Goal: Task Accomplishment & Management: Manage account settings

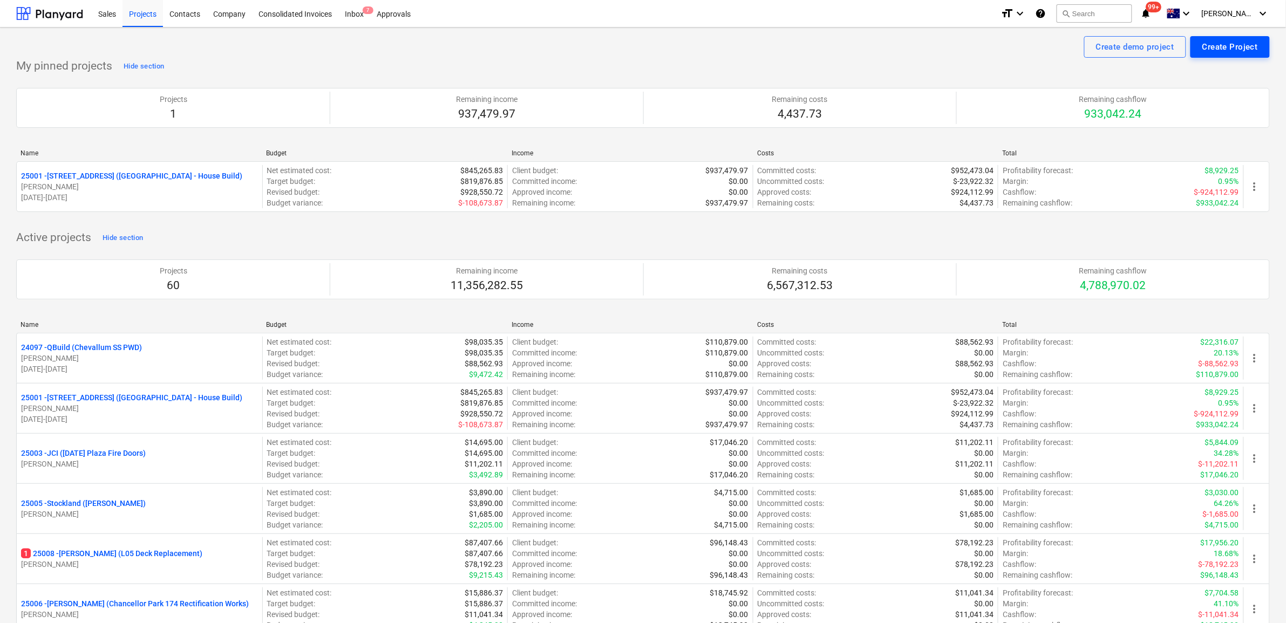
click at [998, 44] on div "Create Project" at bounding box center [1230, 47] width 56 height 14
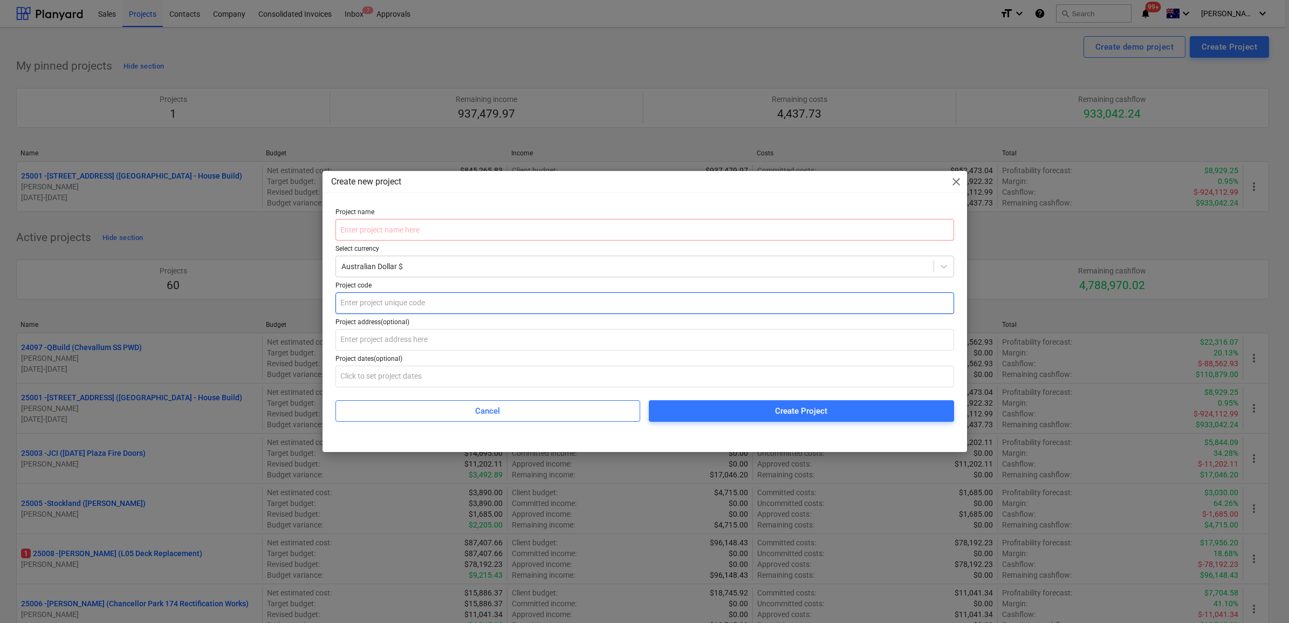
click at [415, 301] on input "text" at bounding box center [645, 303] width 619 height 22
type input "25071"
click at [381, 233] on input "text" at bounding box center [645, 230] width 619 height 22
type input "GPT Coles ceiling demolition"
drag, startPoint x: 382, startPoint y: 334, endPoint x: 402, endPoint y: 331, distance: 20.3
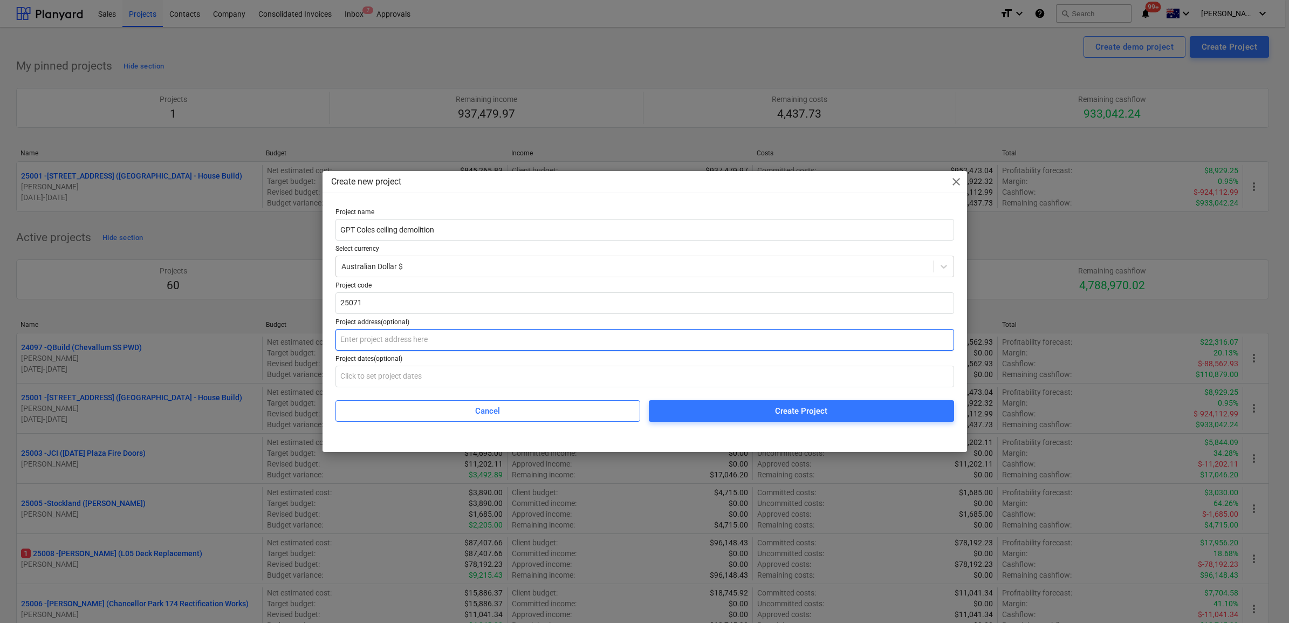
click at [383, 334] on input "text" at bounding box center [645, 340] width 619 height 22
type input "S"
type input "[STREET_ADDRESS][PERSON_NAME]"
click at [393, 379] on input "text" at bounding box center [645, 377] width 619 height 22
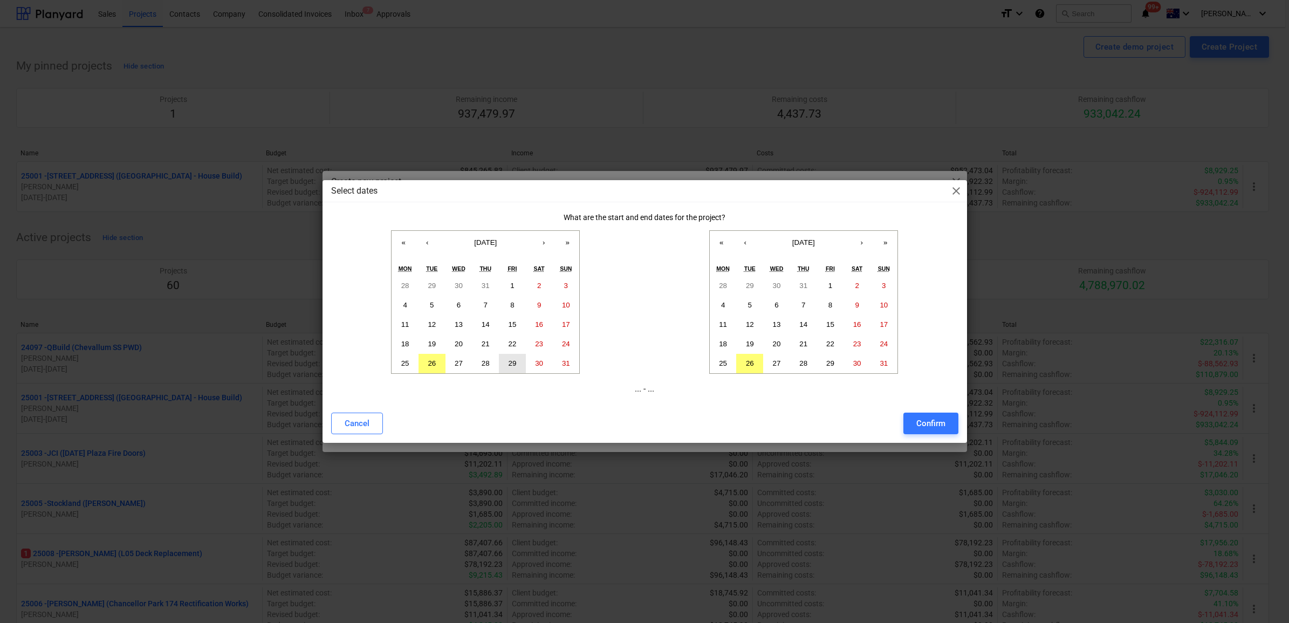
click at [514, 365] on abbr "29" at bounding box center [513, 363] width 8 height 8
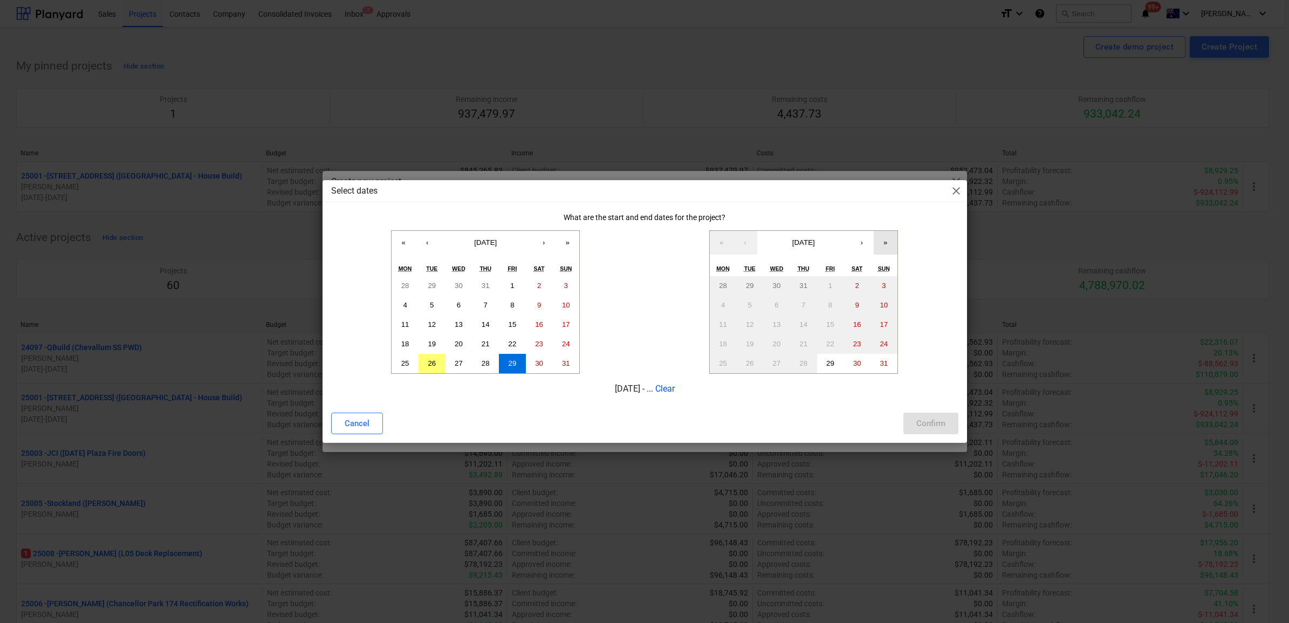
click at [885, 246] on button "»" at bounding box center [886, 243] width 24 height 24
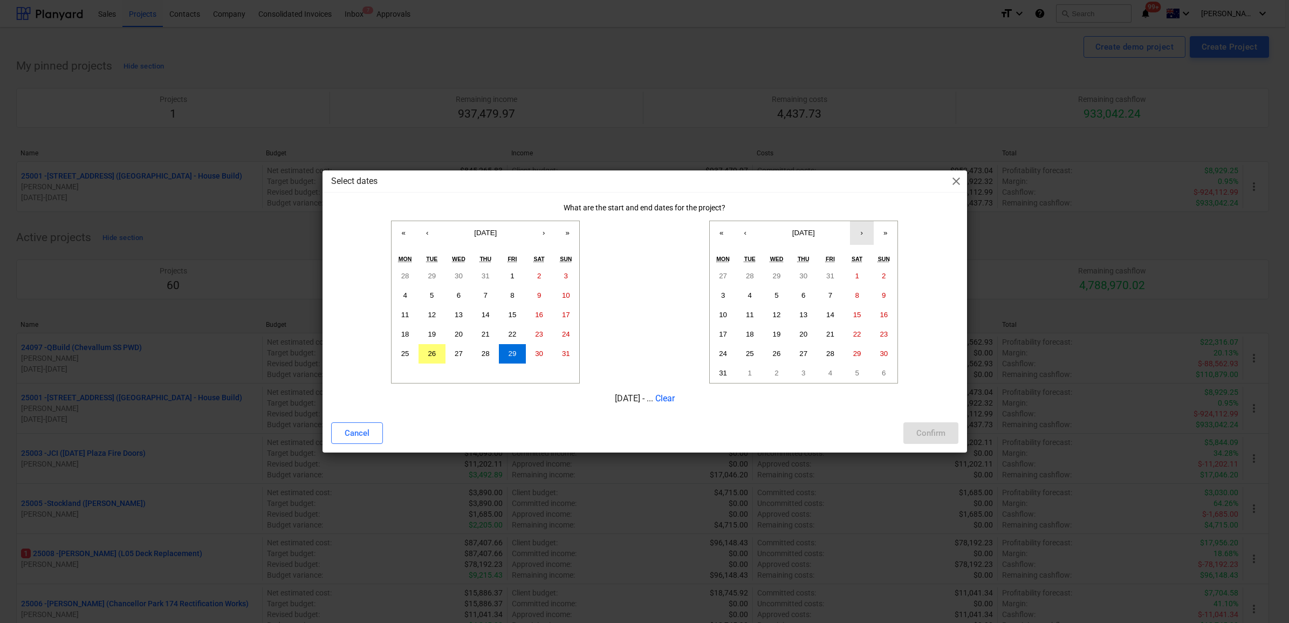
click at [867, 236] on button "›" at bounding box center [862, 233] width 24 height 24
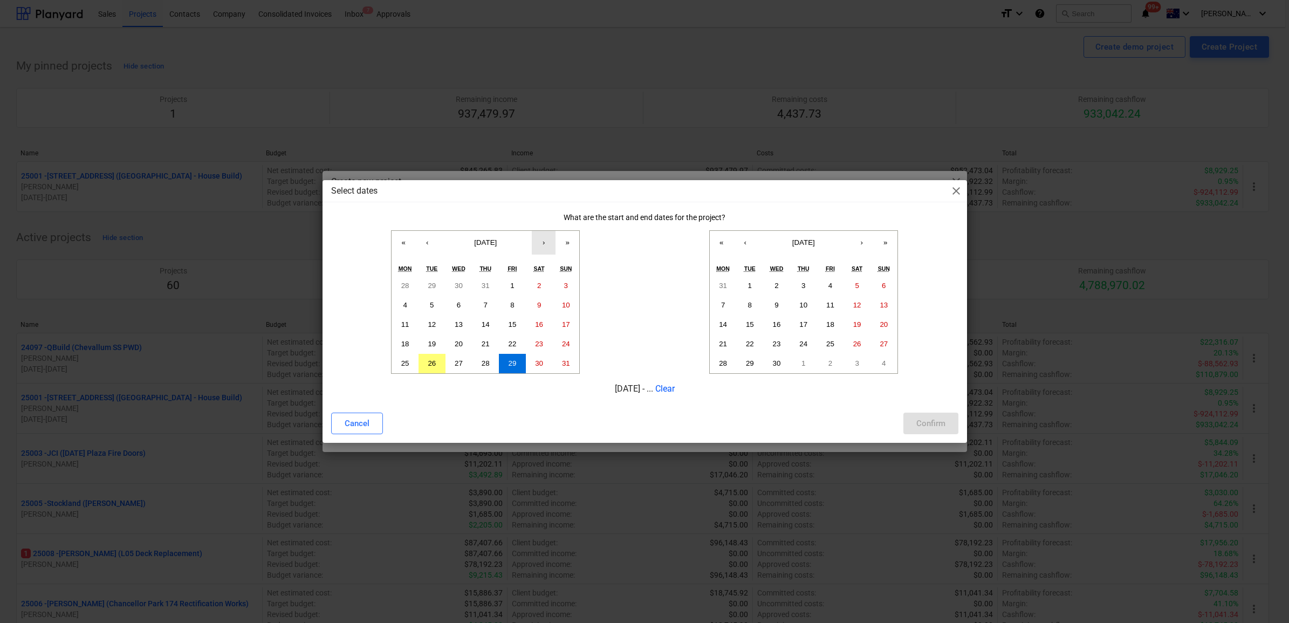
click at [538, 243] on button "›" at bounding box center [544, 243] width 24 height 24
click at [544, 303] on button "13" at bounding box center [539, 305] width 27 height 19
click at [403, 247] on button "«" at bounding box center [404, 243] width 24 height 24
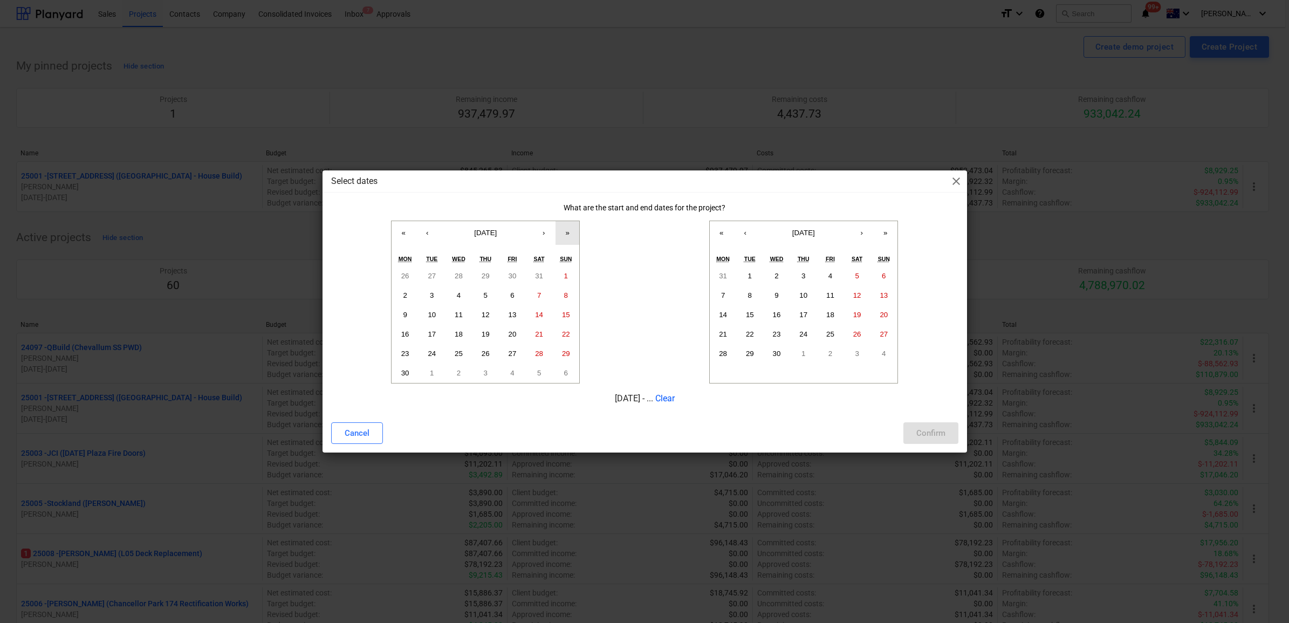
click at [565, 235] on button "»" at bounding box center [568, 233] width 24 height 24
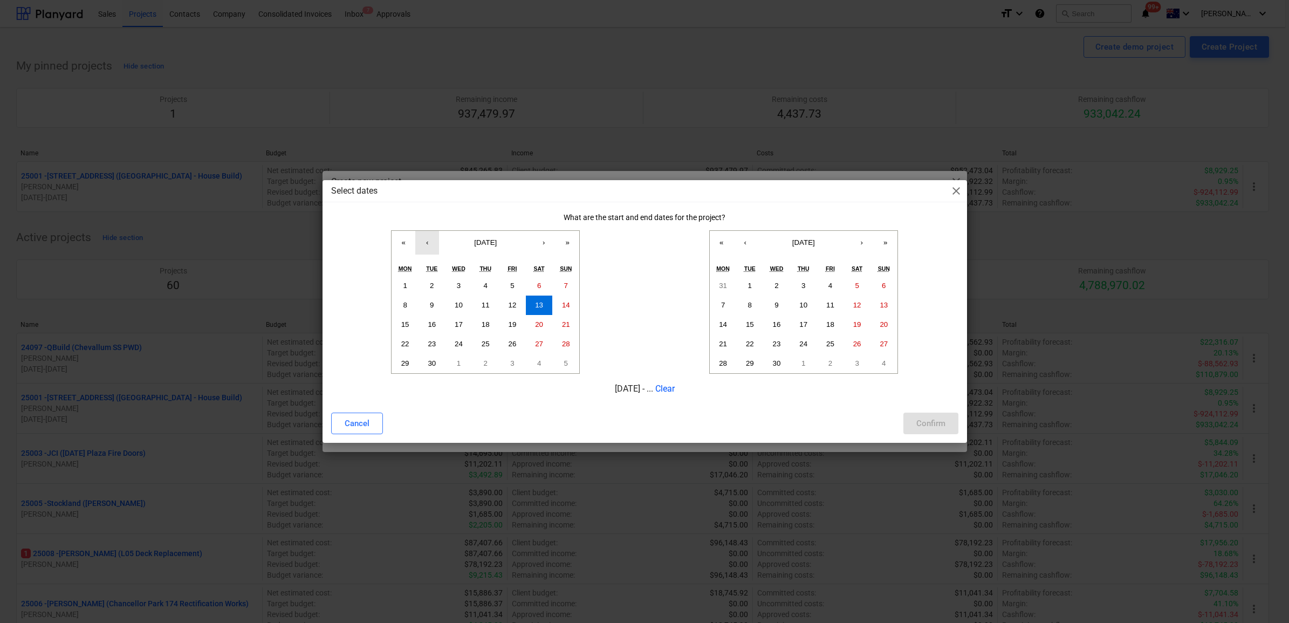
click at [433, 239] on button "‹" at bounding box center [427, 243] width 24 height 24
click at [512, 360] on abbr "29" at bounding box center [513, 363] width 8 height 8
click at [545, 241] on button "›" at bounding box center [544, 243] width 24 height 24
click at [516, 303] on button "12" at bounding box center [512, 305] width 27 height 19
click at [435, 247] on button "‹" at bounding box center [427, 243] width 24 height 24
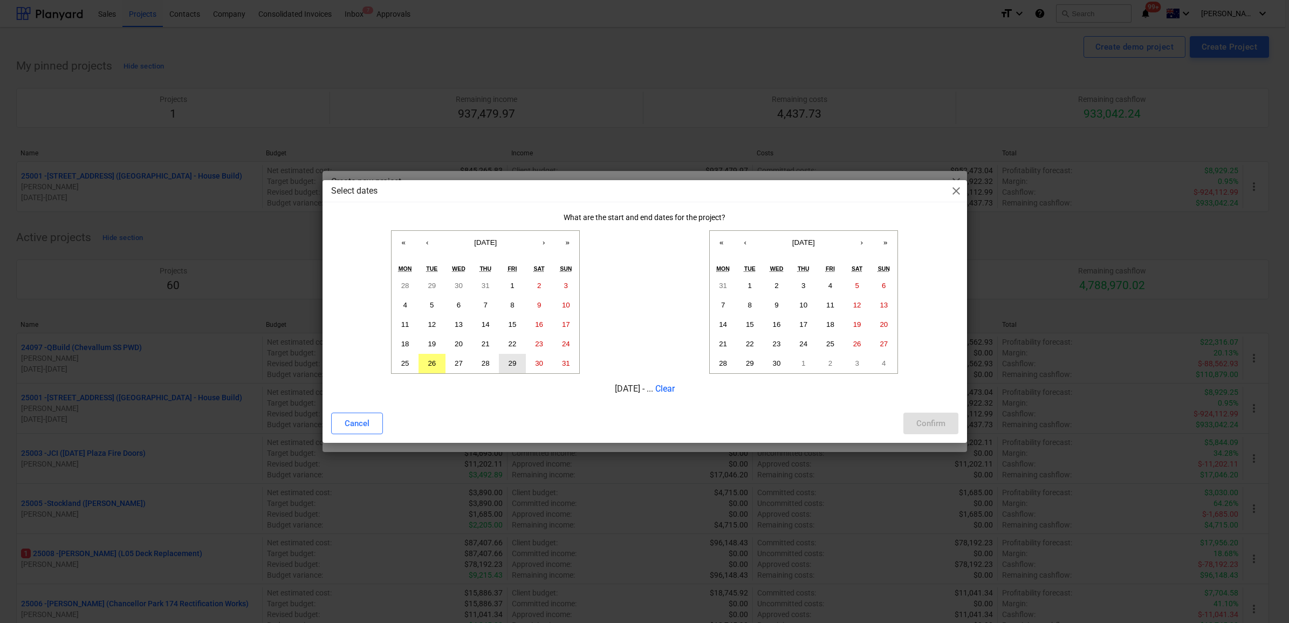
click at [512, 360] on abbr "29" at bounding box center [513, 363] width 8 height 8
click at [712, 401] on div "What are the start and end dates for the project? « ‹ [DATE] › » Mon Tue Wed Th…" at bounding box center [645, 308] width 645 height 191
click at [831, 297] on button "11" at bounding box center [830, 305] width 27 height 19
click at [921, 420] on div "Confirm" at bounding box center [931, 423] width 29 height 14
type input "[DATE] - [DATE]"
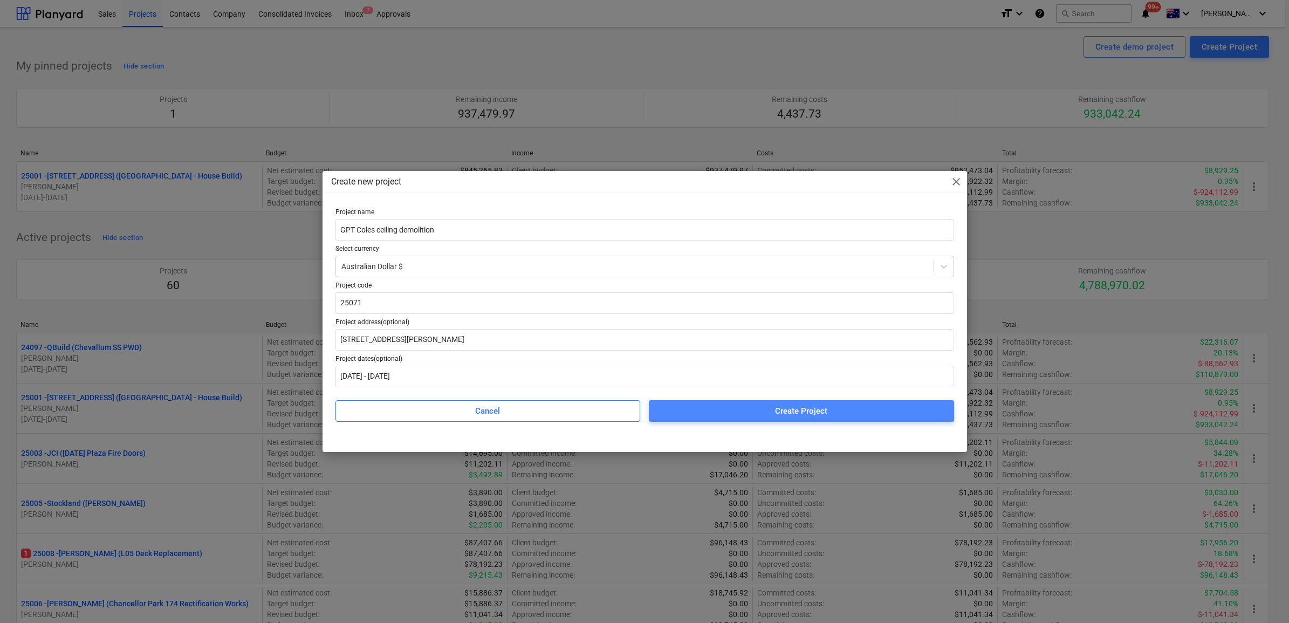
click at [796, 413] on div "Create Project" at bounding box center [801, 411] width 52 height 14
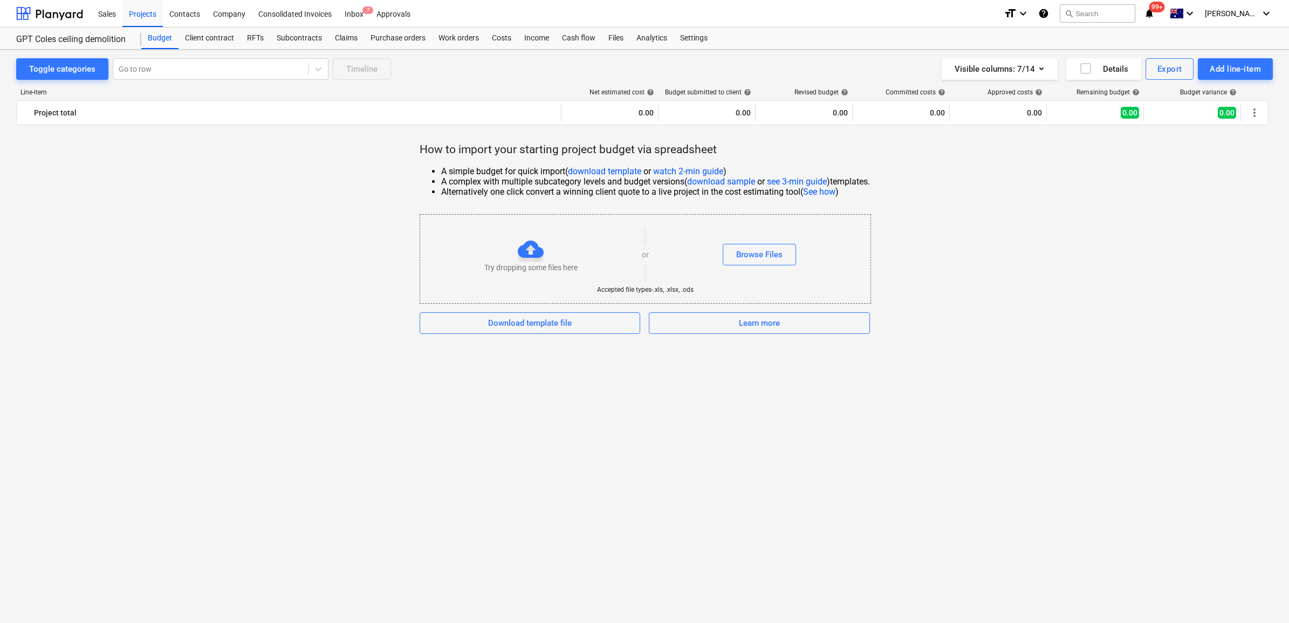
click at [133, 392] on div "Toggle categories Go to row Timeline Visible columns : 7/14 Details Export Add …" at bounding box center [644, 336] width 1289 height 573
click at [160, 76] on div "Go to row" at bounding box center [210, 68] width 195 height 15
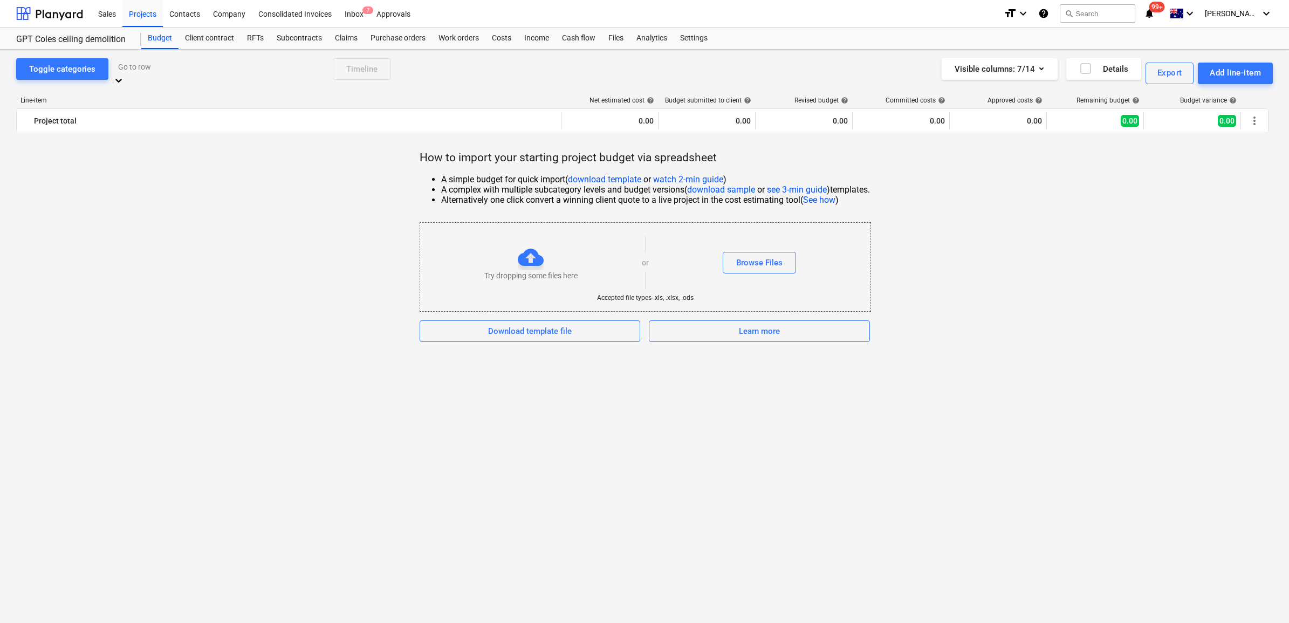
click at [163, 73] on div at bounding box center [220, 66] width 205 height 12
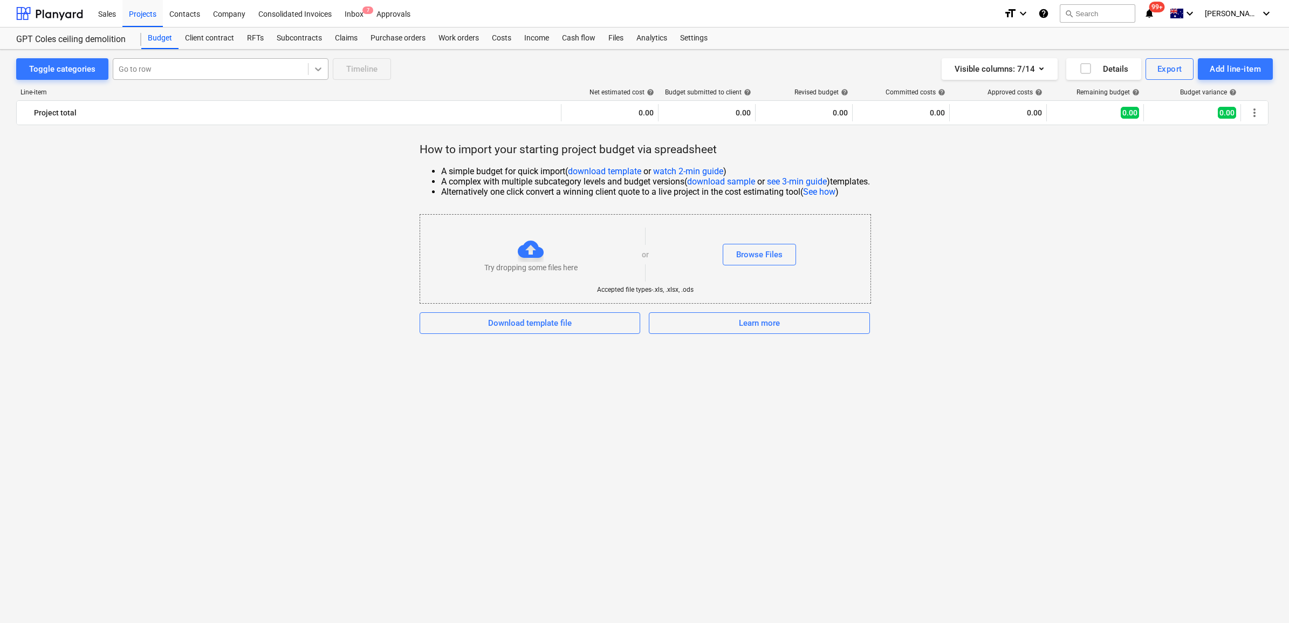
drag, startPoint x: 330, startPoint y: 70, endPoint x: 323, endPoint y: 72, distance: 7.7
click at [327, 71] on div "Toggle categories Go to row Timeline" at bounding box center [203, 69] width 375 height 22
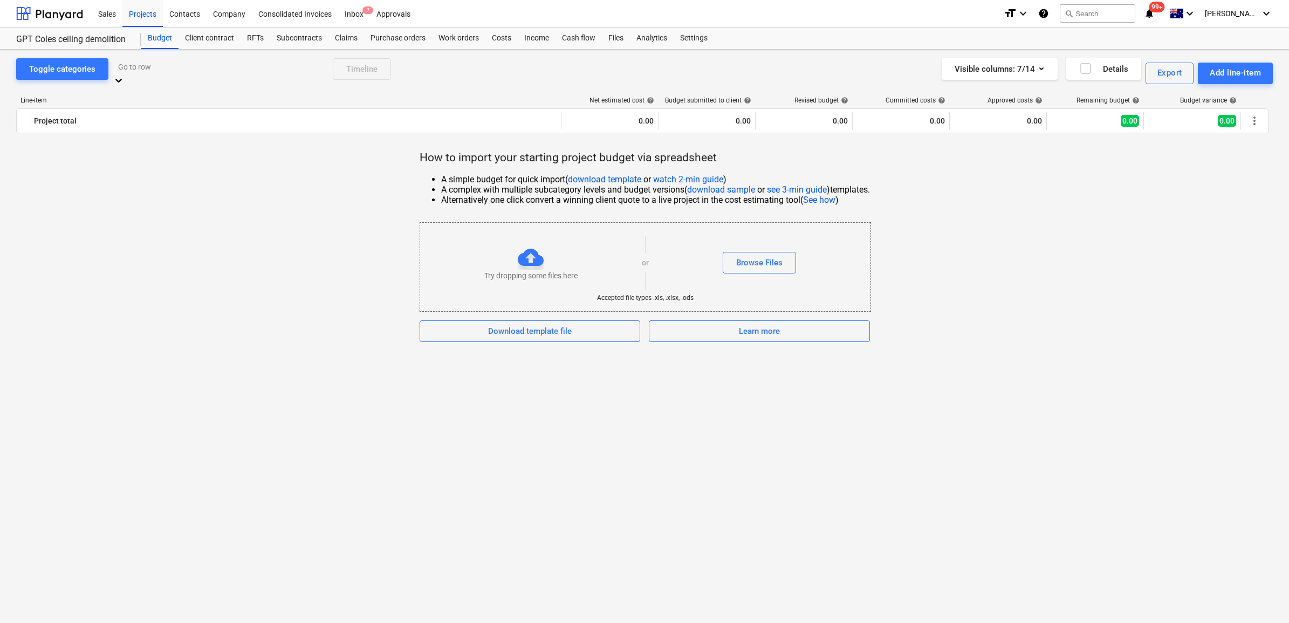
click at [124, 75] on icon at bounding box center [118, 80] width 11 height 11
click at [231, 73] on div at bounding box center [220, 66] width 205 height 12
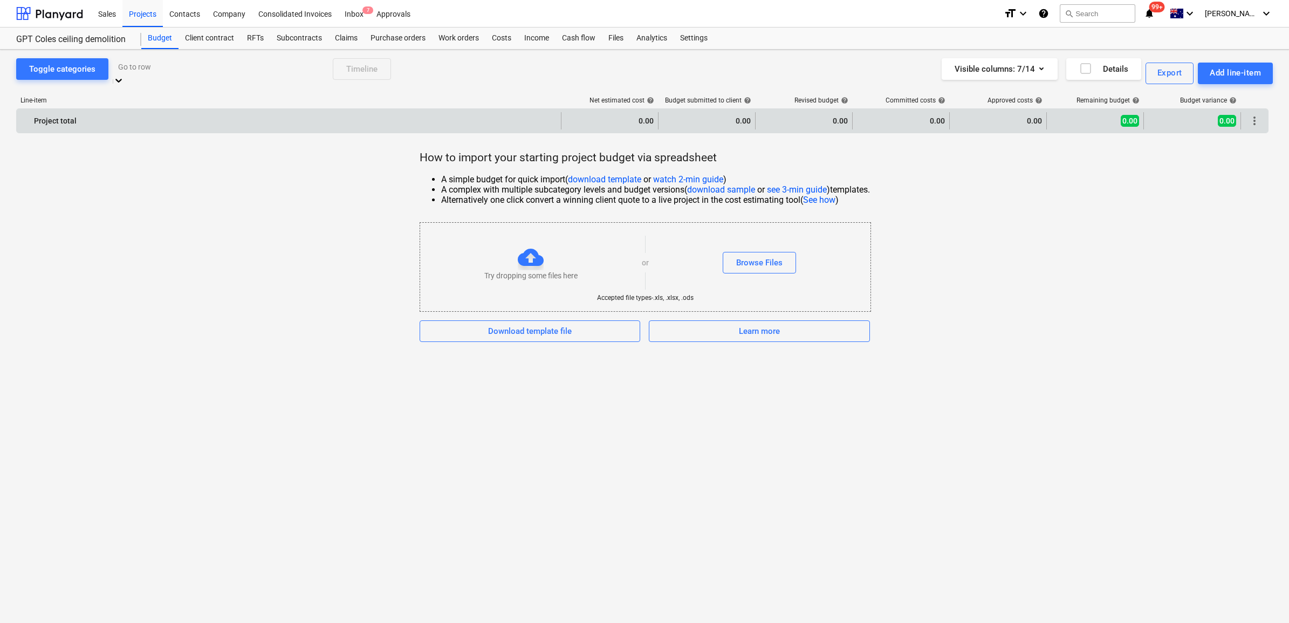
click at [696, 113] on div "0.00" at bounding box center [707, 120] width 88 height 17
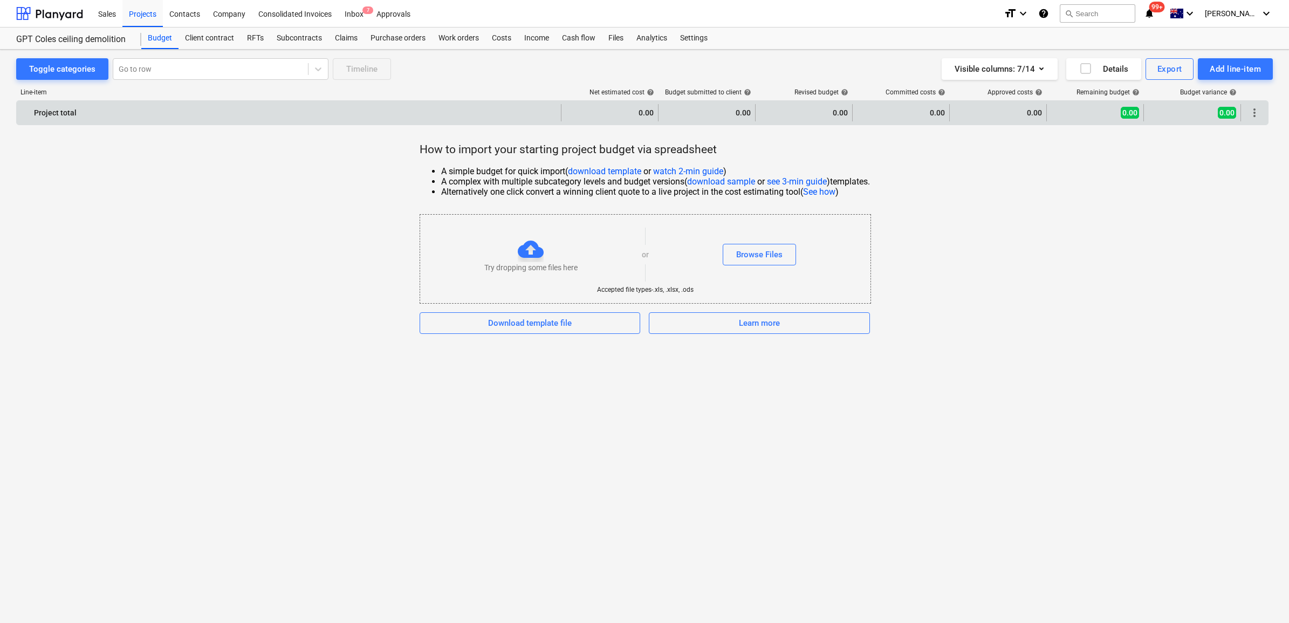
click at [635, 104] on div "0.00" at bounding box center [610, 112] width 88 height 17
drag, startPoint x: 634, startPoint y: 116, endPoint x: 642, endPoint y: 114, distance: 7.9
click at [642, 114] on div "0.00" at bounding box center [610, 112] width 88 height 17
drag, startPoint x: 642, startPoint y: 114, endPoint x: 624, endPoint y: 109, distance: 19.0
click at [624, 111] on div "0.00" at bounding box center [610, 112] width 88 height 17
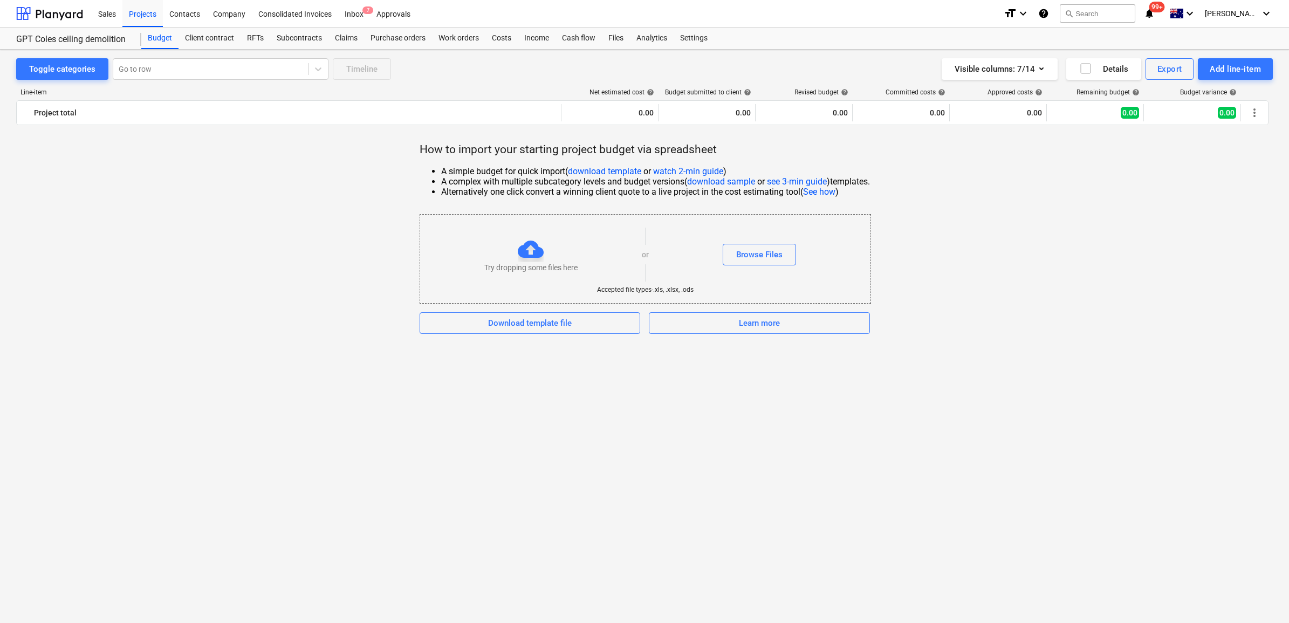
click at [681, 255] on div "Browse Files" at bounding box center [760, 255] width 222 height 22
click at [998, 73] on div "Add line-item" at bounding box center [1235, 69] width 51 height 14
click at [998, 134] on div "Add custom" at bounding box center [1235, 139] width 75 height 10
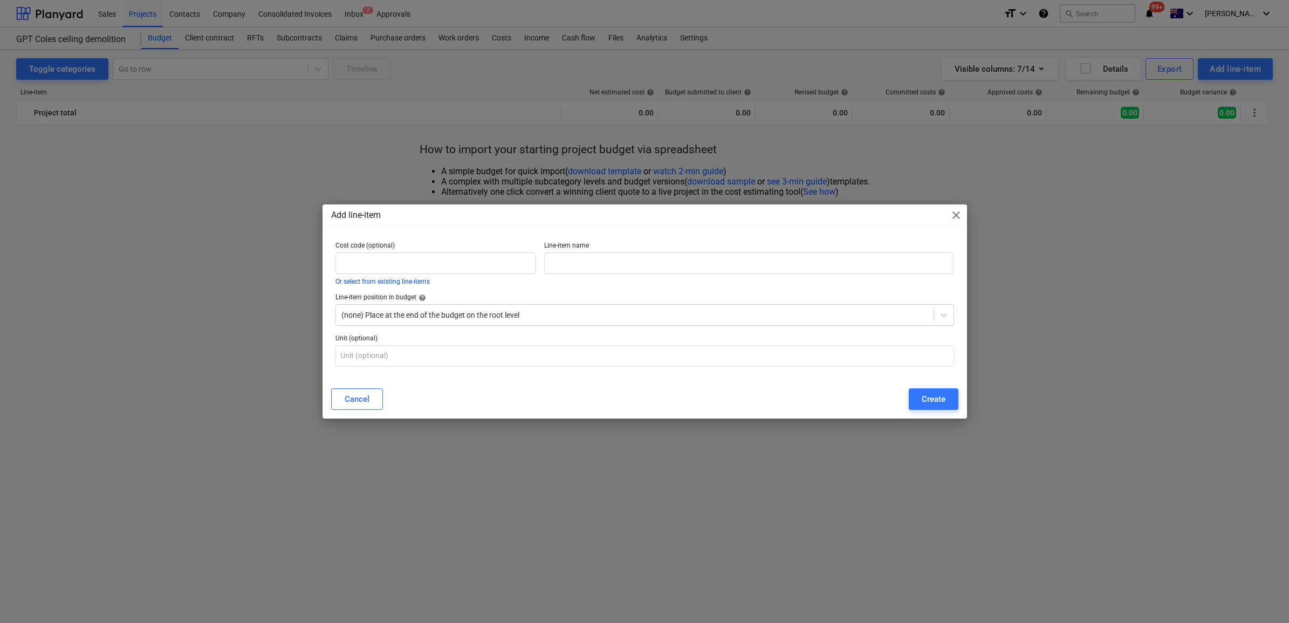
click at [959, 215] on span "close" at bounding box center [956, 215] width 13 height 13
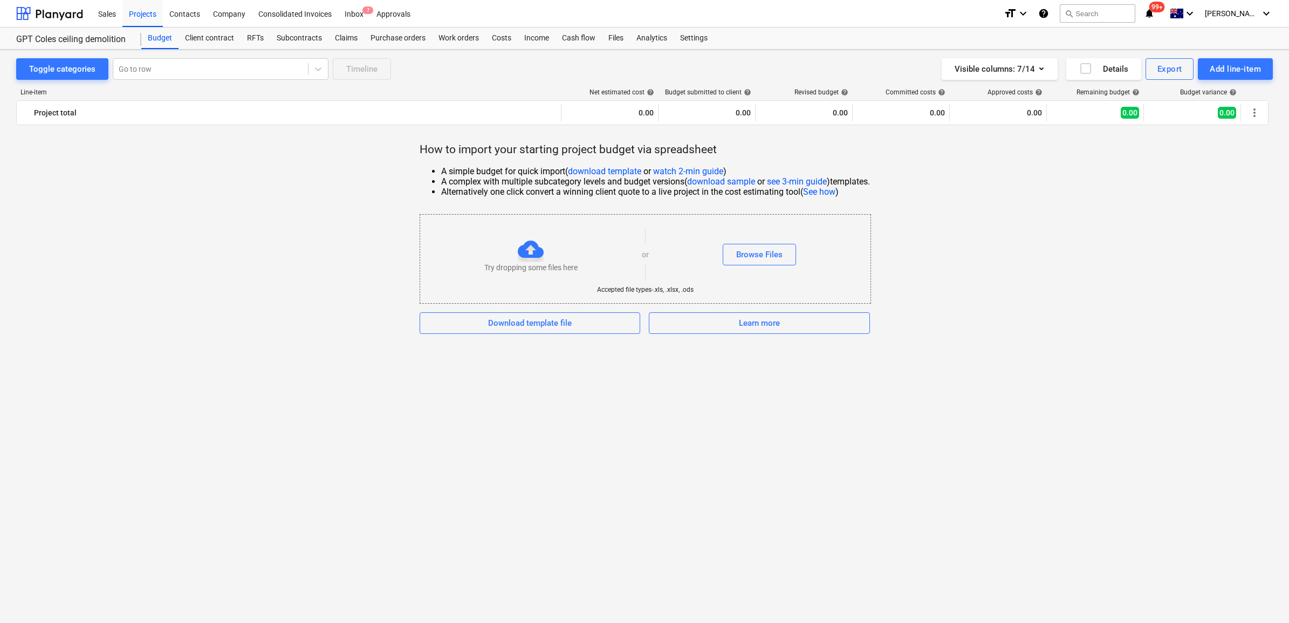
click at [998, 148] on div "How to import your starting project budget via spreadsheet A simple budget for …" at bounding box center [644, 238] width 1257 height 192
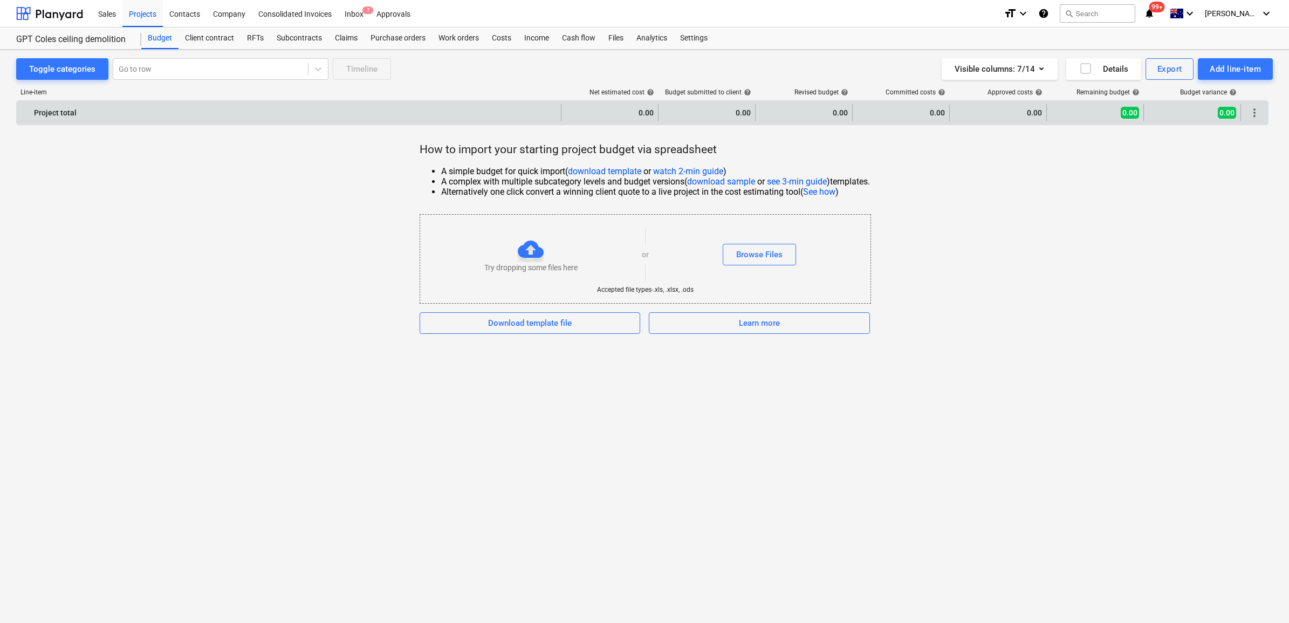
click at [998, 108] on span "0.00" at bounding box center [1130, 113] width 18 height 12
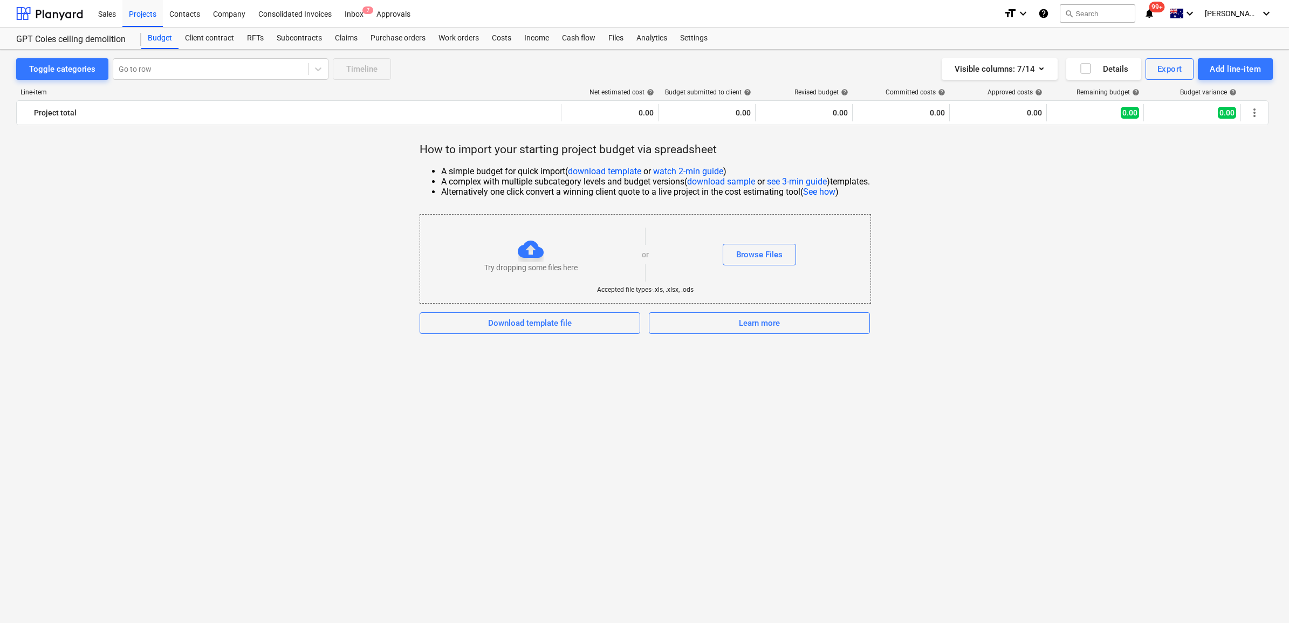
click at [624, 170] on link "download template" at bounding box center [604, 171] width 73 height 10
click at [998, 72] on div "Add line-item" at bounding box center [1235, 69] width 51 height 14
click at [998, 134] on div "Add custom" at bounding box center [1235, 139] width 75 height 10
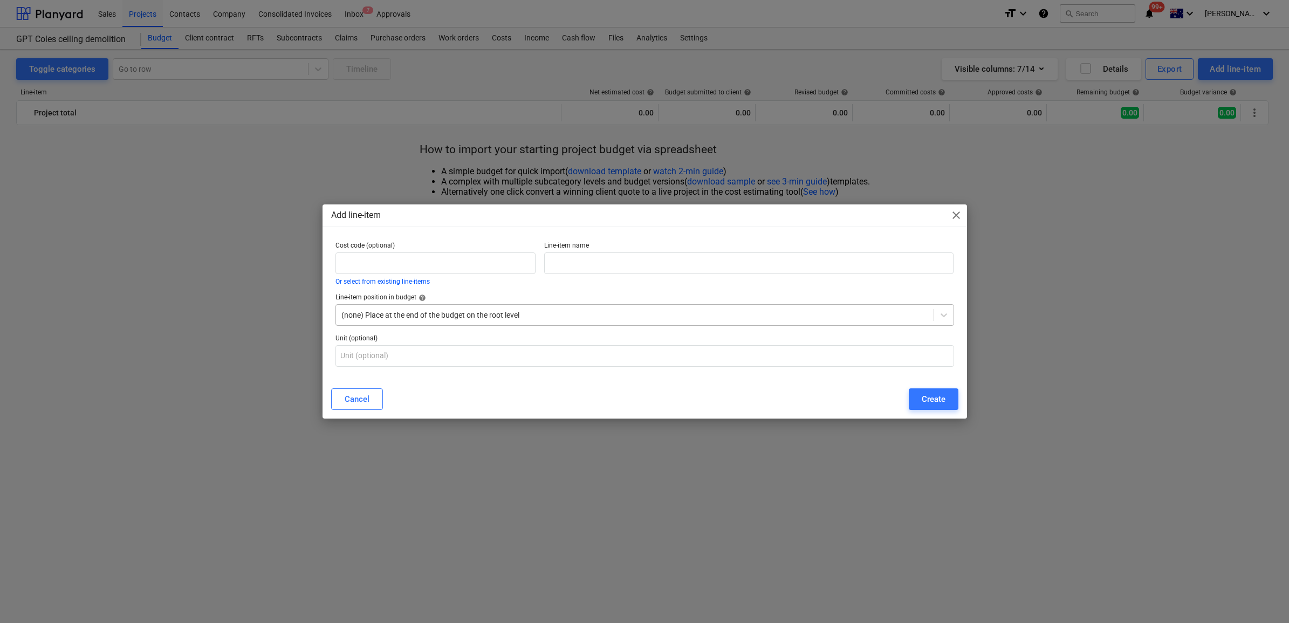
click at [405, 314] on div at bounding box center [634, 315] width 587 height 11
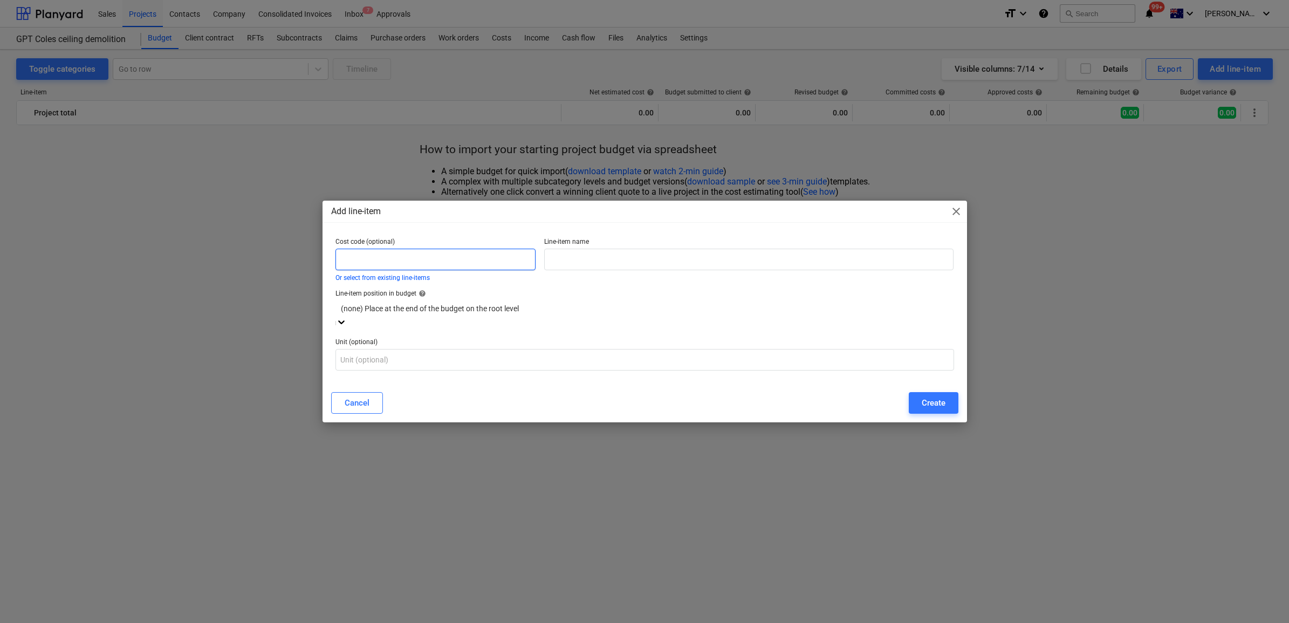
click at [467, 270] on input "text" at bounding box center [436, 260] width 201 height 22
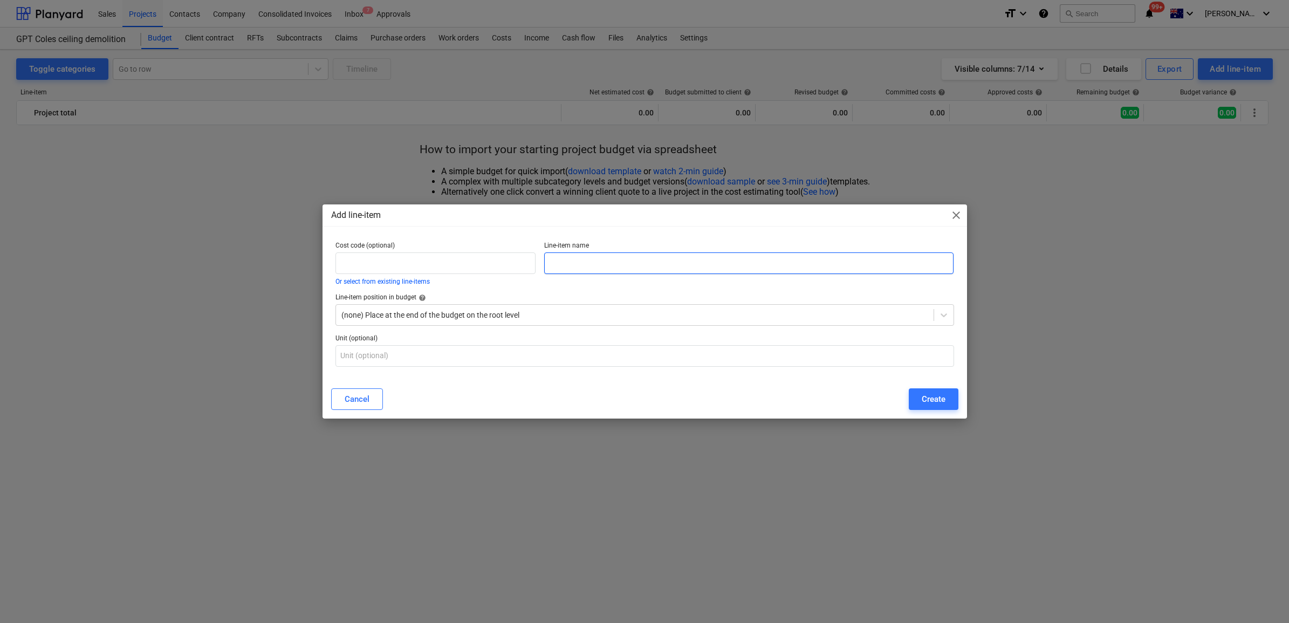
click at [586, 261] on input "text" at bounding box center [748, 263] width 409 height 22
type input "Demo"
click at [426, 357] on input "text" at bounding box center [645, 356] width 619 height 22
click at [939, 399] on div "Create" at bounding box center [934, 399] width 24 height 14
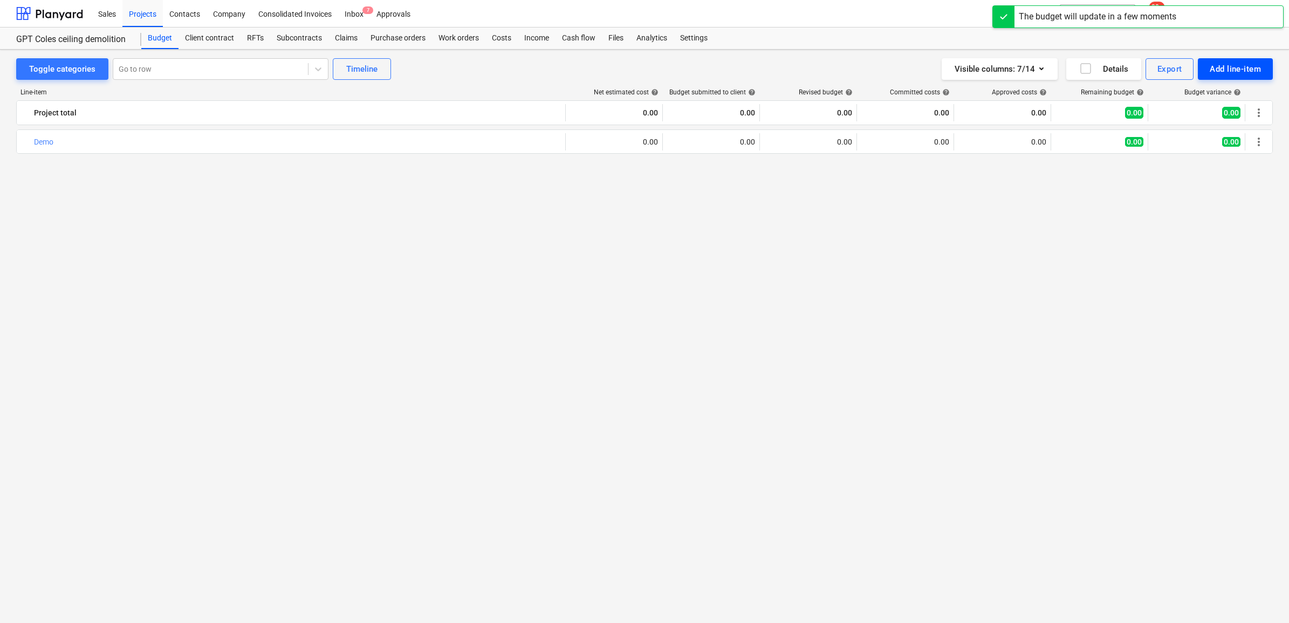
click at [998, 70] on div "Add line-item" at bounding box center [1235, 69] width 51 height 14
click at [998, 134] on div "Add custom" at bounding box center [1235, 139] width 75 height 10
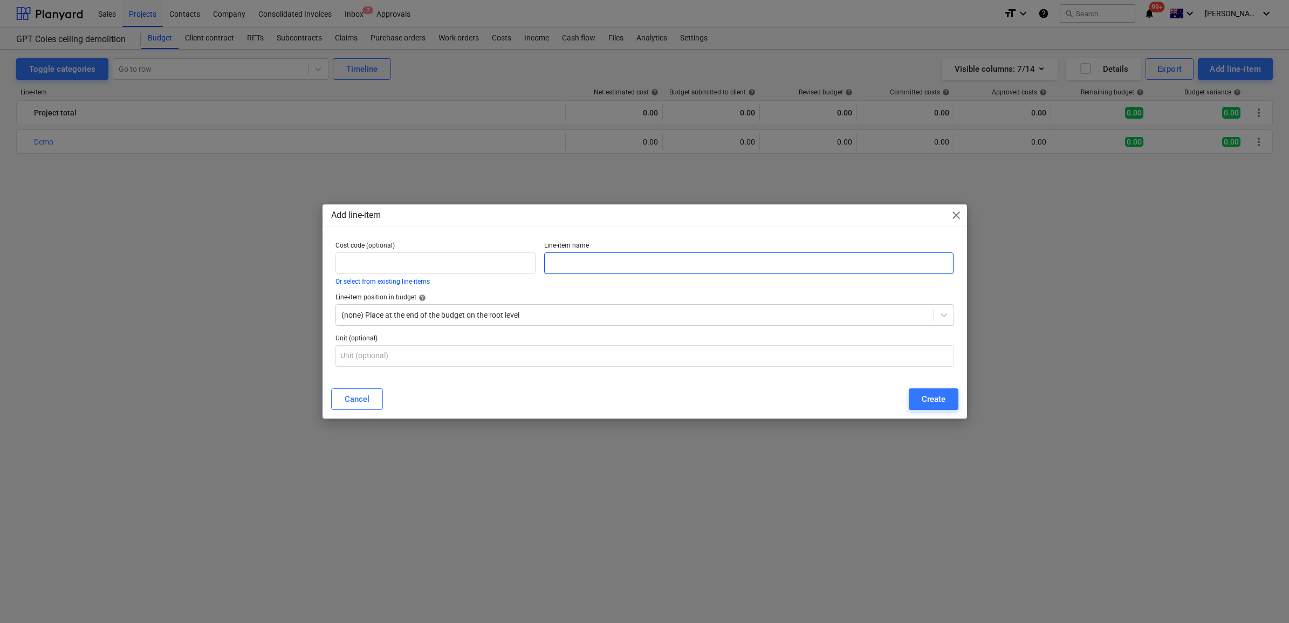
click at [661, 266] on input "text" at bounding box center [748, 263] width 409 height 22
type input "Paint"
click at [932, 395] on div "Create" at bounding box center [934, 399] width 24 height 14
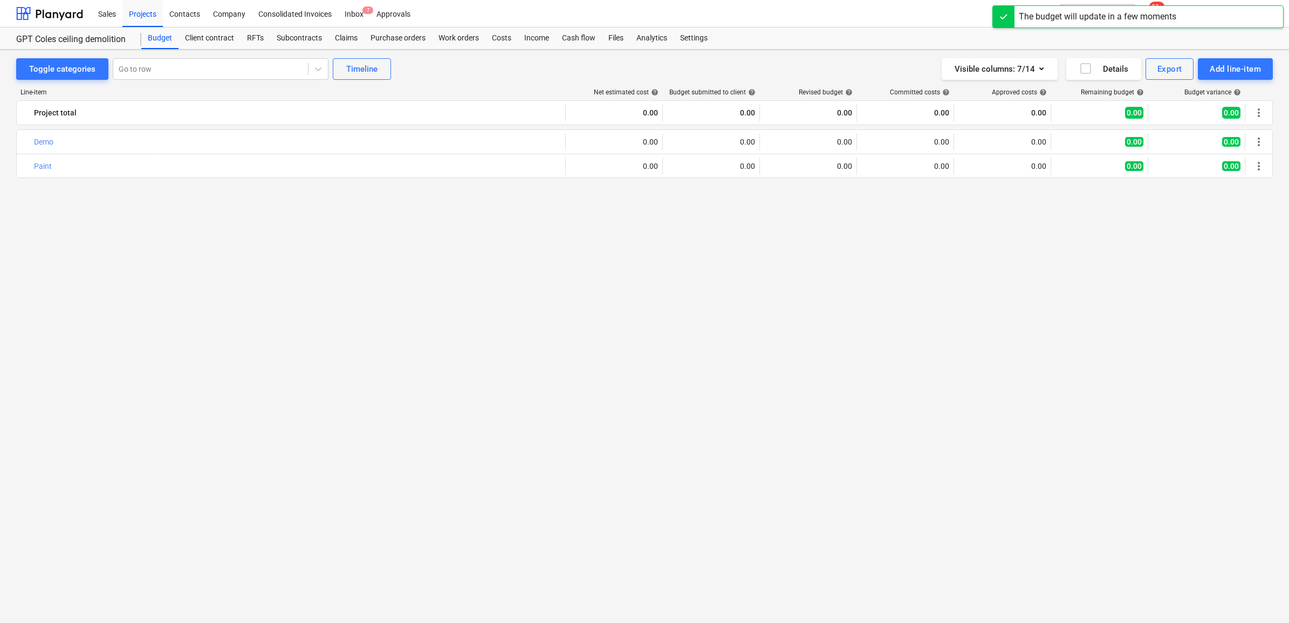
click at [397, 303] on div "bar_chart Demo edit 0.00 edit 0.00 edit 0.00 0.00 0.00 0.00 0.00 more_vert bar_…" at bounding box center [644, 355] width 1257 height 453
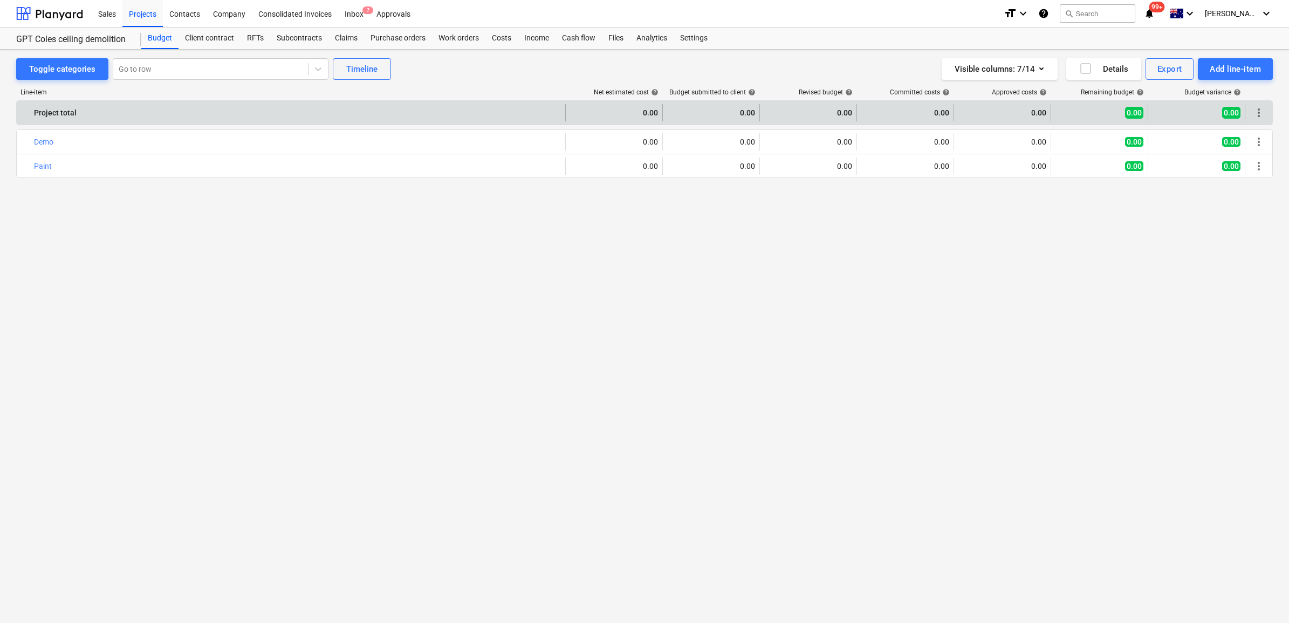
click at [695, 106] on div "0.00" at bounding box center [711, 112] width 88 height 17
click at [673, 112] on div "0.00" at bounding box center [711, 112] width 88 height 17
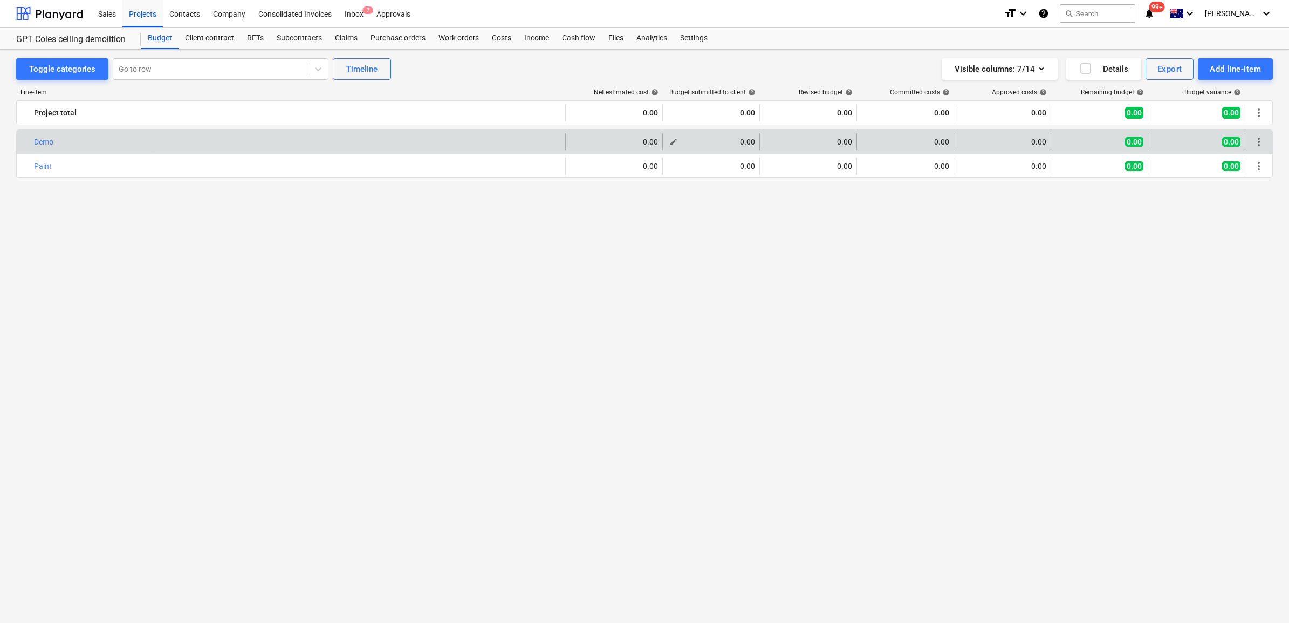
click at [672, 144] on span "edit" at bounding box center [673, 142] width 9 height 9
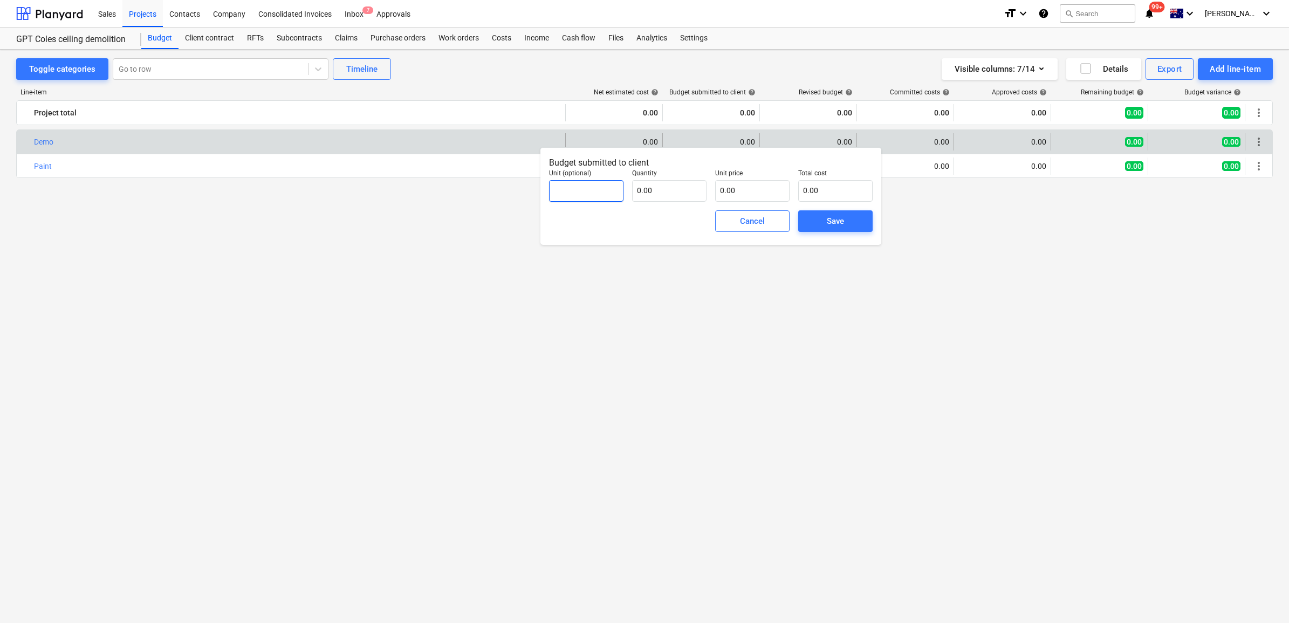
click at [572, 184] on input "text" at bounding box center [586, 191] width 74 height 22
click at [643, 182] on input "text" at bounding box center [669, 191] width 74 height 22
type input "1.00"
type input "2"
type input "2.00"
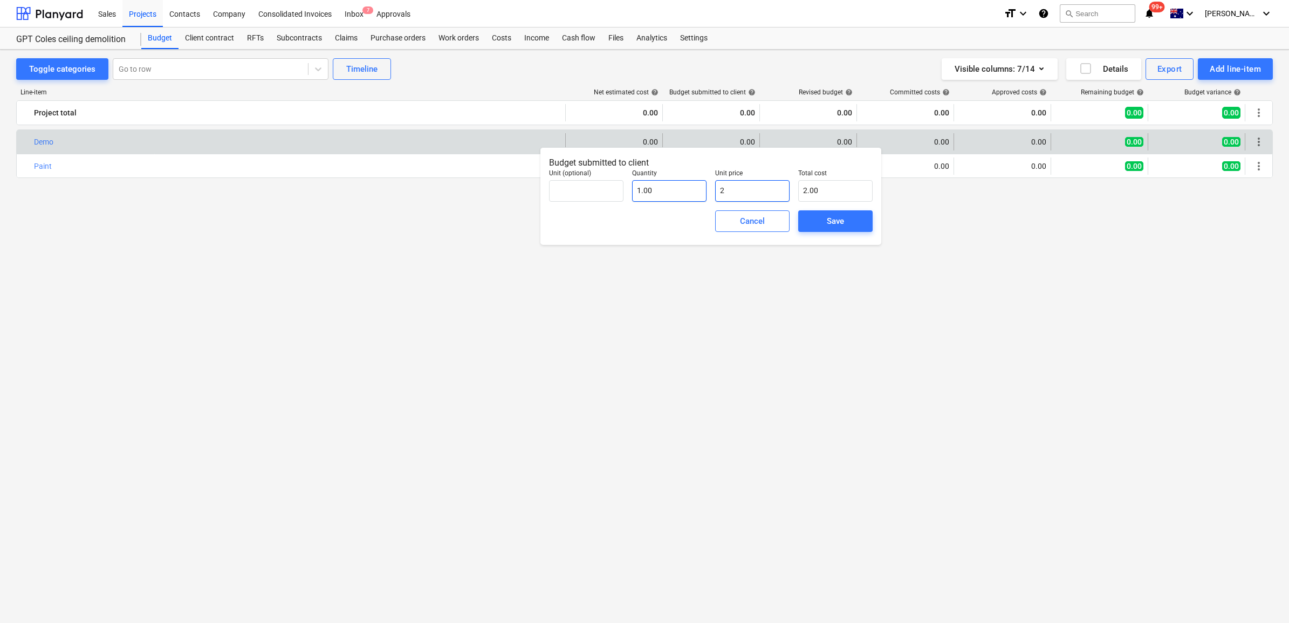
type input "28"
type input "28.00"
type input "280"
type input "280.00"
type input "2800"
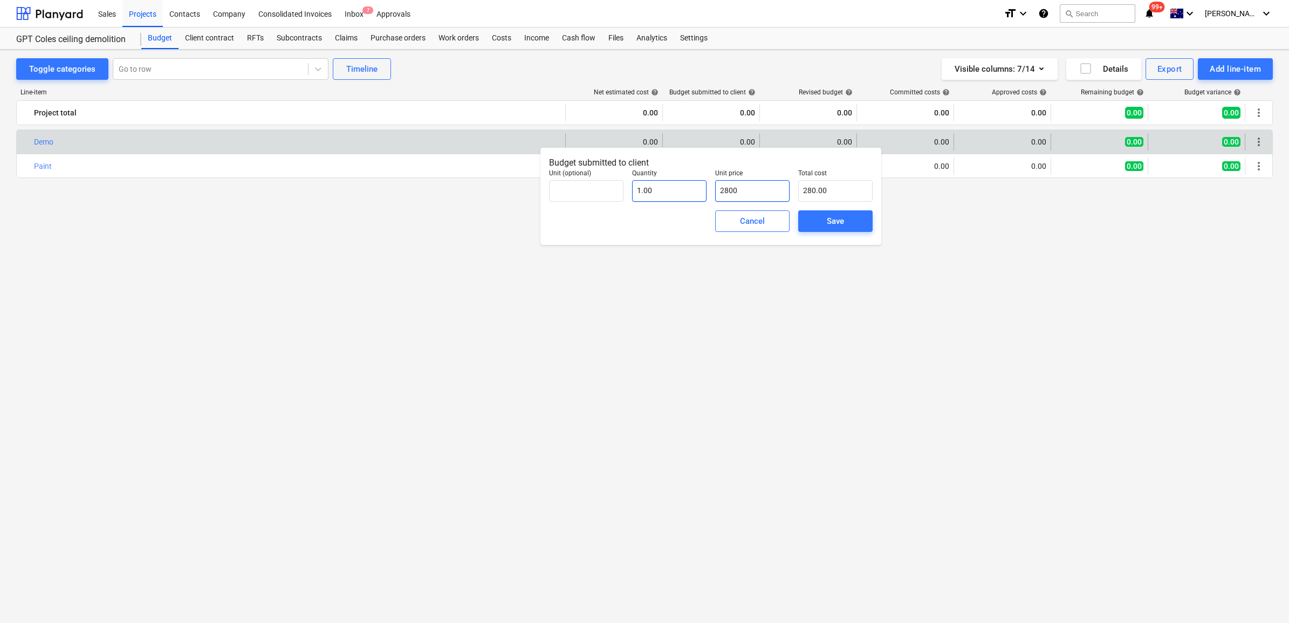
type input "2,800.00"
click at [829, 211] on button "Save" at bounding box center [835, 221] width 74 height 22
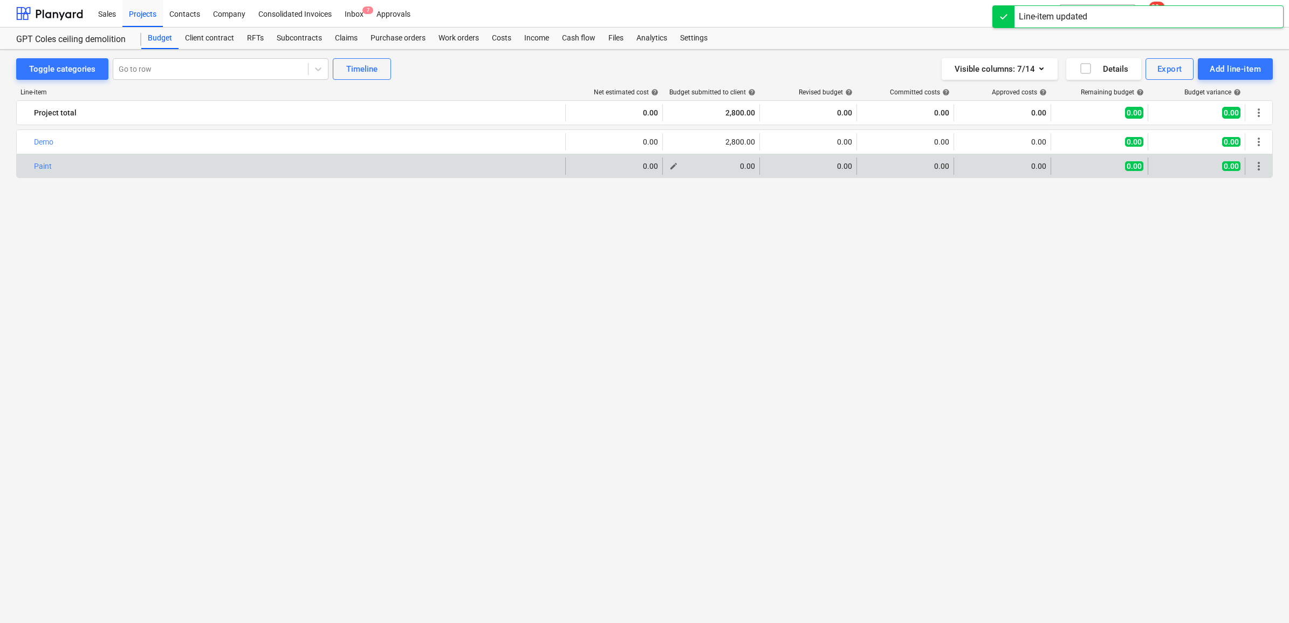
click at [672, 169] on span "edit" at bounding box center [673, 166] width 9 height 9
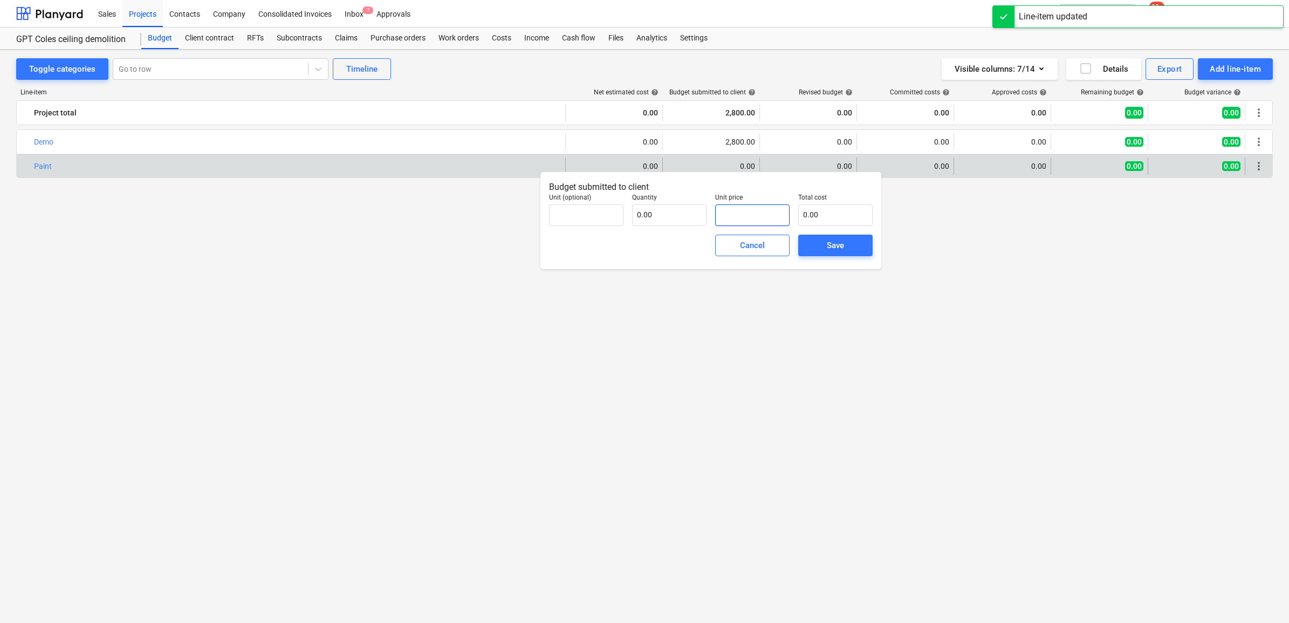
click at [736, 219] on input "text" at bounding box center [752, 215] width 74 height 22
type input "0.00"
click at [650, 202] on p "Quantity" at bounding box center [669, 199] width 74 height 11
click at [648, 210] on input "text" at bounding box center [669, 215] width 74 height 22
type input "1.00"
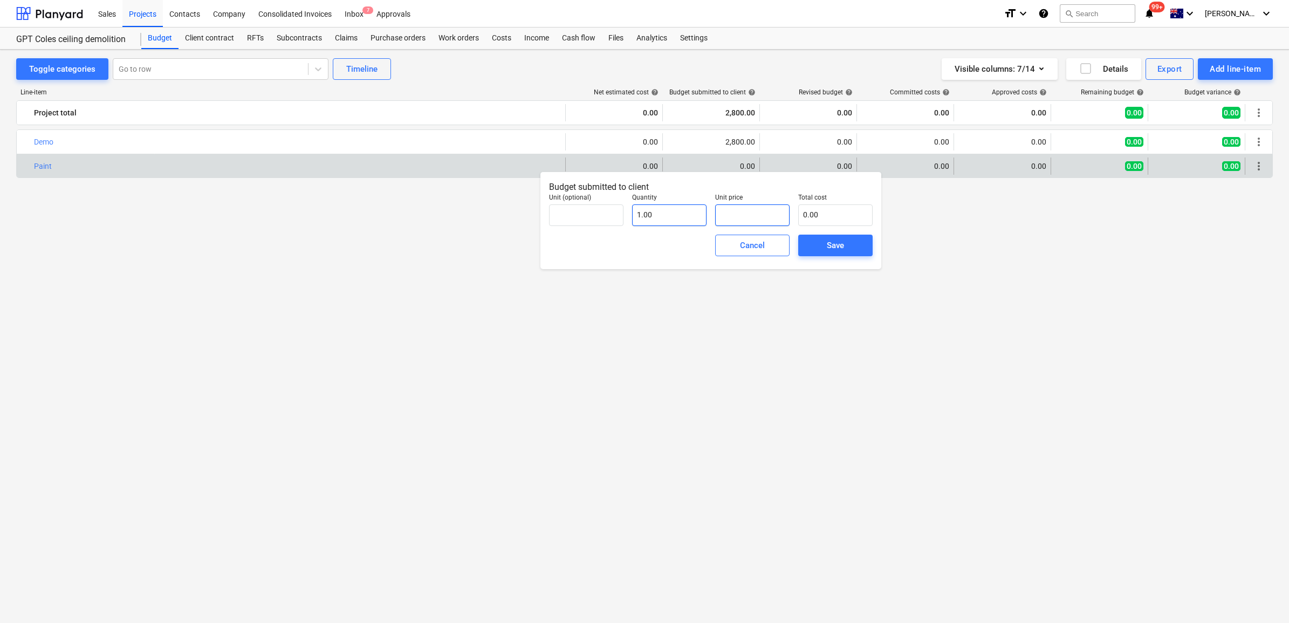
type input "1"
type input "1.00"
type input "15"
type input "15.00"
type input "150"
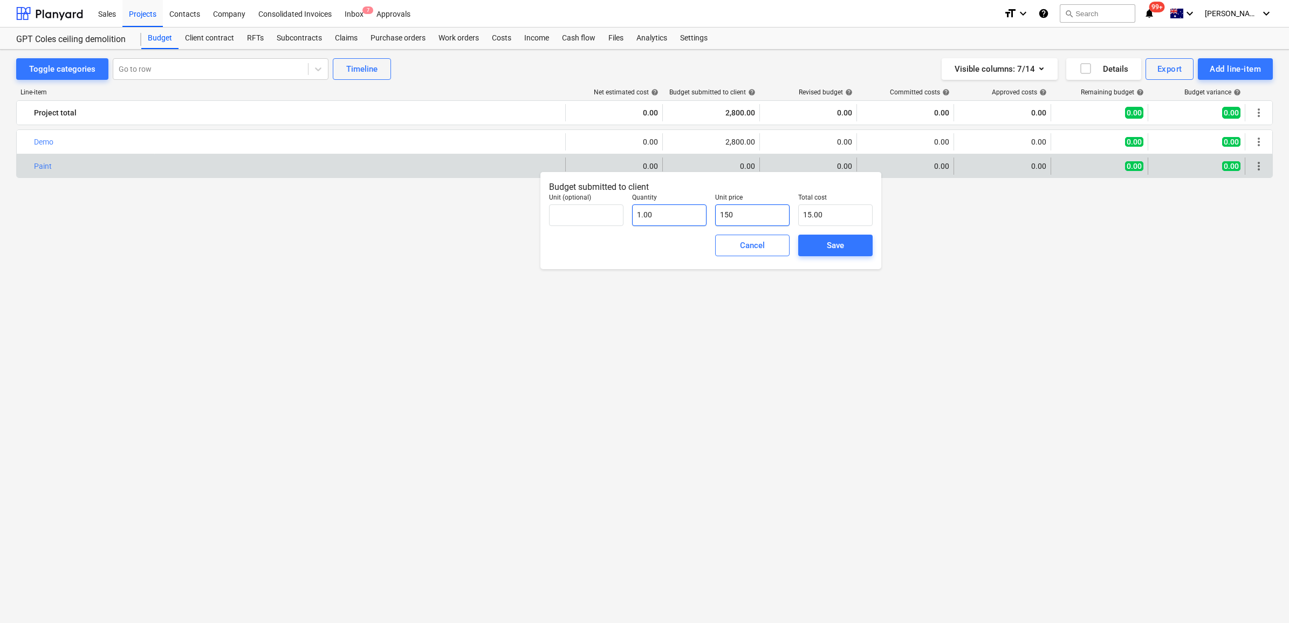
type input "150.00"
type input "1500"
type input "1,500.00"
click at [846, 235] on button "Save" at bounding box center [835, 246] width 74 height 22
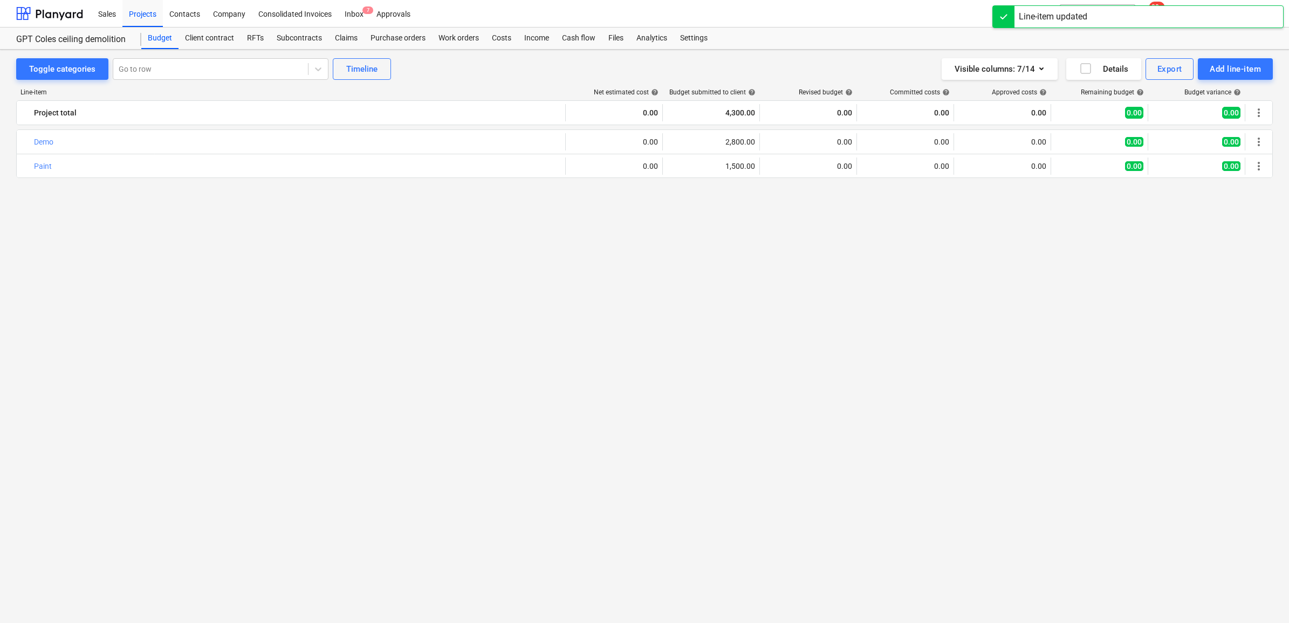
click at [741, 236] on div "bar_chart Demo edit 0.00 edit 2,800.00 edit 0.00 0.00 0.00 0.00 0.00 more_vert …" at bounding box center [644, 355] width 1257 height 453
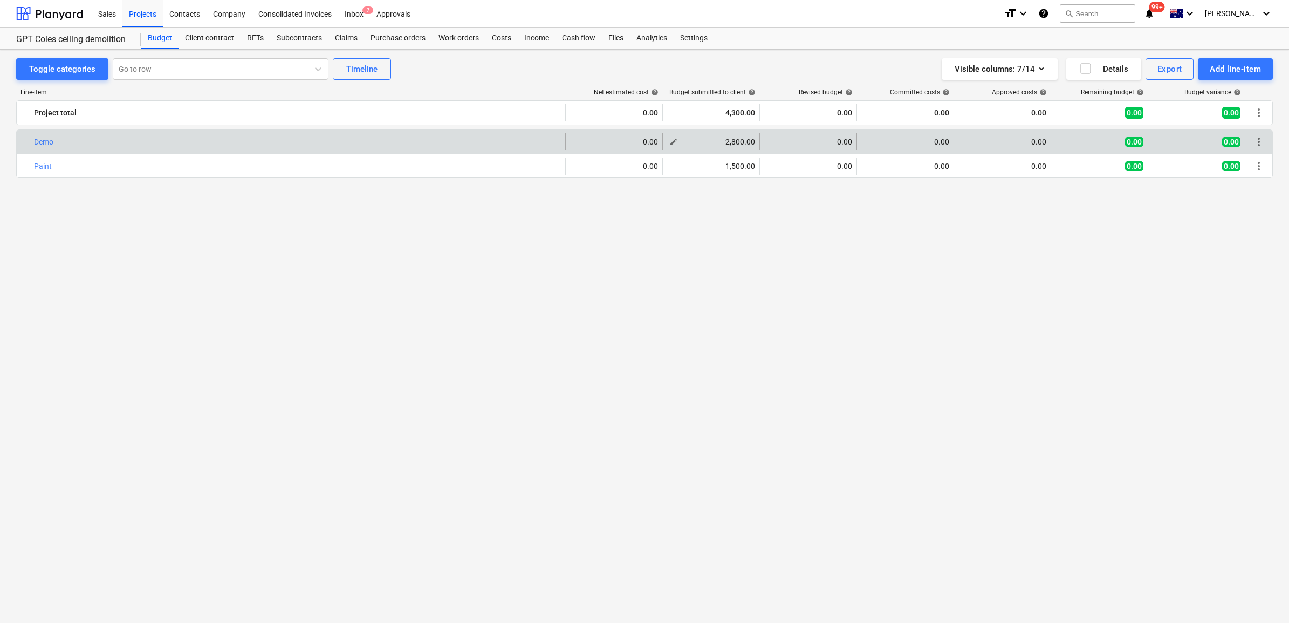
click at [675, 141] on span "edit" at bounding box center [673, 142] width 9 height 9
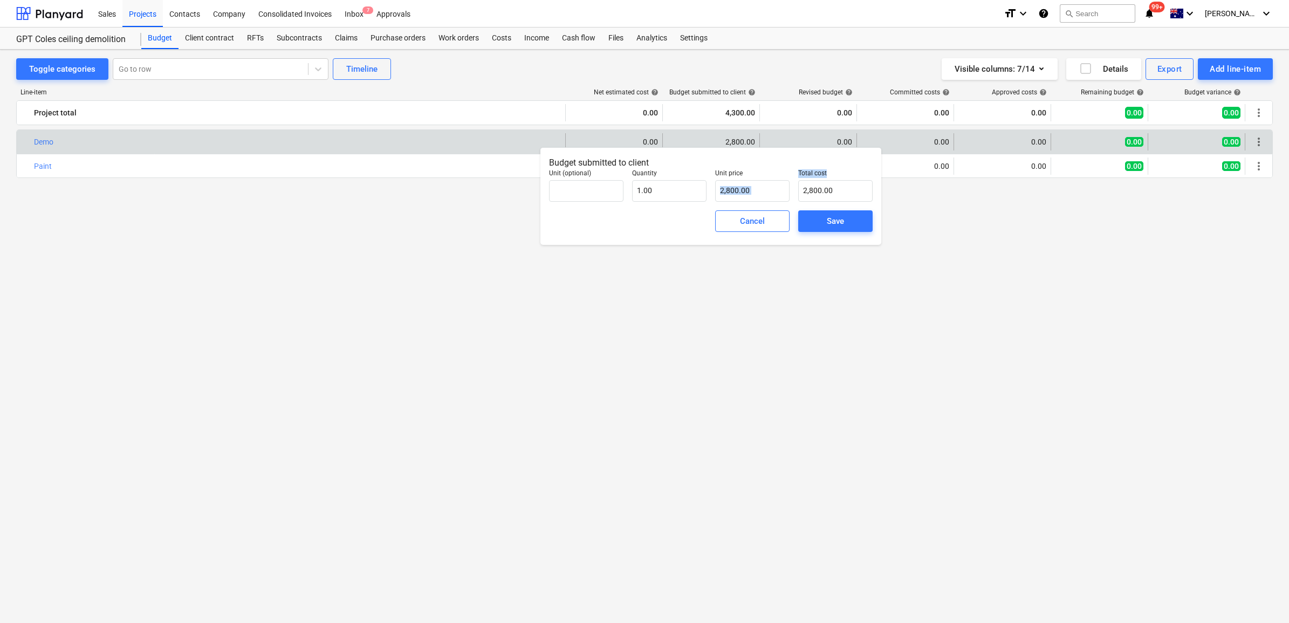
click at [751, 205] on div "Budget submitted to client Unit (optional) Quantity 1.00 Unit price 2,800.00 To…" at bounding box center [711, 196] width 341 height 98
drag, startPoint x: 751, startPoint y: 205, endPoint x: 746, endPoint y: 192, distance: 14.0
click at [746, 192] on input "2800" at bounding box center [752, 191] width 74 height 22
type input "3"
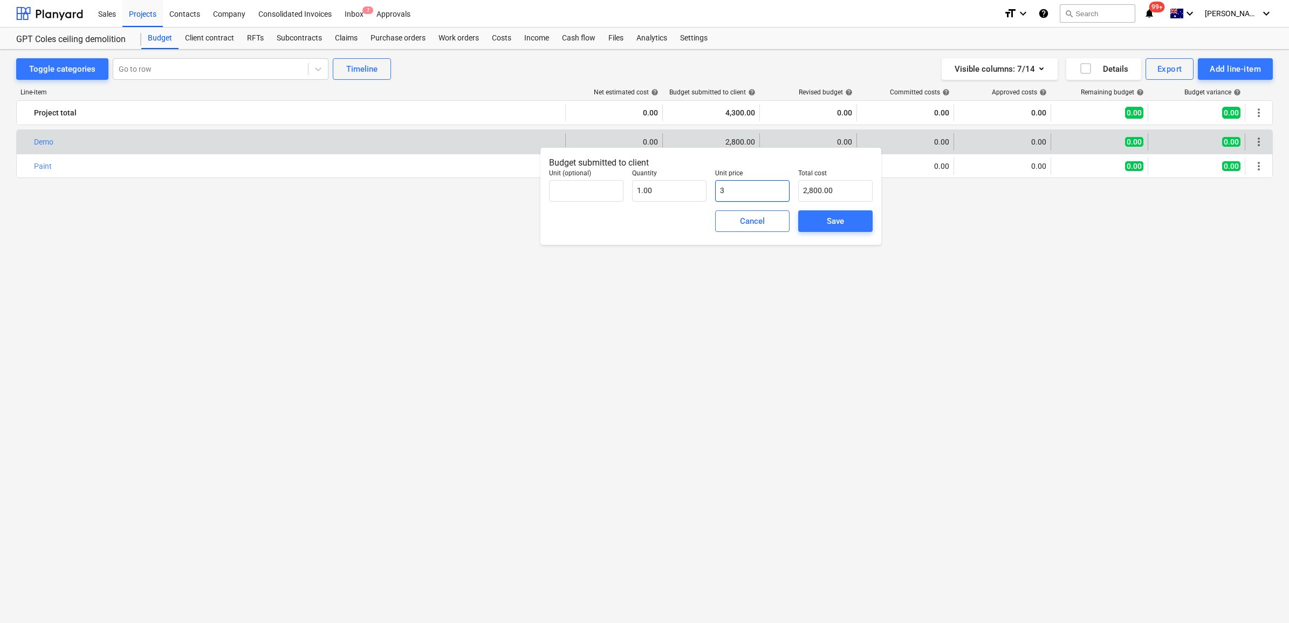
type input "3.00"
type input "36"
type input "36.00"
type input "360"
type input "360.00"
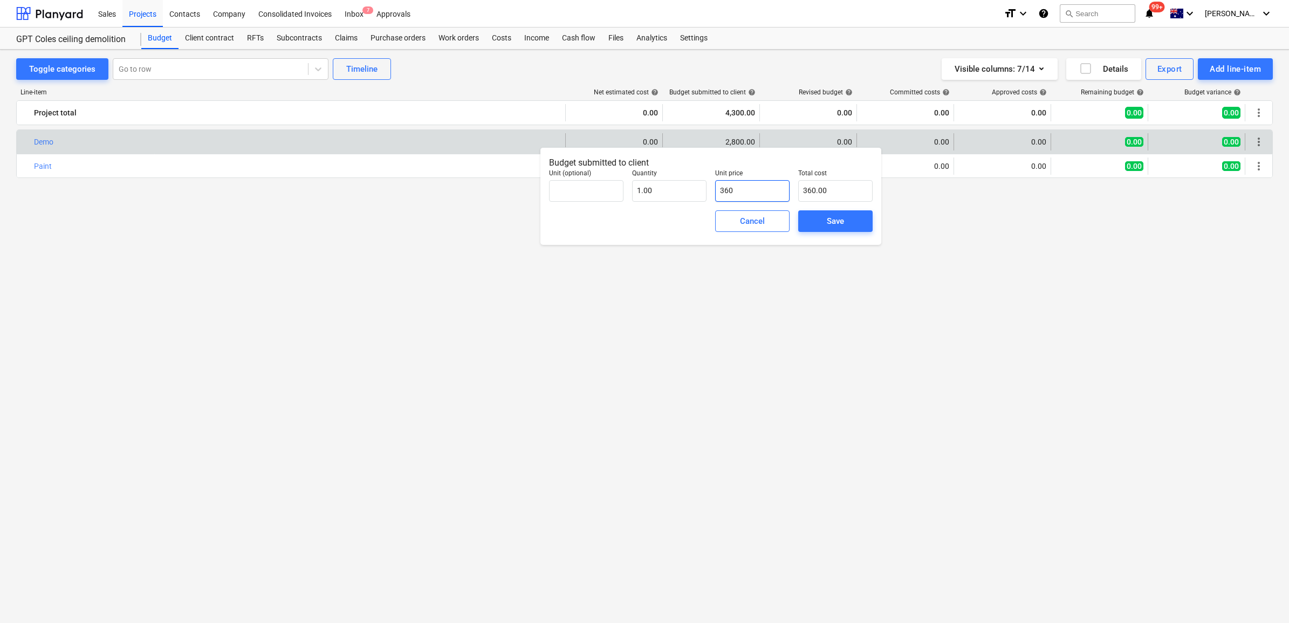
type input "3600"
type input "3,600.00"
click at [845, 217] on span "Save" at bounding box center [835, 221] width 49 height 14
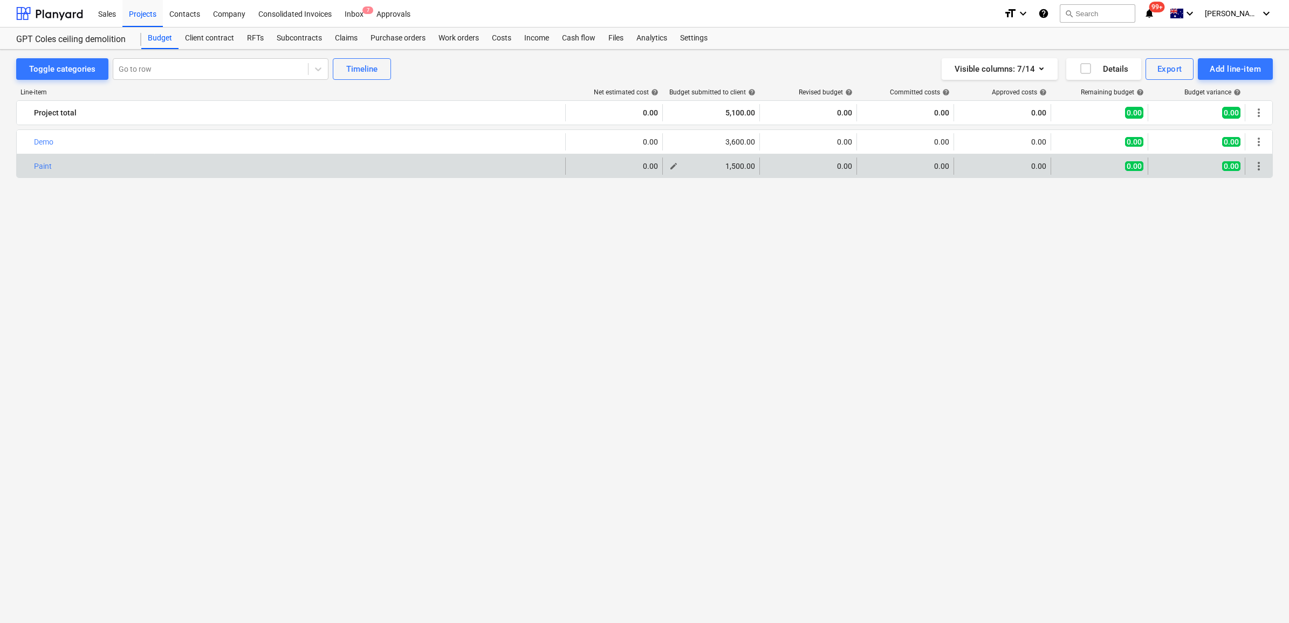
click at [669, 162] on span "edit" at bounding box center [673, 166] width 9 height 9
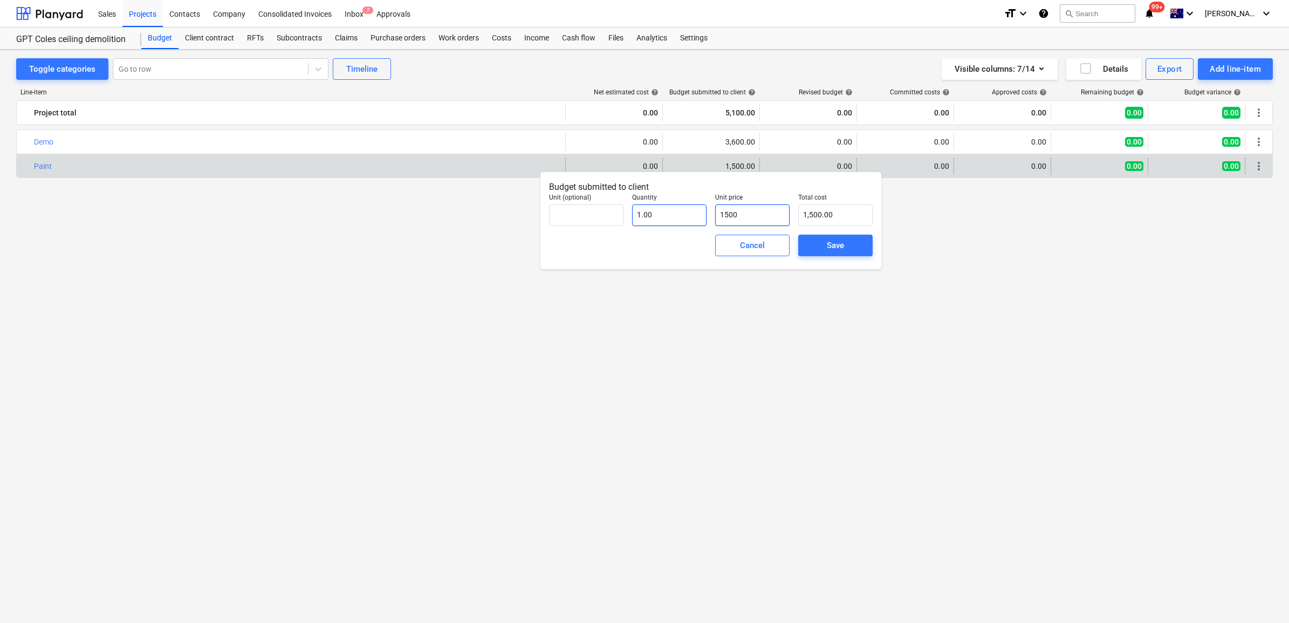
drag, startPoint x: 754, startPoint y: 214, endPoint x: 680, endPoint y: 210, distance: 74.5
click at [677, 209] on div "Unit (optional) Quantity 1.00 Unit price 1500 Total cost 1,500.00" at bounding box center [711, 209] width 332 height 41
type input "2"
type input "2.00"
type input "23"
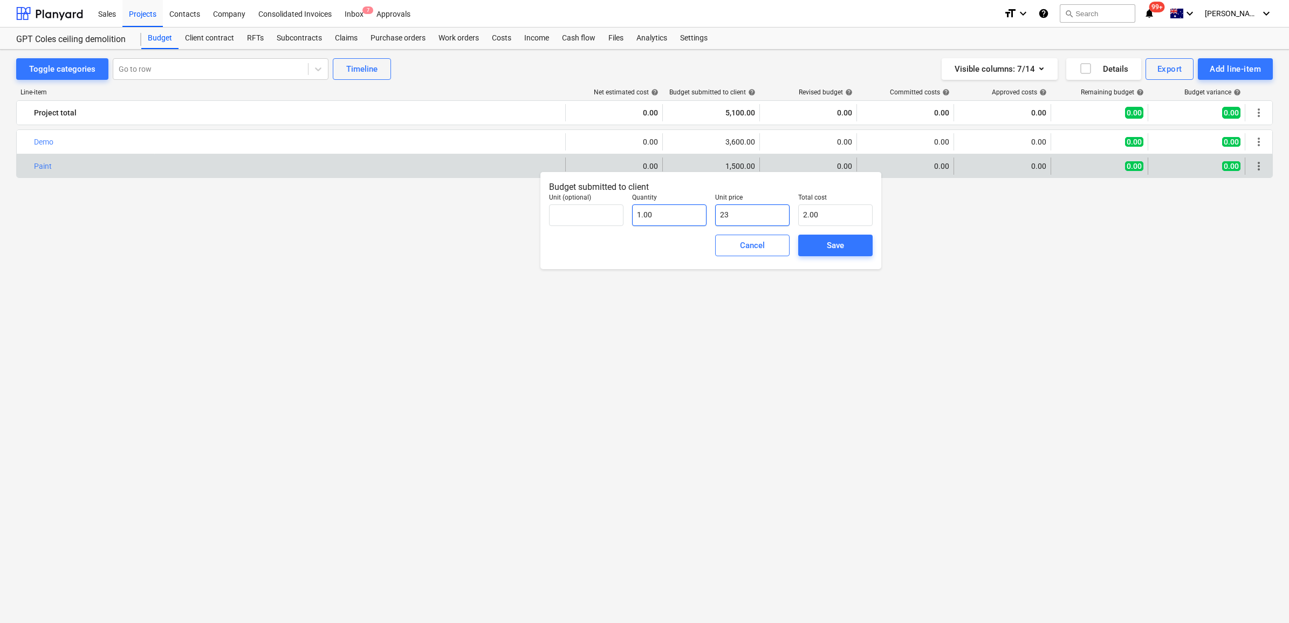
type input "23.00"
type input "235"
type input "235.00"
type input "2350"
type input "2,350.00"
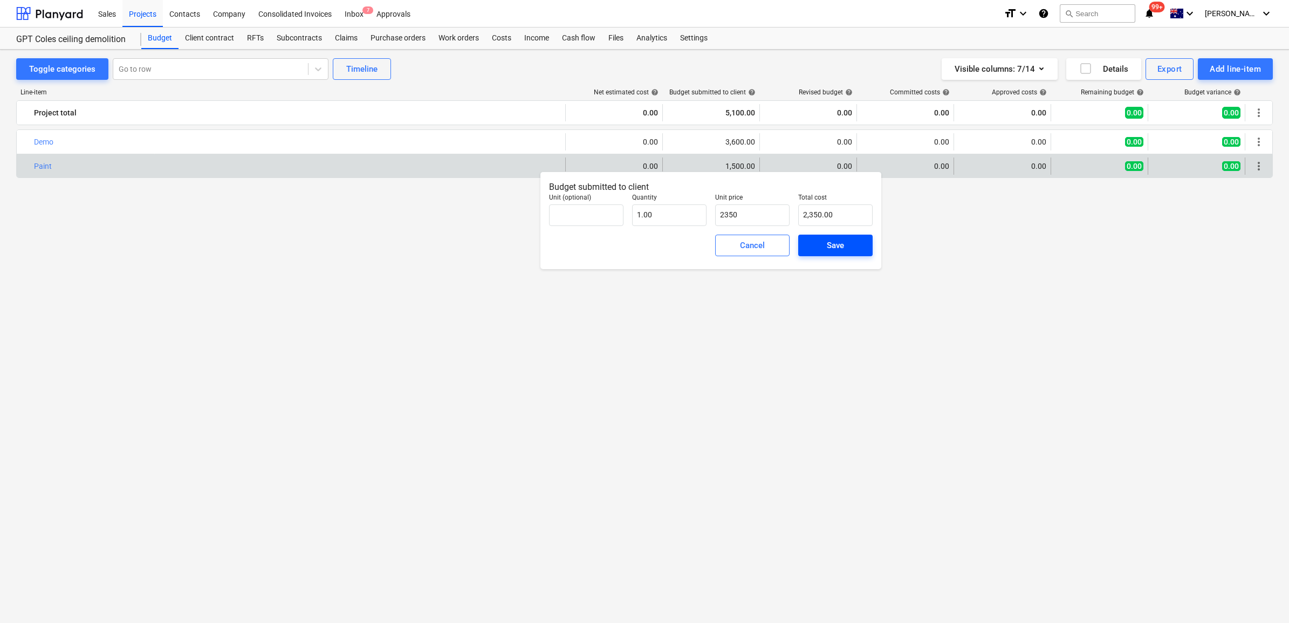
type input "2,350.00"
click at [832, 243] on div "Save" at bounding box center [835, 245] width 17 height 14
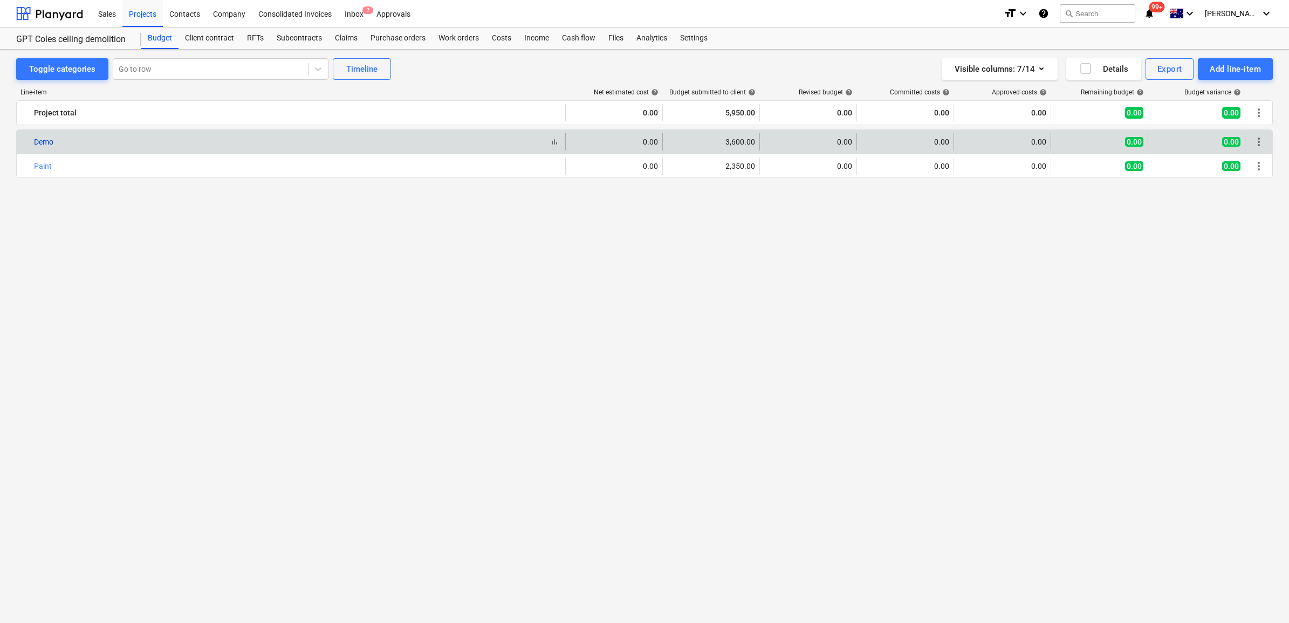
click at [39, 138] on div "Demo" at bounding box center [43, 142] width 19 height 9
click at [39, 143] on link "Demo" at bounding box center [43, 142] width 19 height 9
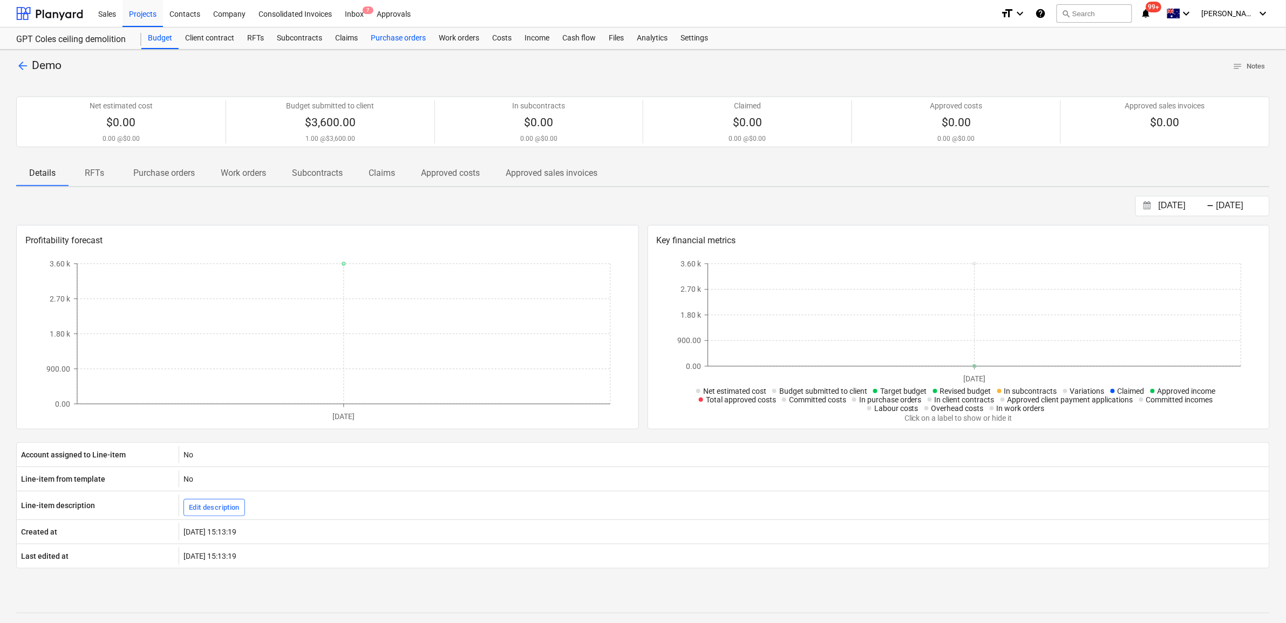
click at [405, 33] on div "Purchase orders" at bounding box center [398, 39] width 68 height 22
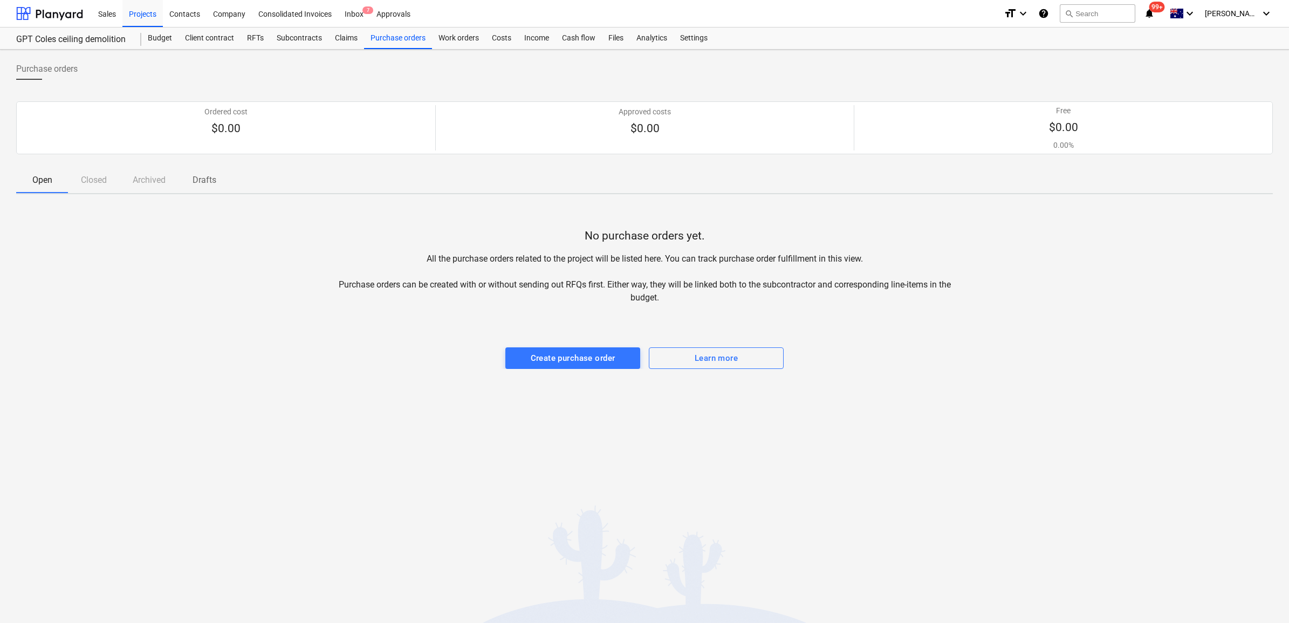
drag, startPoint x: 568, startPoint y: 373, endPoint x: 572, endPoint y: 366, distance: 8.2
click at [568, 372] on div "Purchase orders Ordered cost $0.00 Approved costs $0.00 Free $0.00 0.00% Please…" at bounding box center [644, 336] width 1289 height 573
click at [572, 363] on div "Create purchase order" at bounding box center [573, 358] width 85 height 14
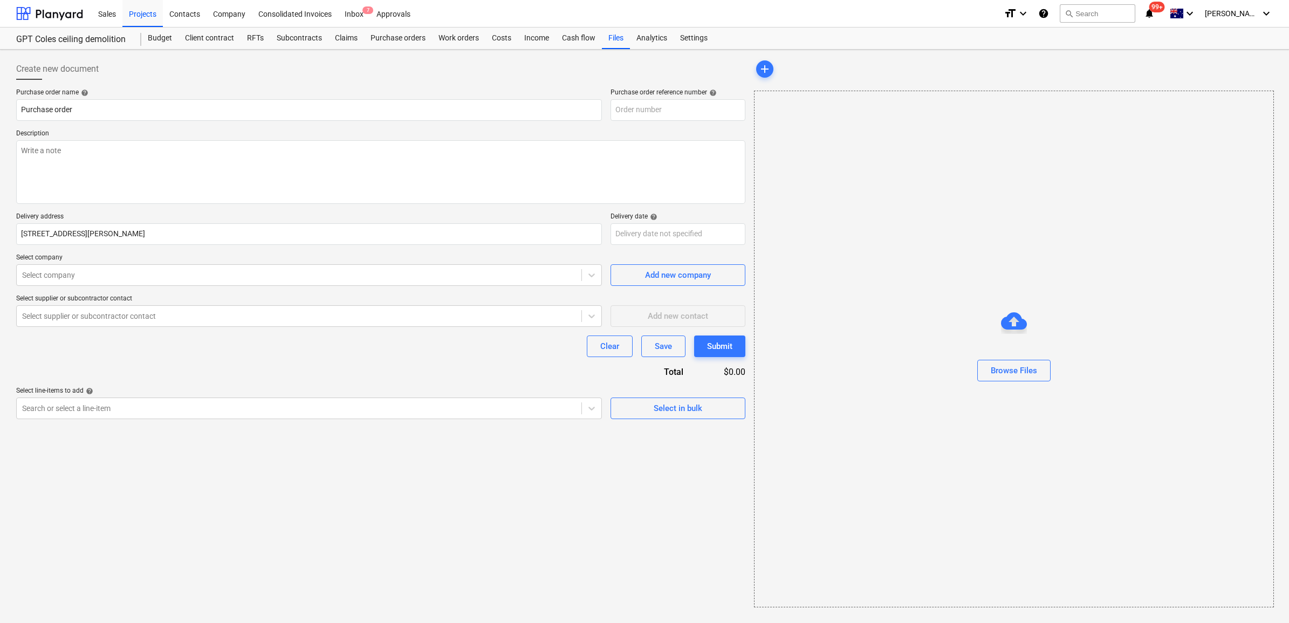
type textarea "x"
type input "25071-PO-001"
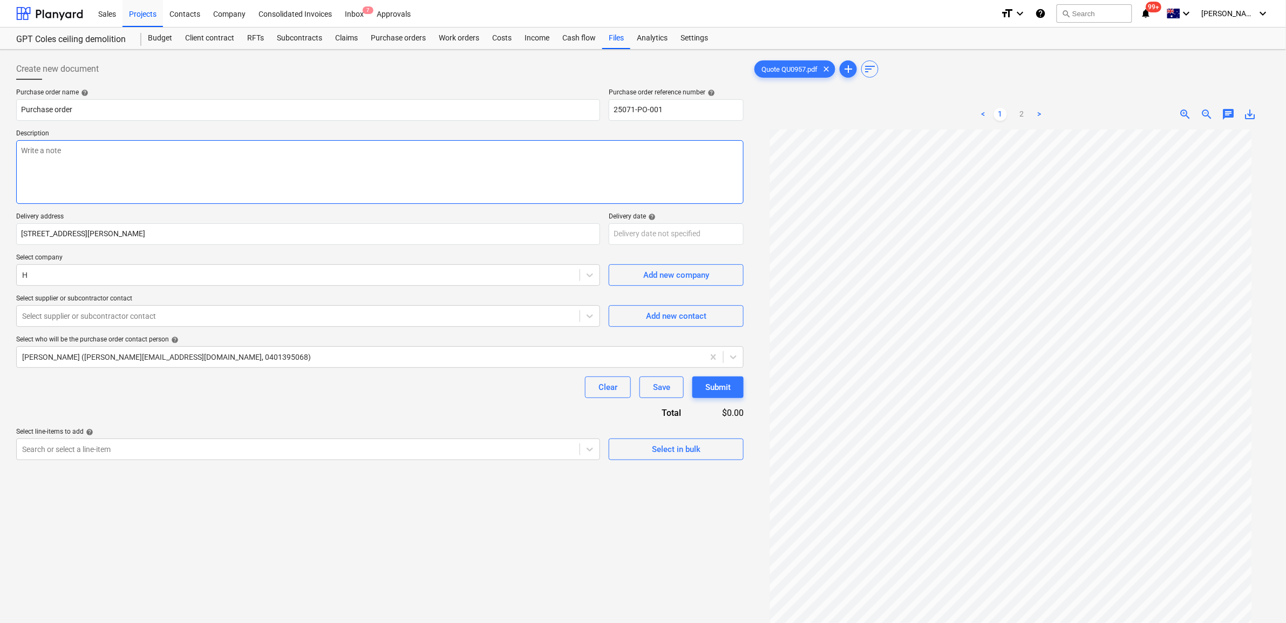
click at [85, 161] on textarea at bounding box center [379, 172] width 727 height 64
type textarea "x"
type textarea "D"
type textarea "x"
type textarea "De"
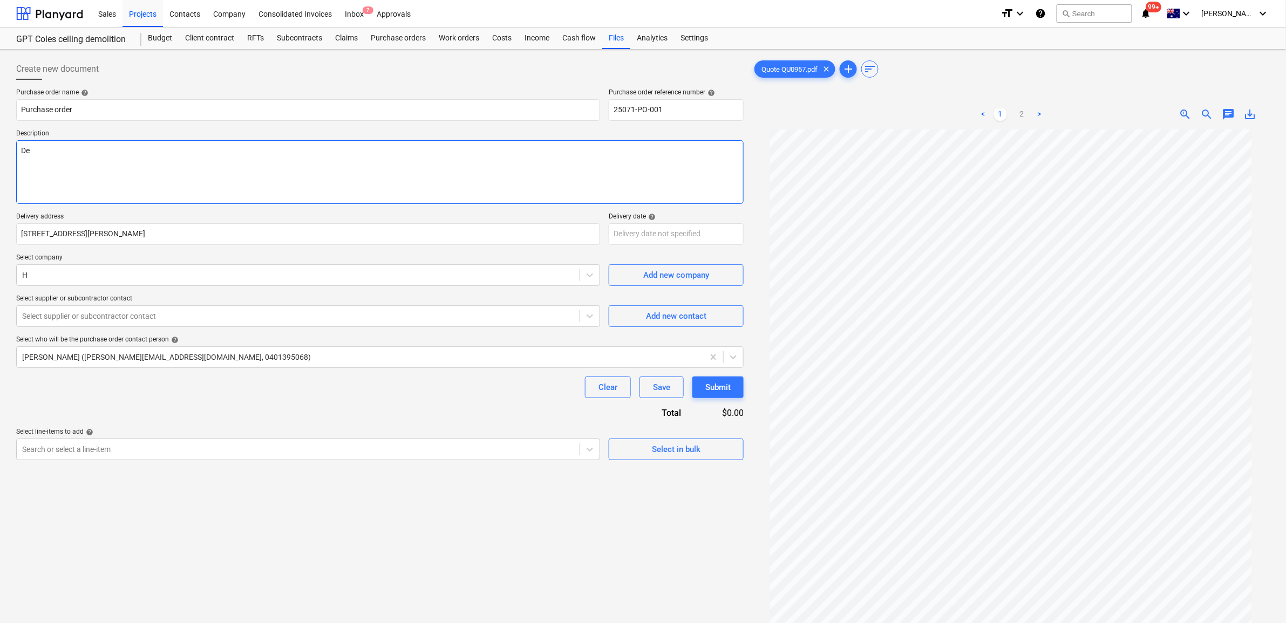
type textarea "x"
type textarea "Dem"
type textarea "x"
type textarea "Demo"
type textarea "x"
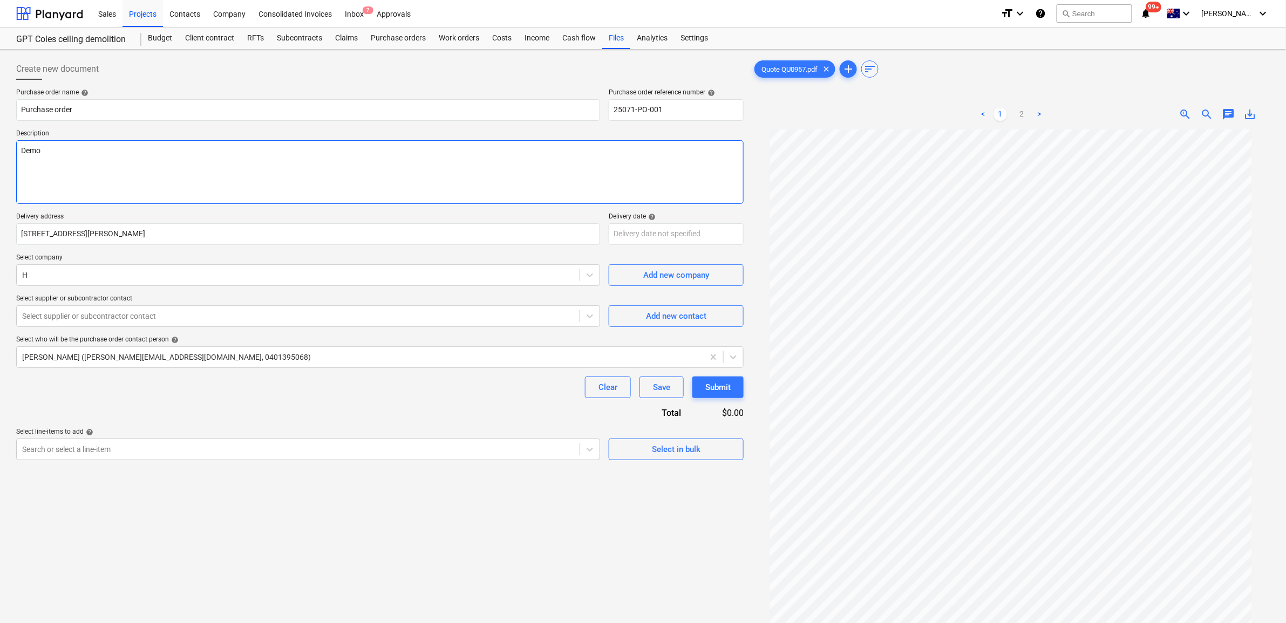
type textarea "Demol"
type textarea "x"
type textarea "Demoli"
type textarea "x"
type textarea "Demolit"
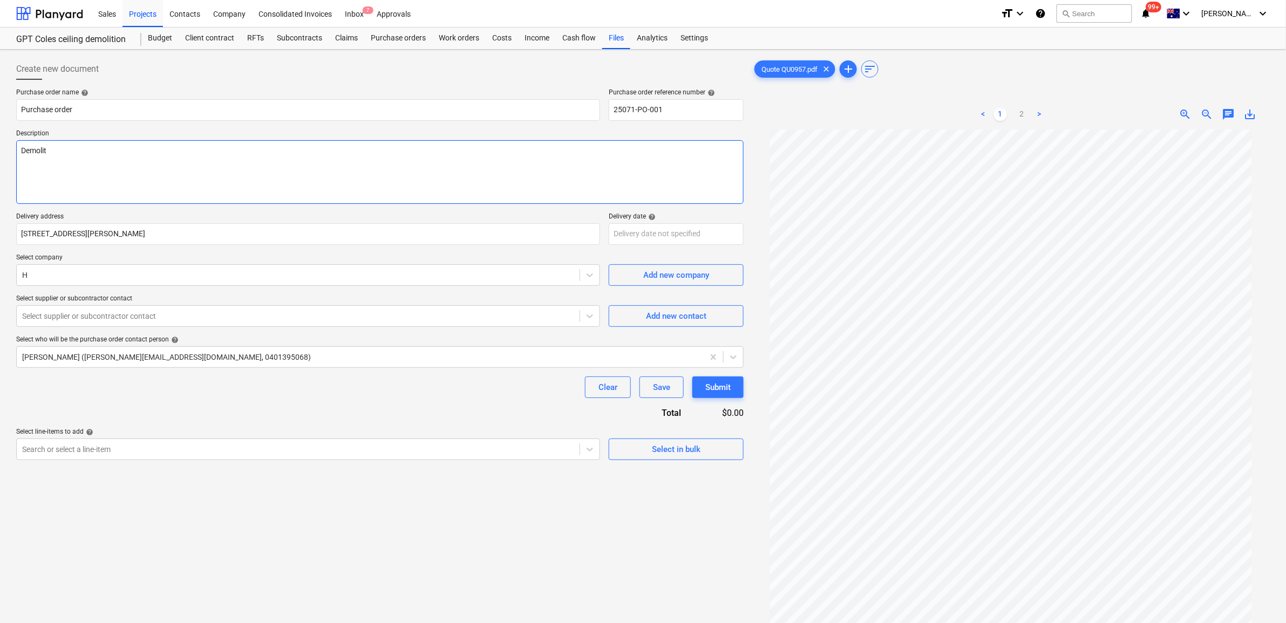
type textarea "x"
type textarea "Demoliti"
type textarea "x"
type textarea "Demolitio"
type textarea "x"
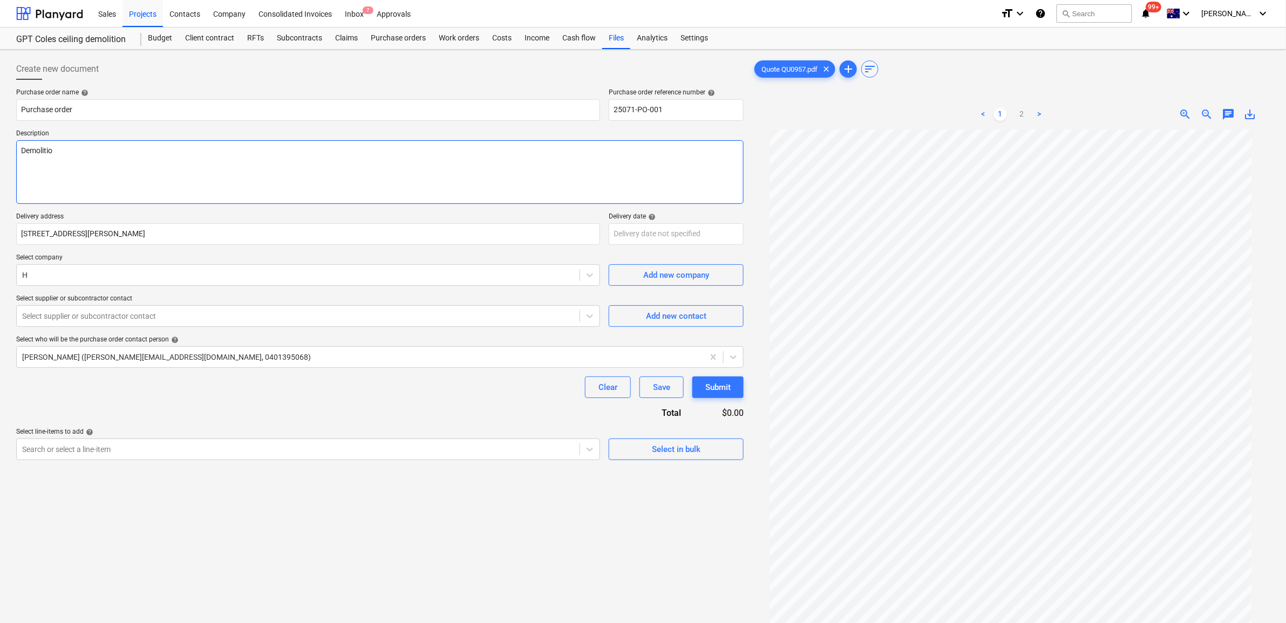
type textarea "Demolition"
type textarea "x"
type textarea "Demolition"
type textarea "x"
type textarea "Demolition o"
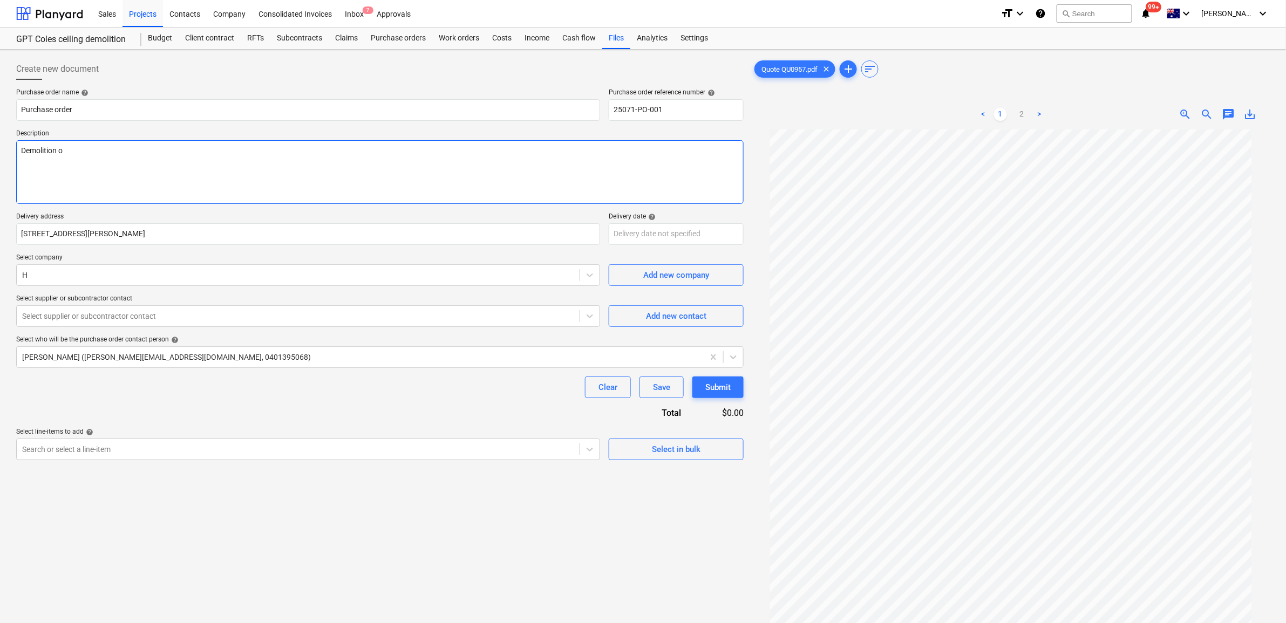
type textarea "x"
type textarea "Demolition of"
type textarea "x"
type textarea "Demolition of"
type textarea "x"
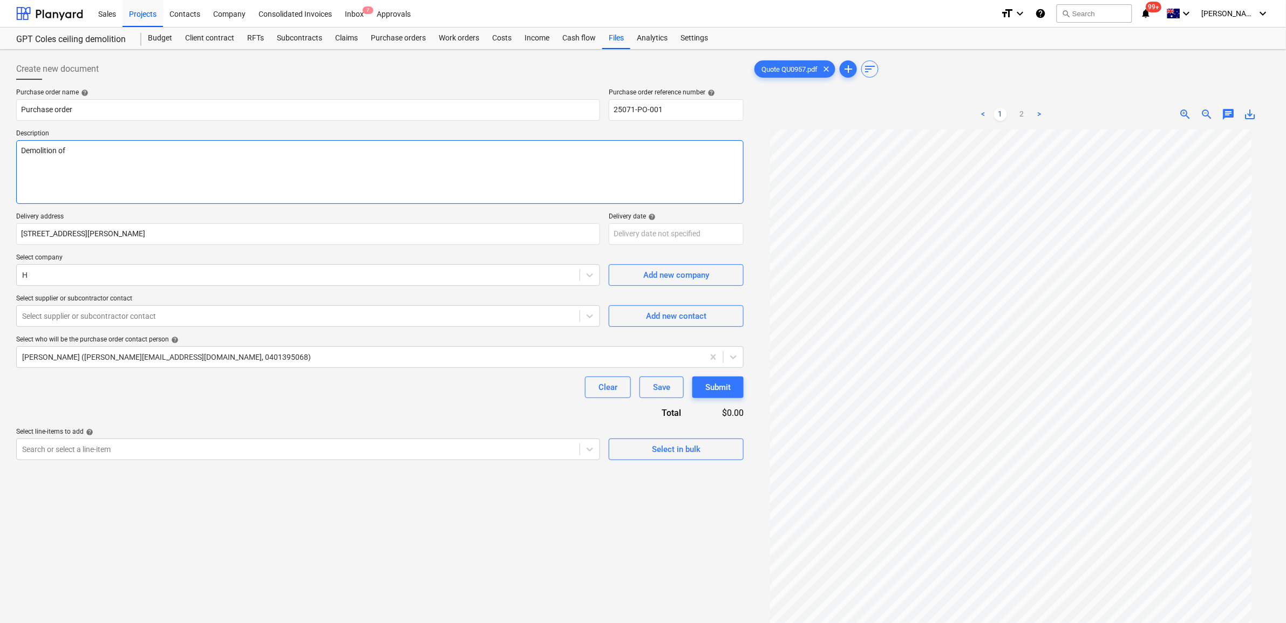
type textarea "Demolition of e"
type textarea "x"
type textarea "Demolition of ex"
type textarea "x"
type textarea "Demolition of exi"
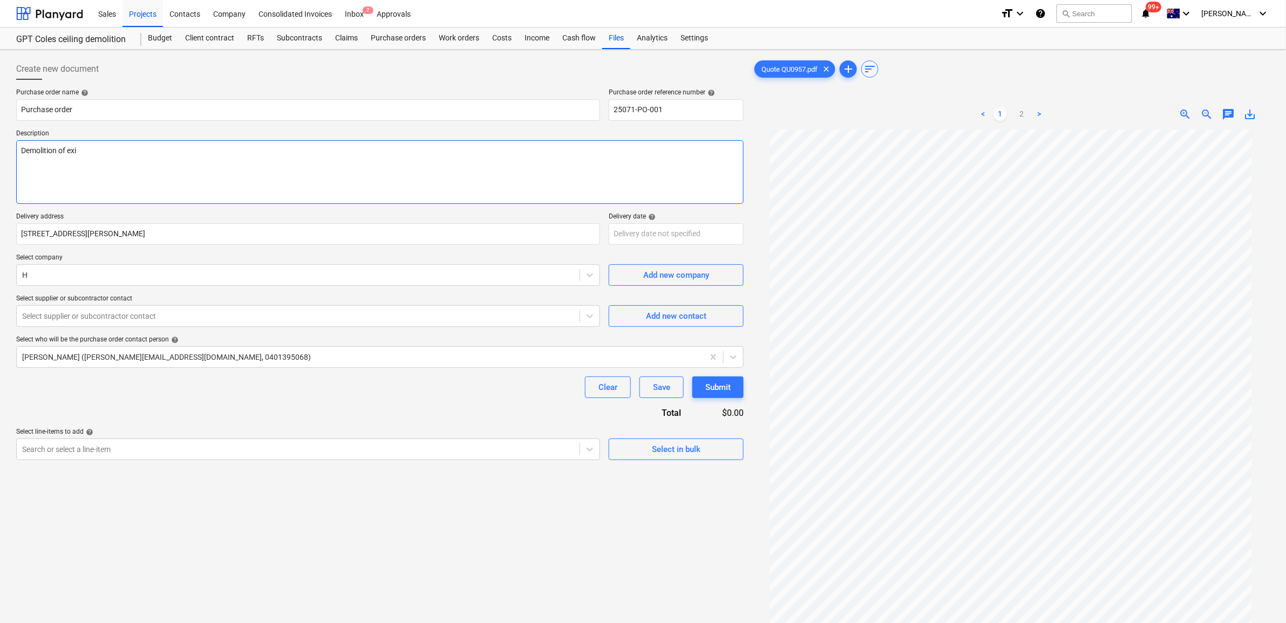
type textarea "x"
type textarea "Demolition of exis"
type textarea "x"
type textarea "Demolition of exist"
type textarea "x"
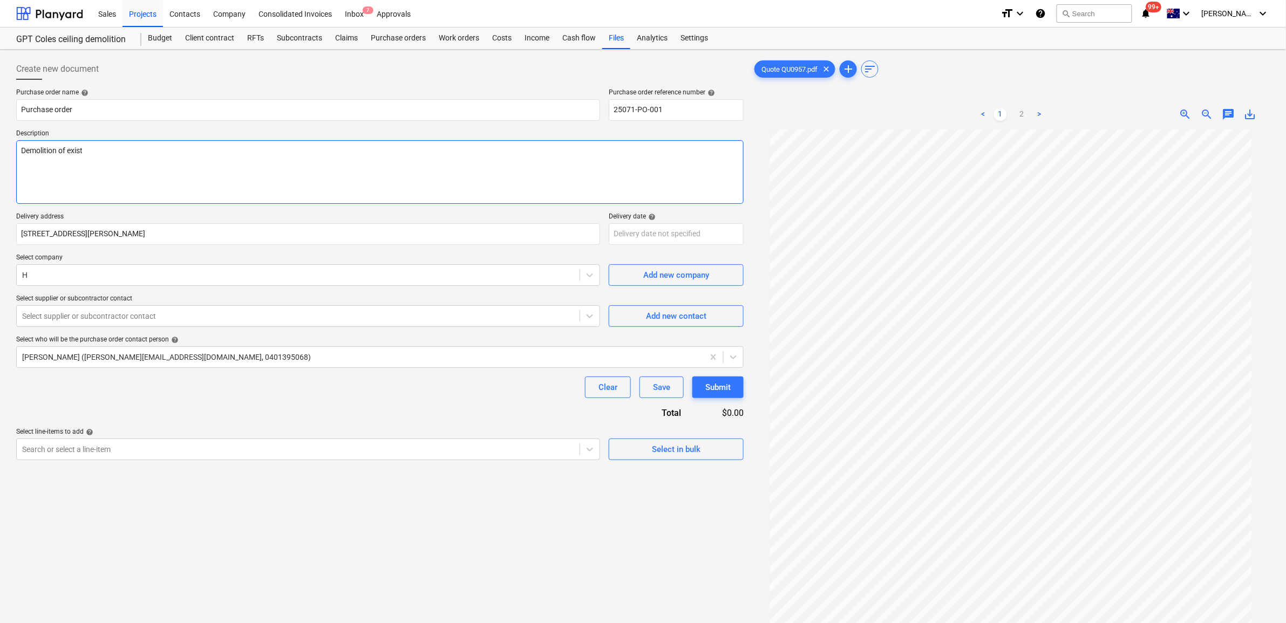
type textarea "Demolition of existi"
type textarea "x"
type textarea "Demolition of existin"
type textarea "x"
type textarea "Demolition of existing"
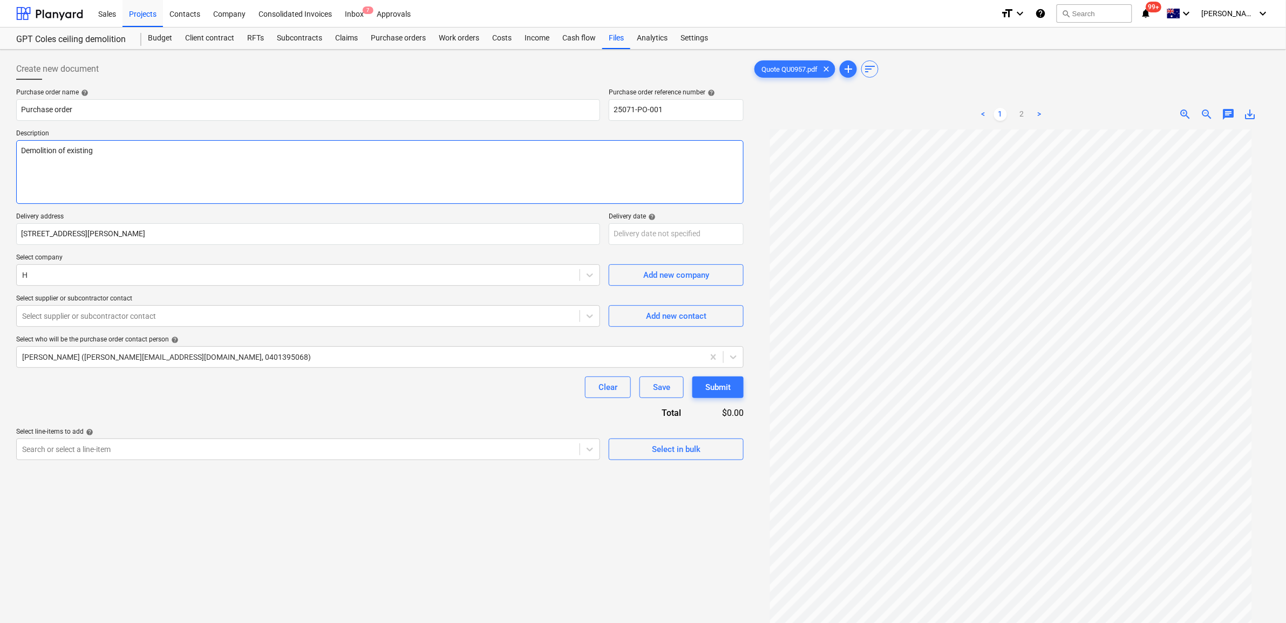
type textarea "x"
type textarea "Demolition of existing"
type textarea "x"
type textarea "Demolition of existing c"
type textarea "x"
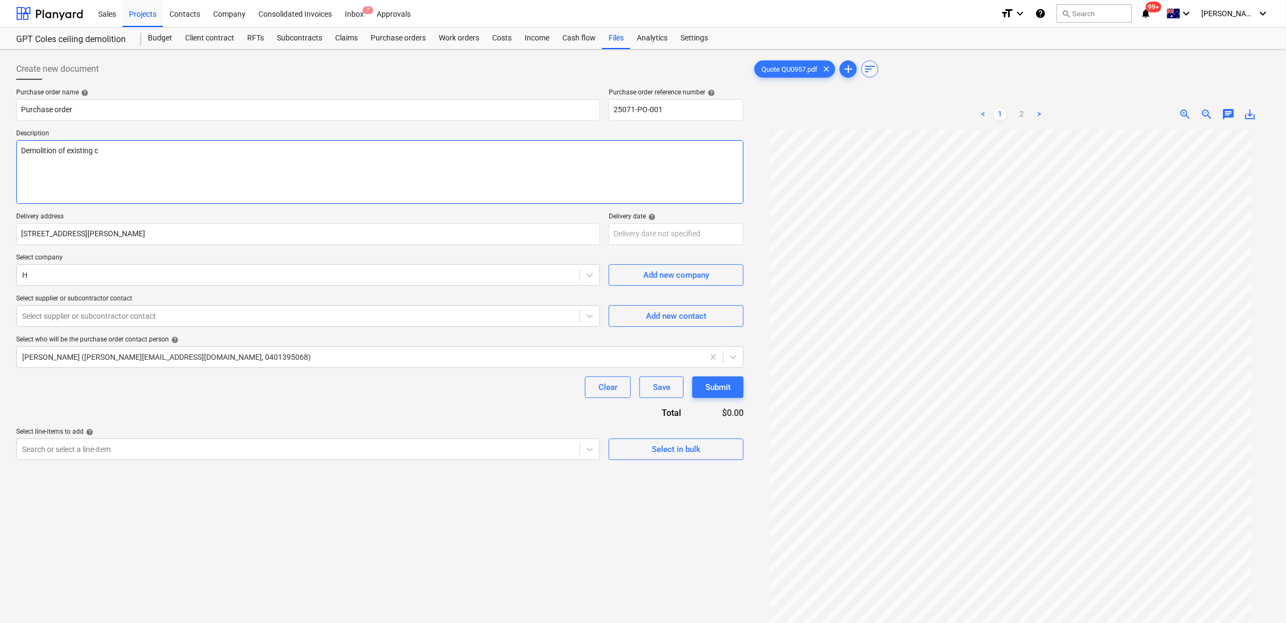
type textarea "Demolition of existing ce"
type textarea "x"
type textarea "Demolition of existing cei"
type textarea "x"
type textarea "Demolition of existing ceil"
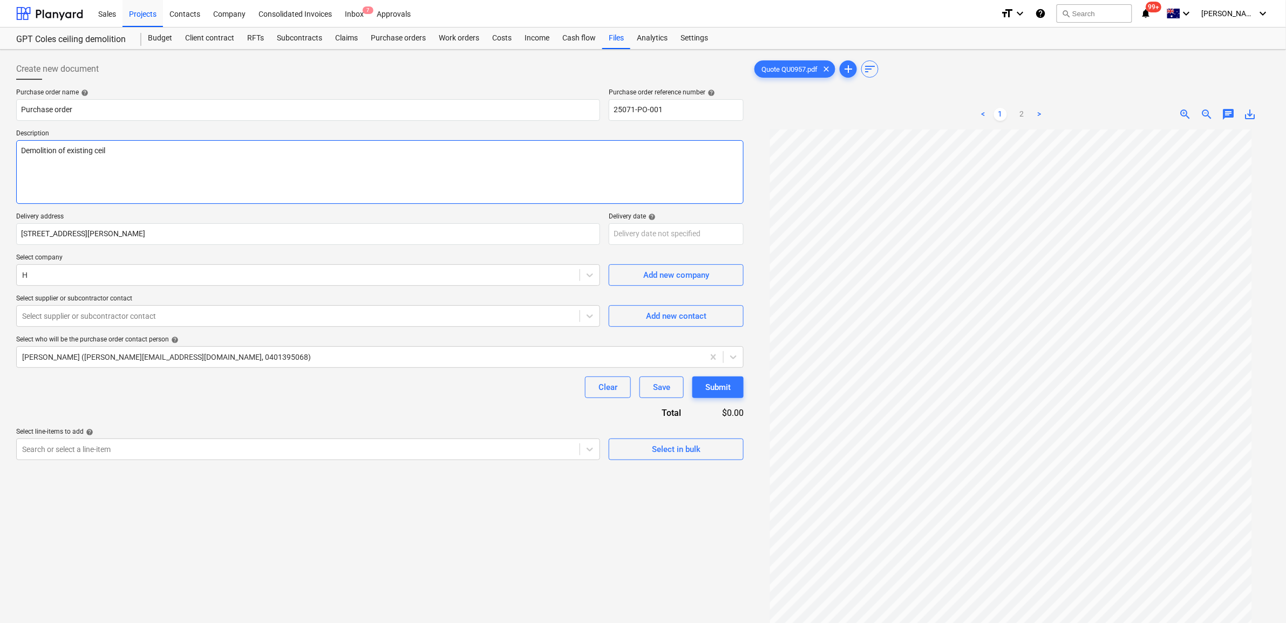
type textarea "x"
type textarea "Demolition of existing ceili"
type textarea "x"
type textarea "Demolition of existing ceilin"
type textarea "x"
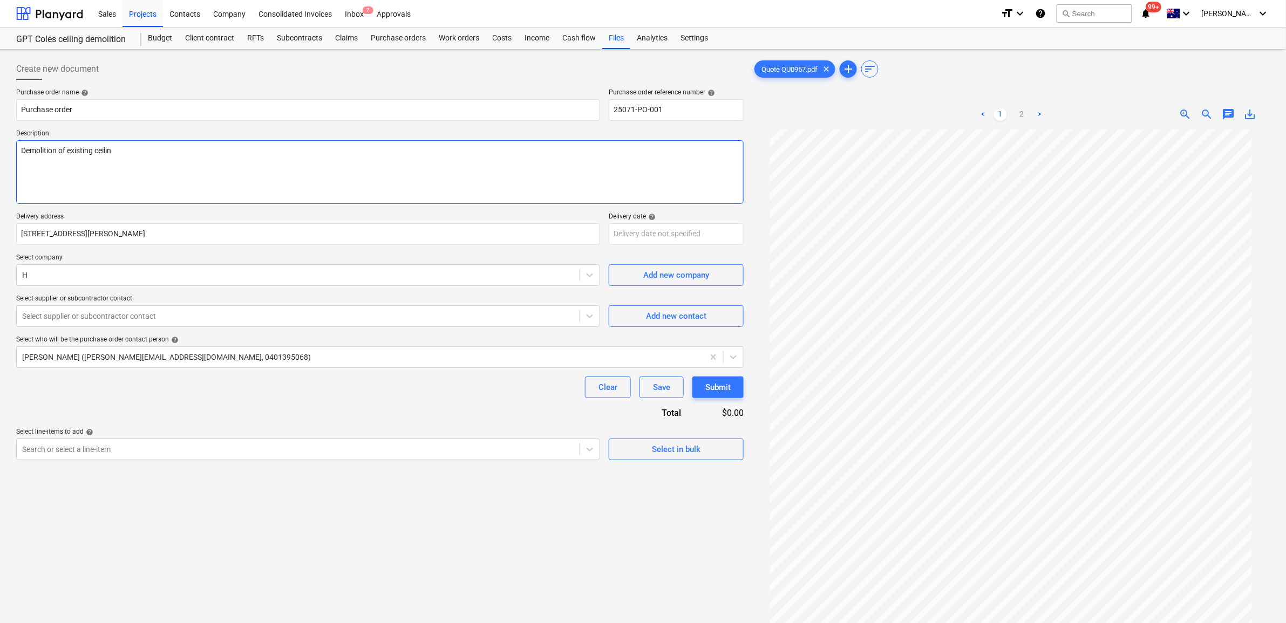
type textarea "Demolition of existing ceiling"
type textarea "x"
type textarea "Demolition of existing ceiling a"
type textarea "x"
type textarea "Demolition of existing ceiling ap"
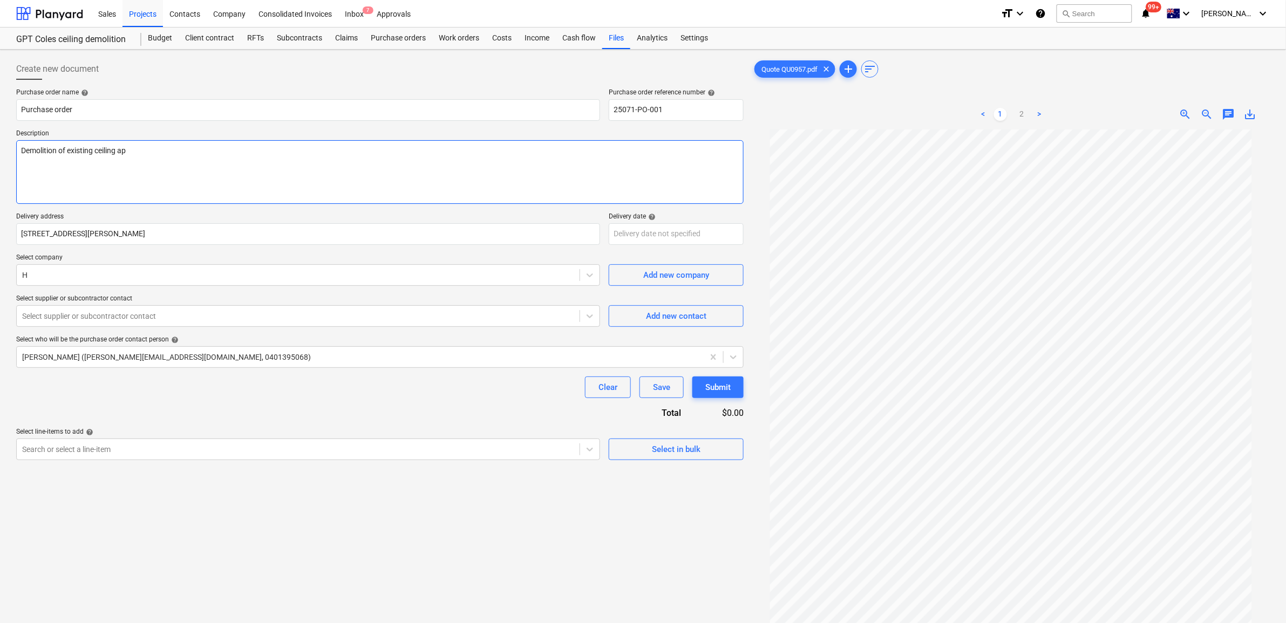
type textarea "x"
type textarea "Demolition of existing ceiling app"
type textarea "x"
type textarea "Demolition of existing ceiling appr"
type textarea "x"
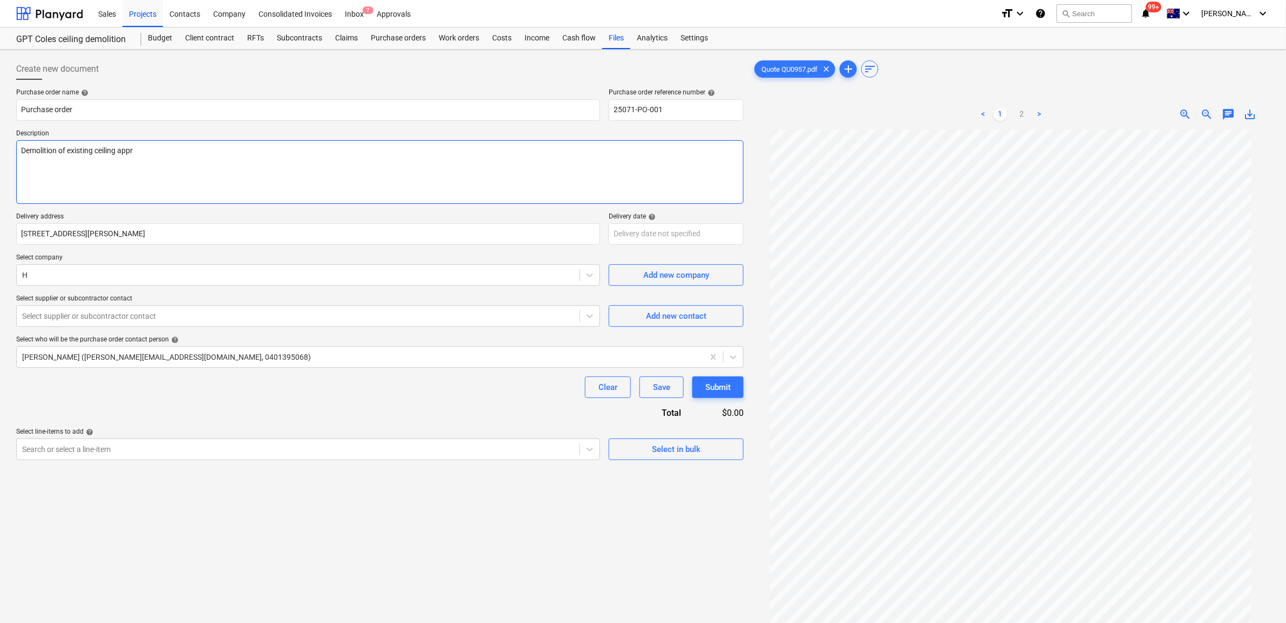
type textarea "Demolition of existing ceiling appro"
type textarea "x"
type textarea "Demolition of existing ceiling approx"
type textarea "x"
type textarea "Demolition of existing ceiling approx"
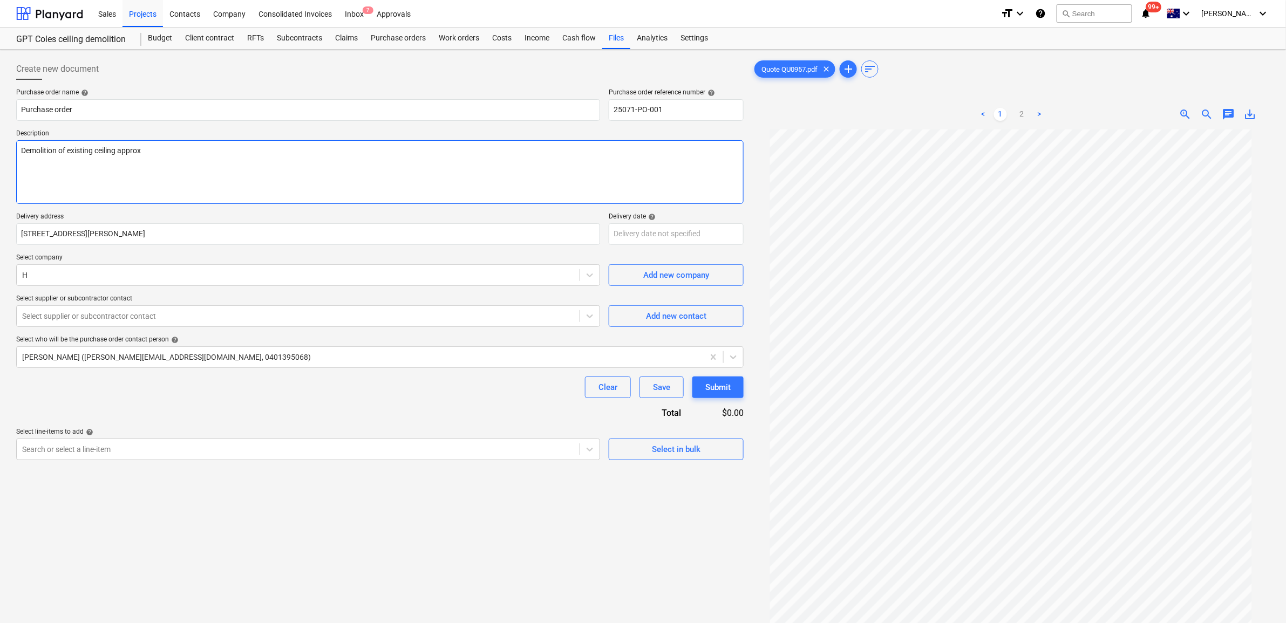
type textarea "x"
type textarea "Demolition of existing ceiling approx 2"
type textarea "x"
type textarea "Demolition of existing ceiling approx 25"
type textarea "x"
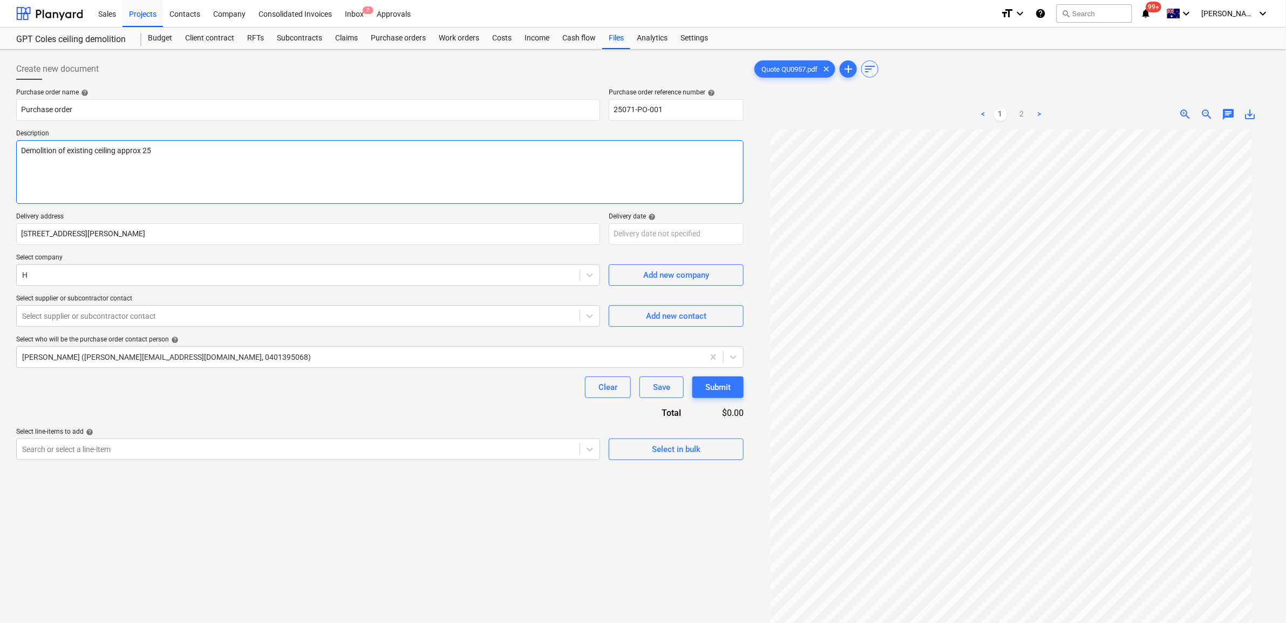
type textarea "Demolition of existing ceiling approx 25m"
type textarea "x"
type textarea "Demolition of existing ceiling approx 25m2"
type textarea "x"
type textarea "Demolition of existing ceiling approx 25m2"
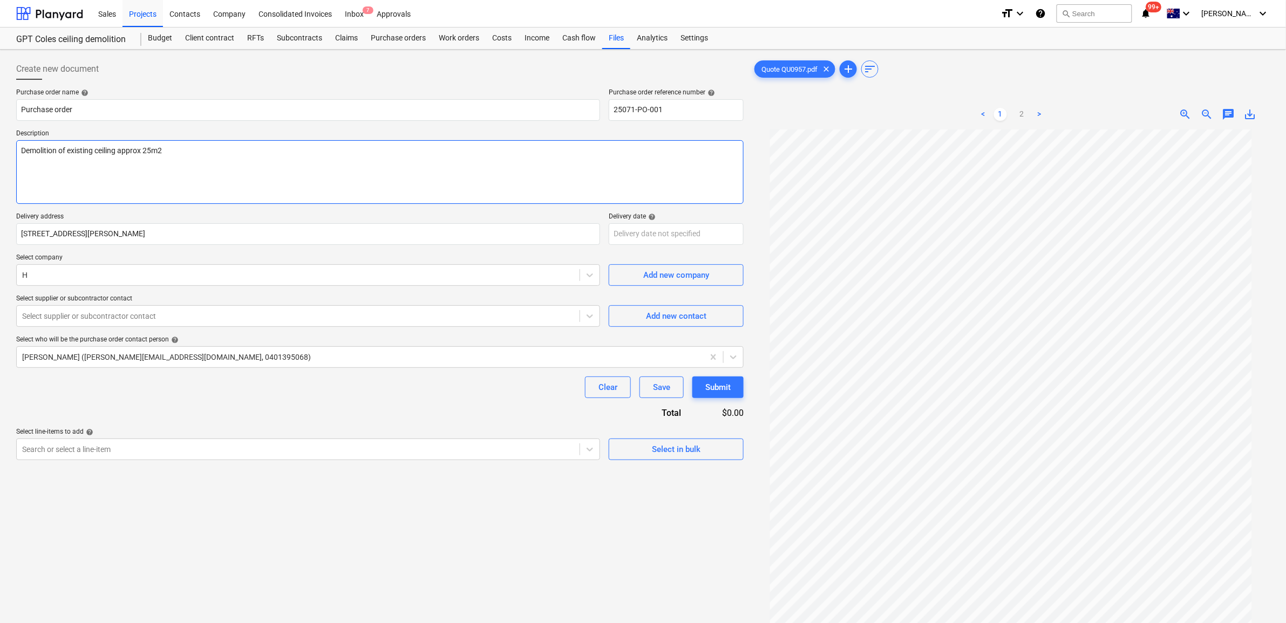
type textarea "x"
type textarea "Demolition of existing ceiling approx 25m2"
type textarea "x"
type textarea "Demolition of existing ceiling approx 25m2 R"
type textarea "x"
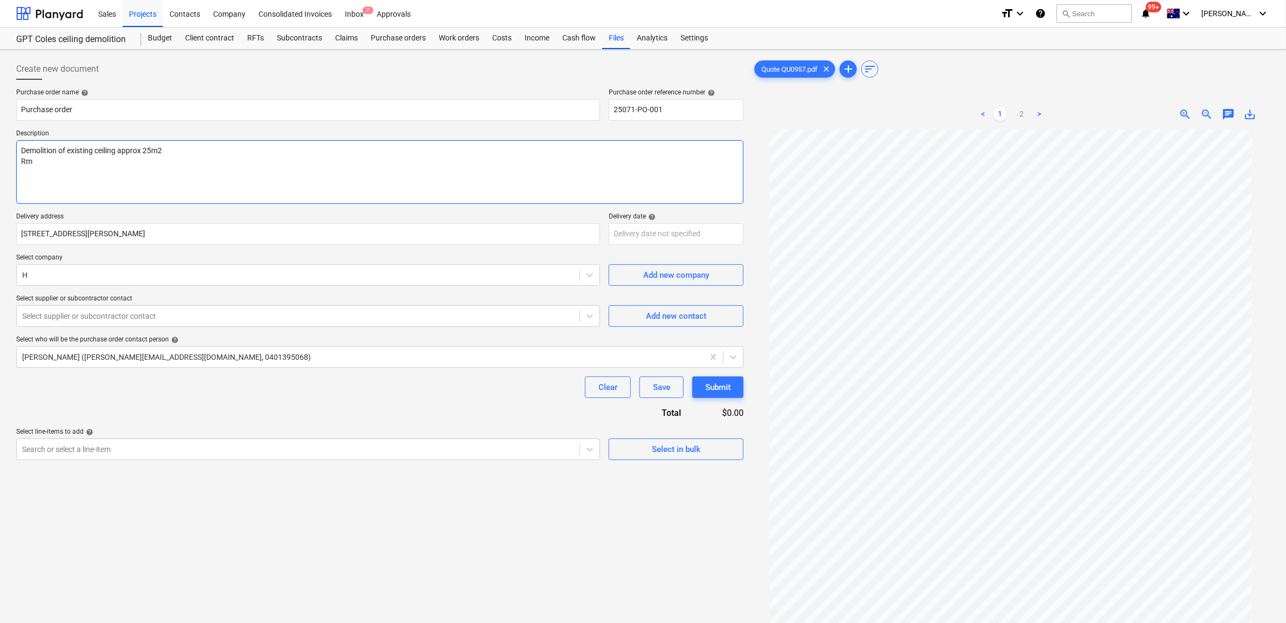
type textarea "Demolition of existing ceiling approx 25m2 Rmo"
type textarea "x"
type textarea "Demolition of existing ceiling approx 25m2 Rmov"
type textarea "x"
type textarea "Demolition of existing ceiling approx 25m2 Rmova"
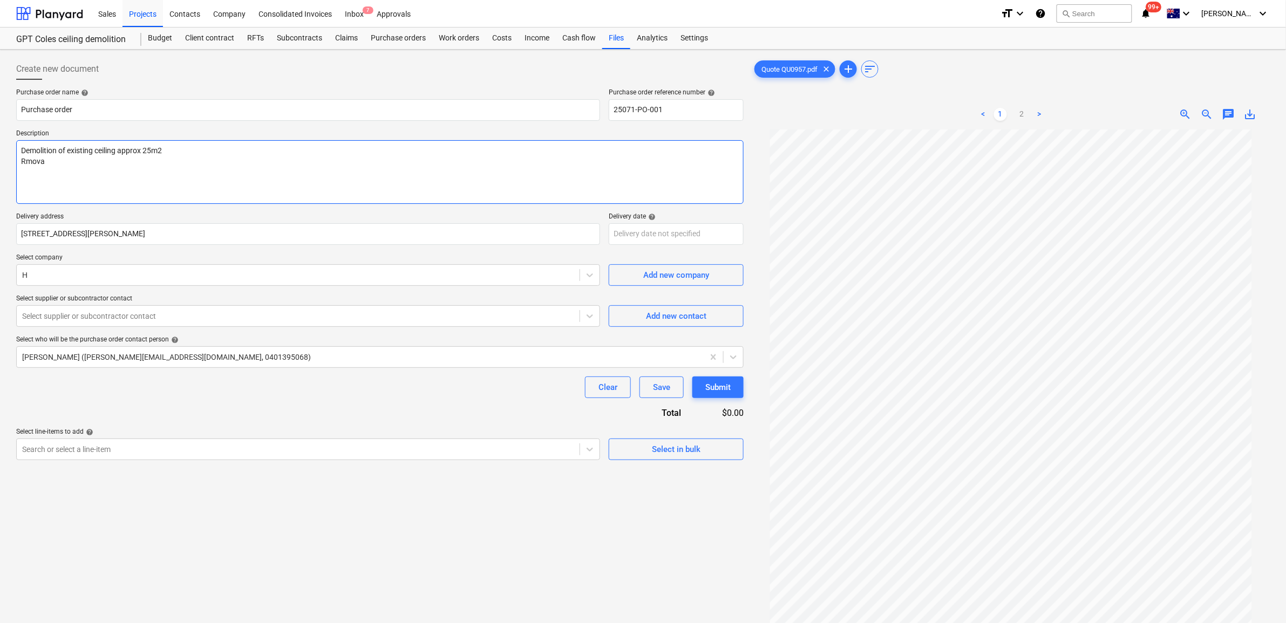
type textarea "x"
type textarea "Demolition of existing ceiling approx 25m2 Rmoval"
type textarea "x"
type textarea "Demolition of existing ceiling approx 25m2 Rmoval o"
type textarea "x"
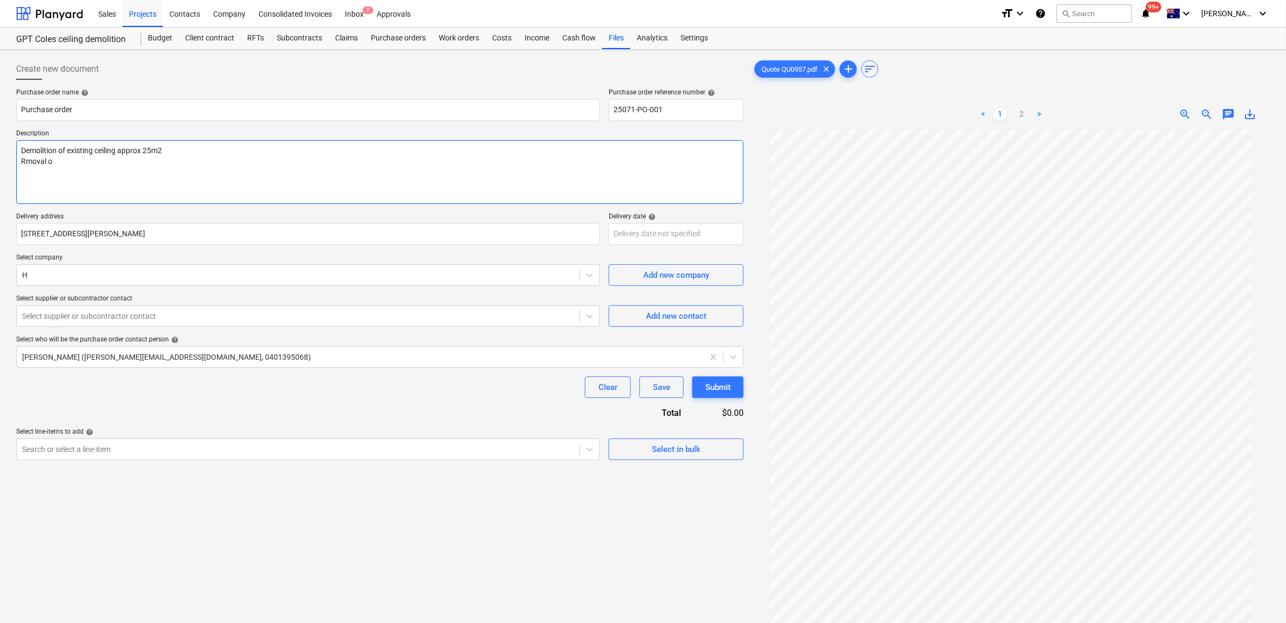
type textarea "Demolition of existing ceiling approx 25m2 Rmoval of"
type textarea "x"
type textarea "Demolition of existing ceiling approx 25m2 Rmoval of"
type textarea "x"
type textarea "Demolition of existing ceiling approx 25m2 Rmoval of r"
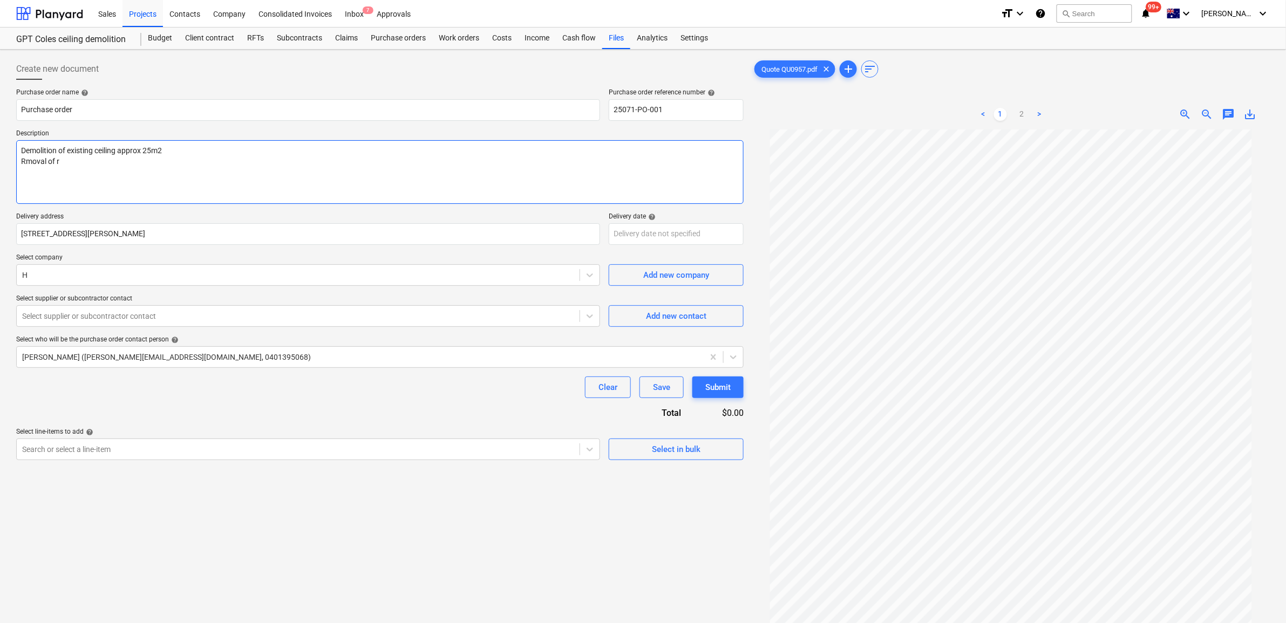
type textarea "x"
type textarea "Demolition of existing ceiling approx 25m2 Rmoval of ru"
type textarea "x"
type textarea "Demolition of existing ceiling approx 25m2 Rmoval of rub"
type textarea "x"
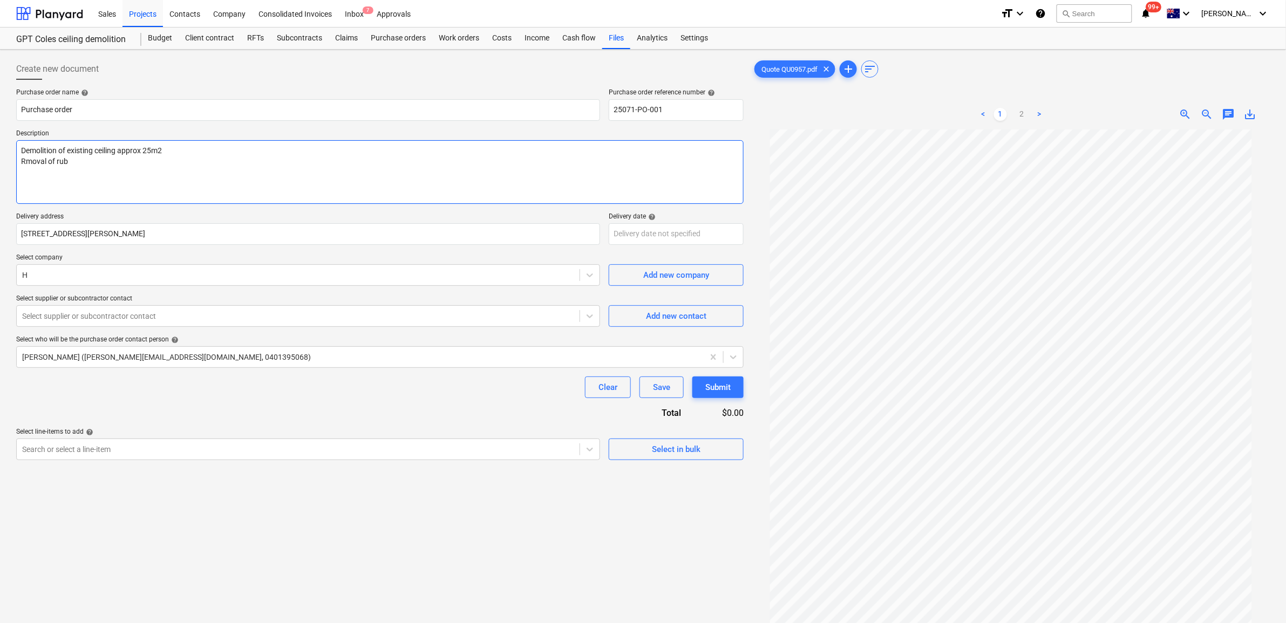
type textarea "Demolition of existing ceiling approx 25m2 Rmoval of rubb"
type textarea "x"
type textarea "Demolition of existing ceiling approx 25m2 Rmoval of rubbi"
type textarea "x"
type textarea "Demolition of existing ceiling approx 25m2 Rmoval of rubbish"
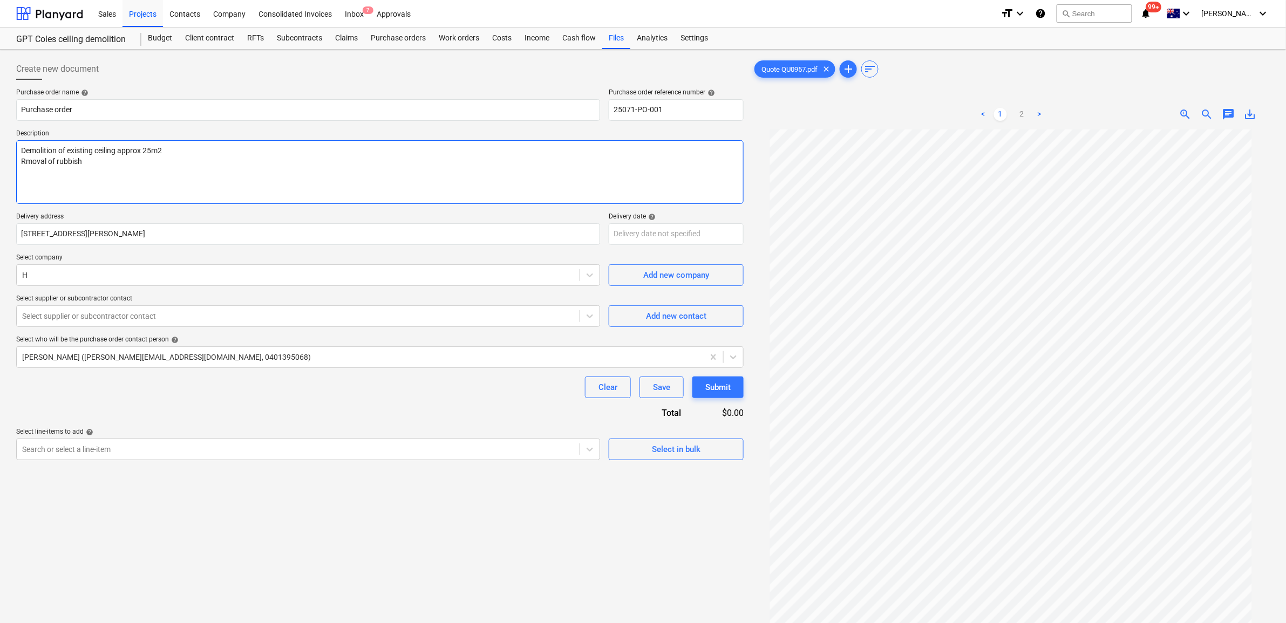
type textarea "x"
type textarea "Demolition of existing ceiling approx 25m2 Rmoval of rubbish"
type textarea "x"
type textarea "Demolition of existing ceiling approx 25m2 Rmoval of rubbish f"
type textarea "x"
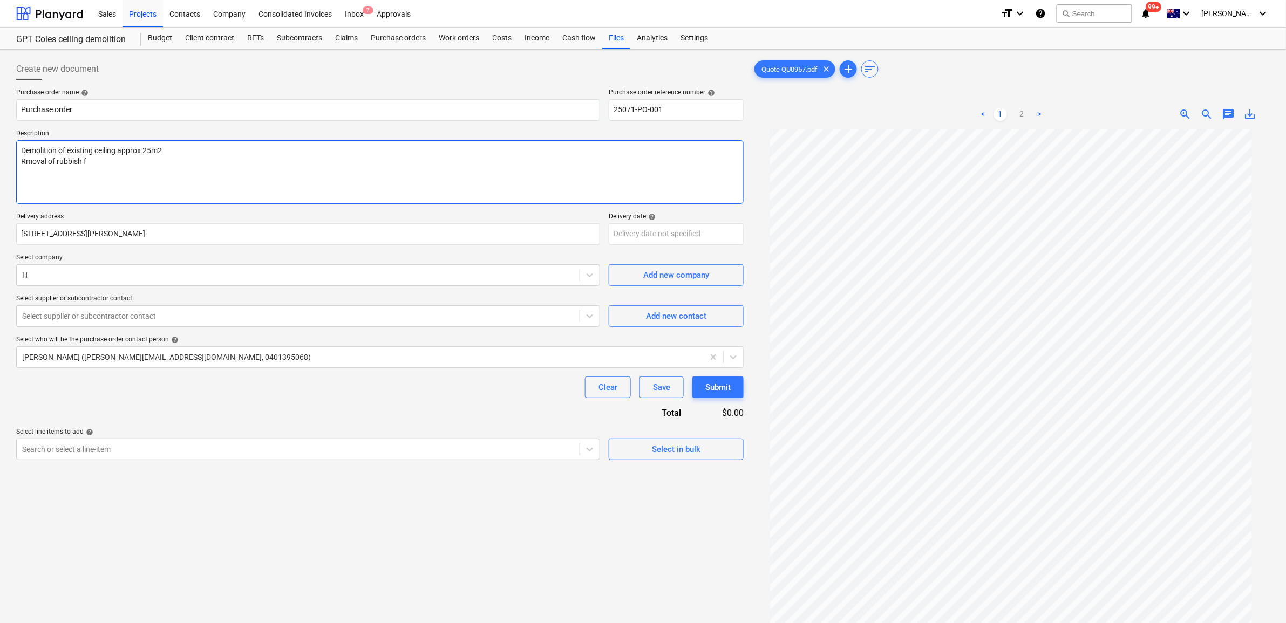
type textarea "Demolition of existing ceiling approx 25m2 Rmoval of rubbish fr"
type textarea "x"
type textarea "Demolition of existing ceiling approx 25m2 Rmoval of rubbish fro"
type textarea "x"
type textarea "Demolition of existing ceiling approx 25m2 Rmoval of rubbish from"
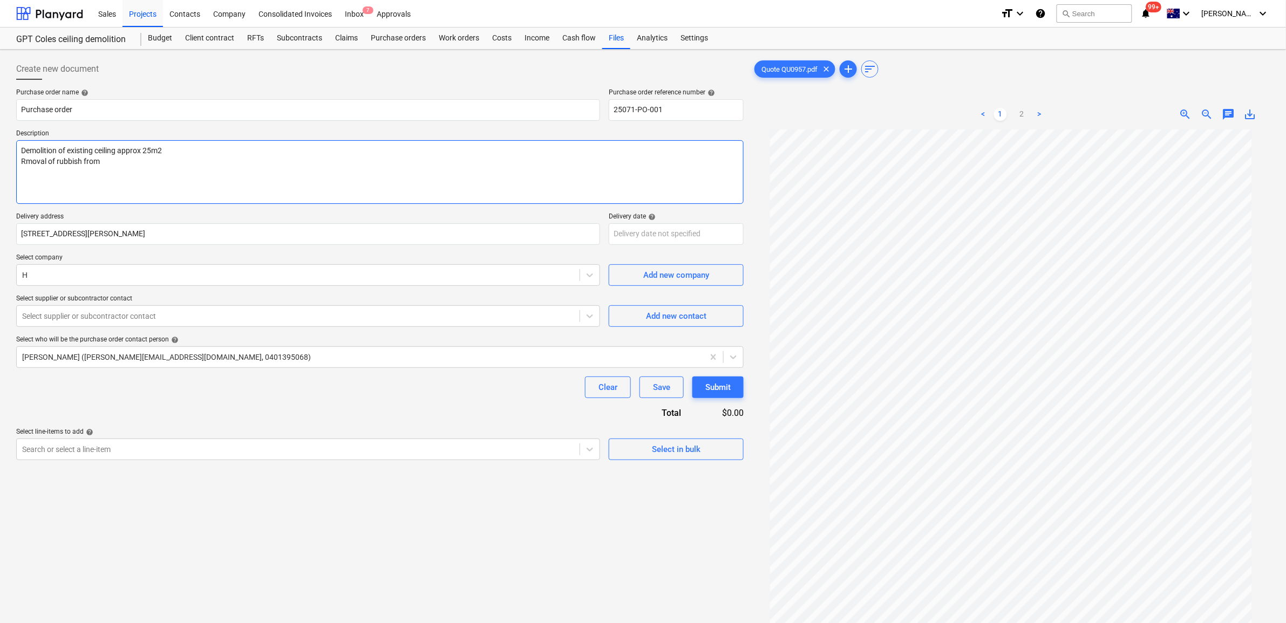
type textarea "x"
type textarea "Demolition of existing ceiling approx 25m2 Rmoval of rubbish from"
type textarea "x"
type textarea "Demolition of existing ceiling approx 25m2 Rmoval of rubbish from s"
type textarea "x"
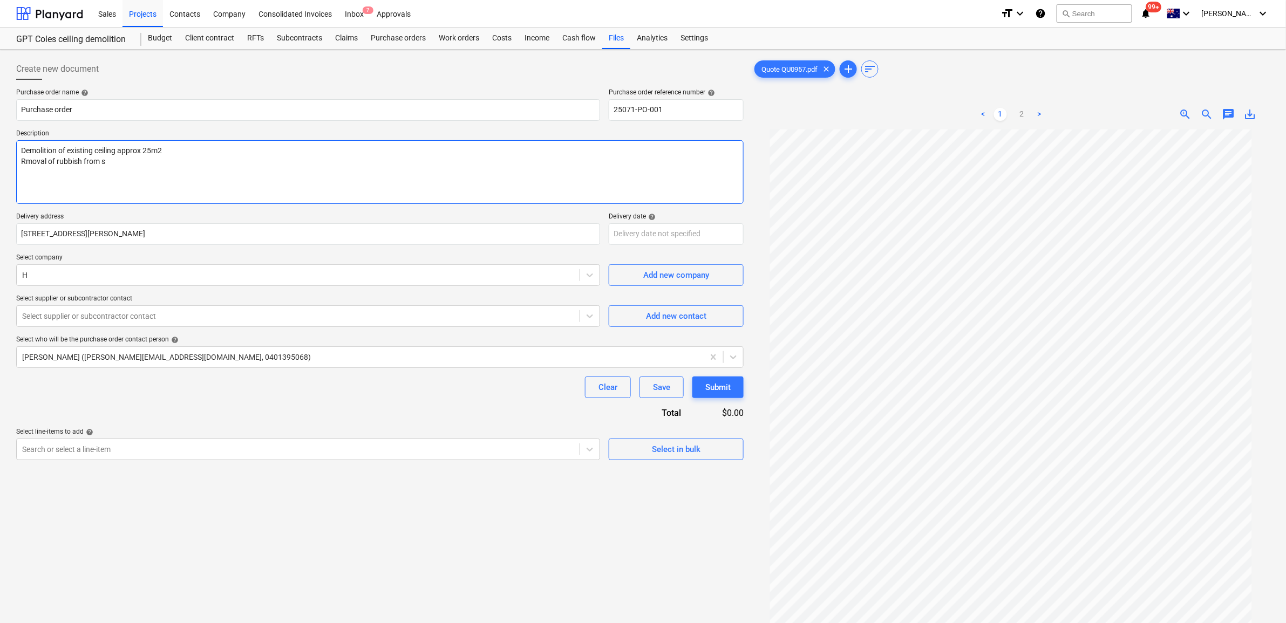
type textarea "Demolition of existing ceiling approx 25m2 Rmoval of rubbish from si"
type textarea "x"
type textarea "Demolition of existing ceiling approx 25m2 Rmoval of rubbish from sit"
type textarea "x"
type textarea "Demolition of existing ceiling approx 25m2 Rmoval of rubbish from site"
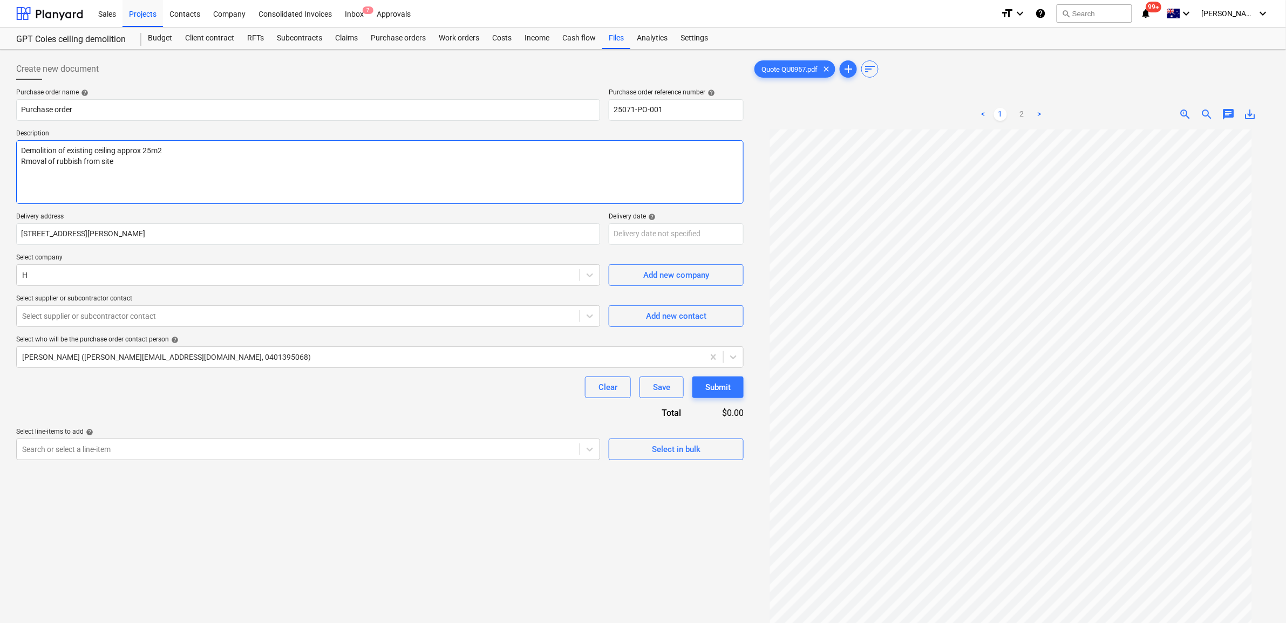
type textarea "x"
type textarea "Demolition of existing ceiling approx 25m2 Rmoval of rubbish from site"
type textarea "x"
type textarea "Demolition of existing ceiling approx 25m2 Removal of rubbish from site"
type textarea "x"
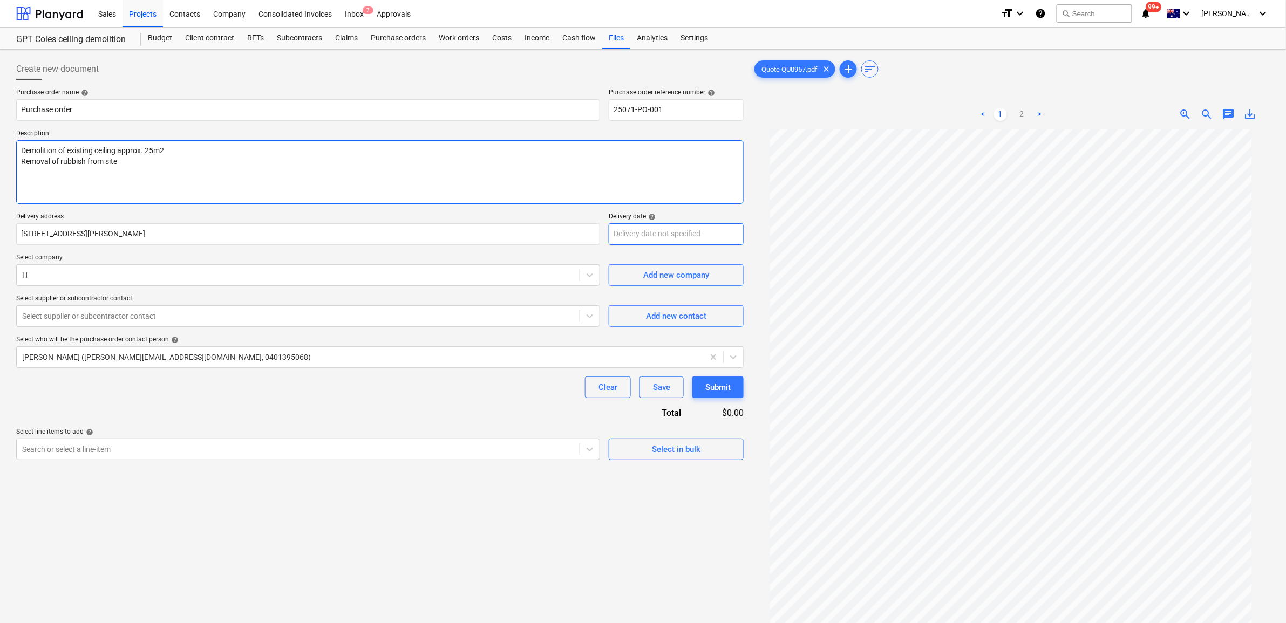
type textarea "Demolition of existing ceiling approx. 25m2 Removal of rubbish from site"
click at [667, 225] on body "Sales Projects Contacts Company Consolidated Invoices Inbox 7 Approvals format_…" at bounding box center [643, 311] width 1286 height 623
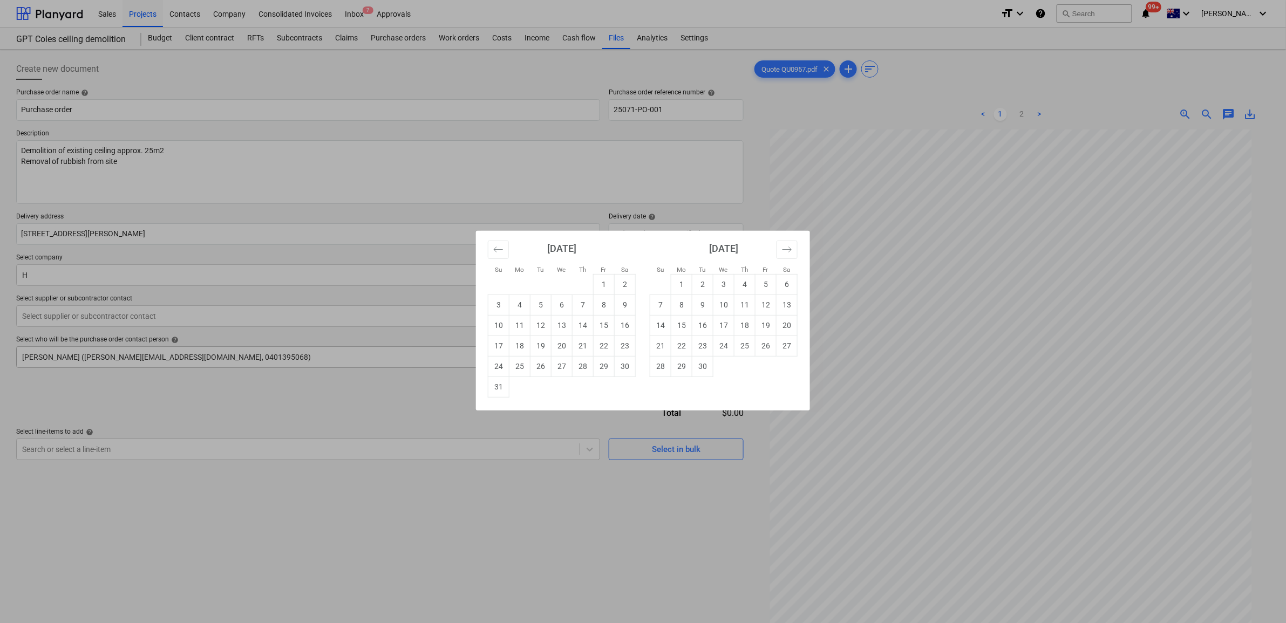
click at [600, 367] on td "29" at bounding box center [603, 366] width 21 height 20
type textarea "x"
type input "[DATE]"
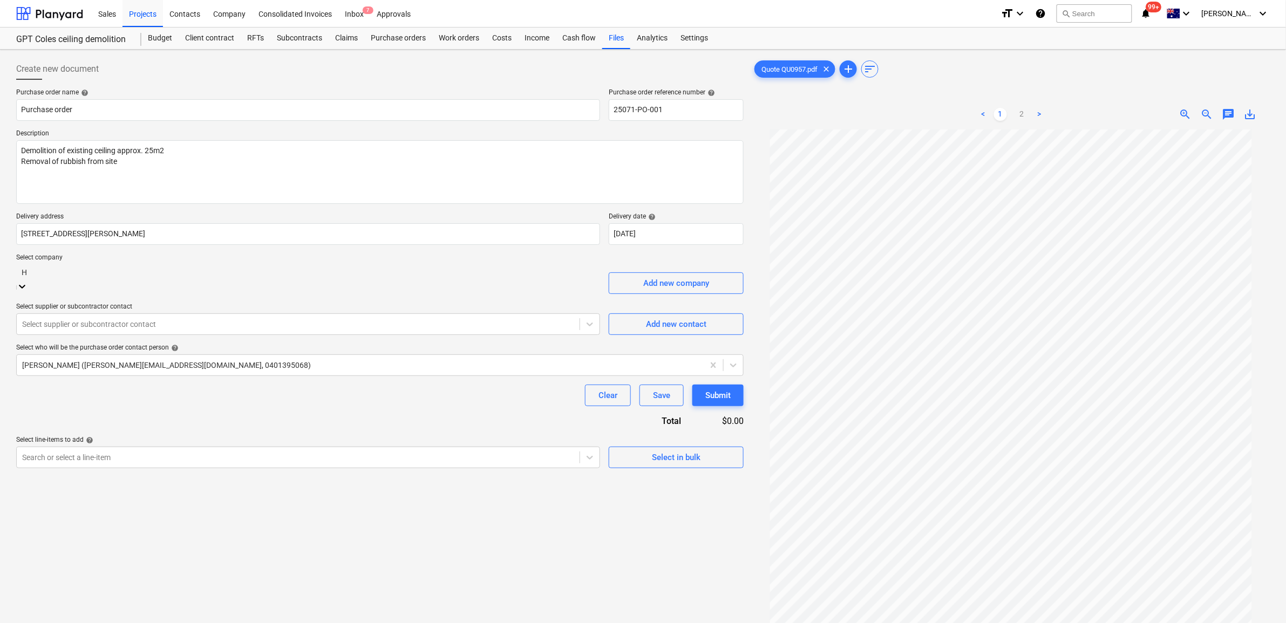
click at [92, 264] on div "H" at bounding box center [308, 279] width 584 height 30
type input "az"
click at [180, 524] on div "AZCO Holdings Pty Ltd t/as AZCO Demolition" at bounding box center [643, 627] width 1286 height 9
type textarea "x"
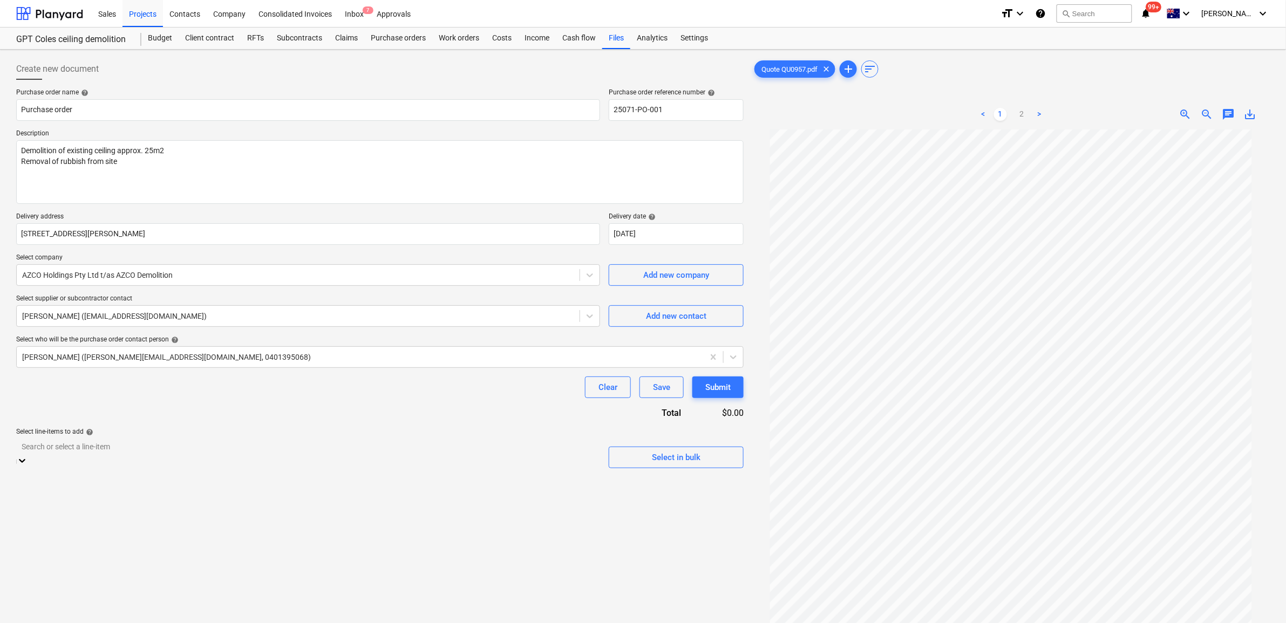
click at [155, 448] on div at bounding box center [308, 447] width 573 height 12
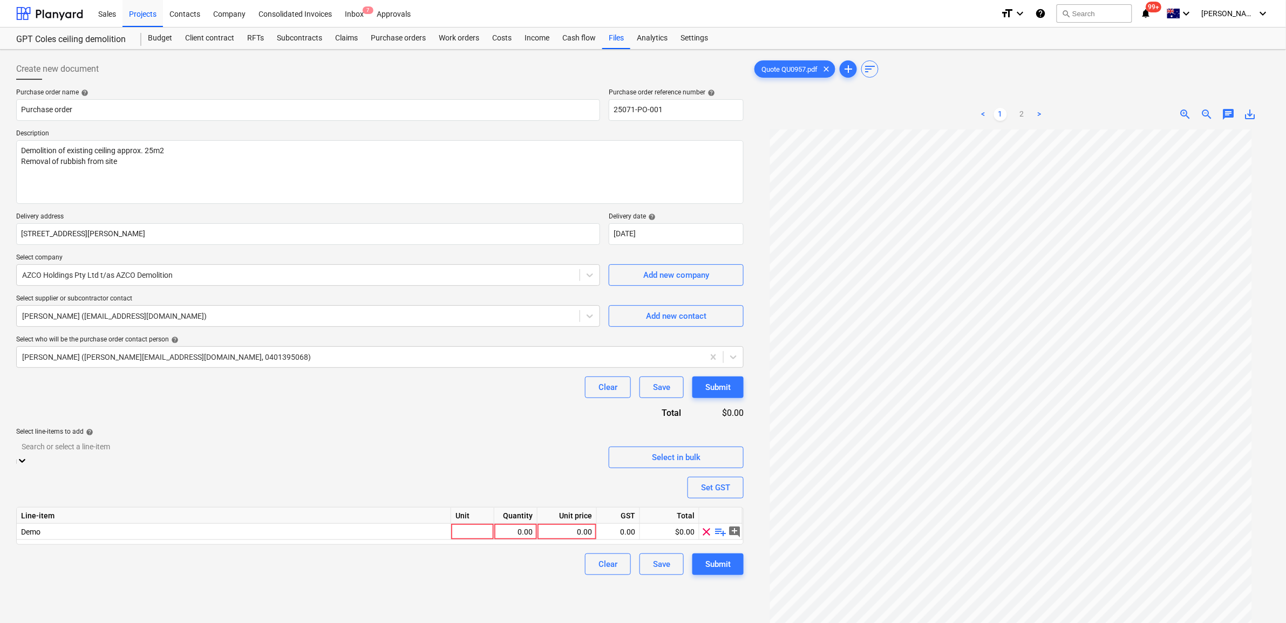
type textarea "x"
click at [216, 492] on div "Purchase order name help Purchase order Purchase order reference number help 25…" at bounding box center [379, 327] width 727 height 479
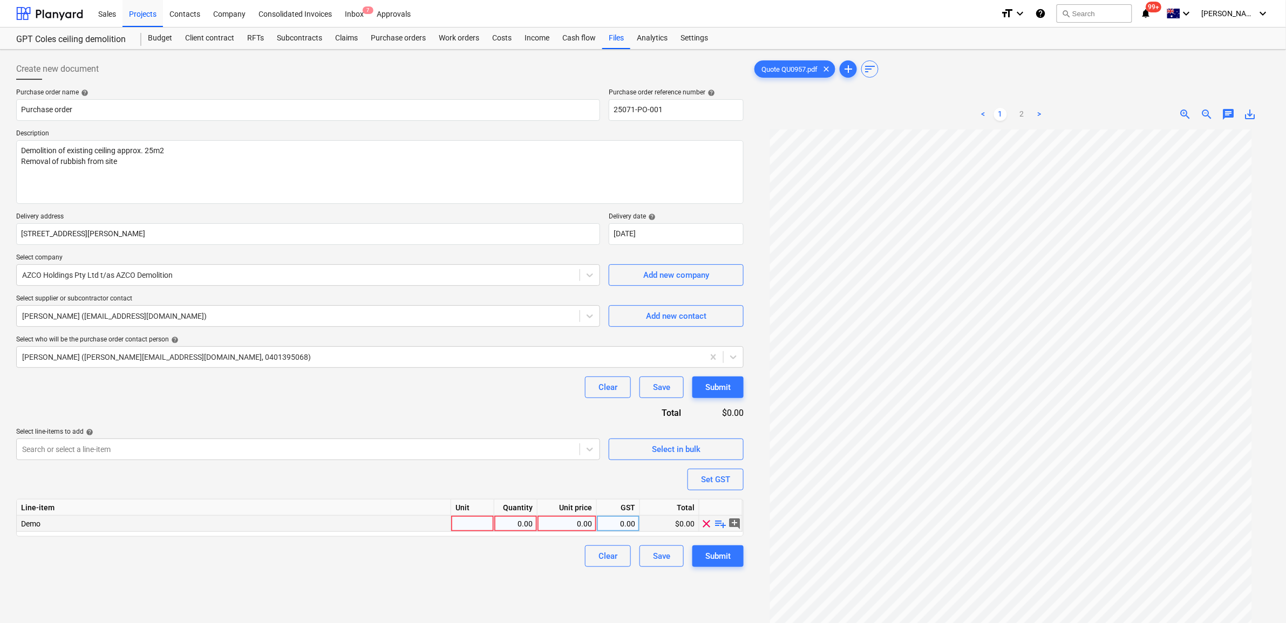
click at [462, 524] on div at bounding box center [472, 524] width 43 height 16
type input "1"
type textarea "x"
click at [472, 521] on div "1" at bounding box center [472, 524] width 43 height 16
type input "item2850"
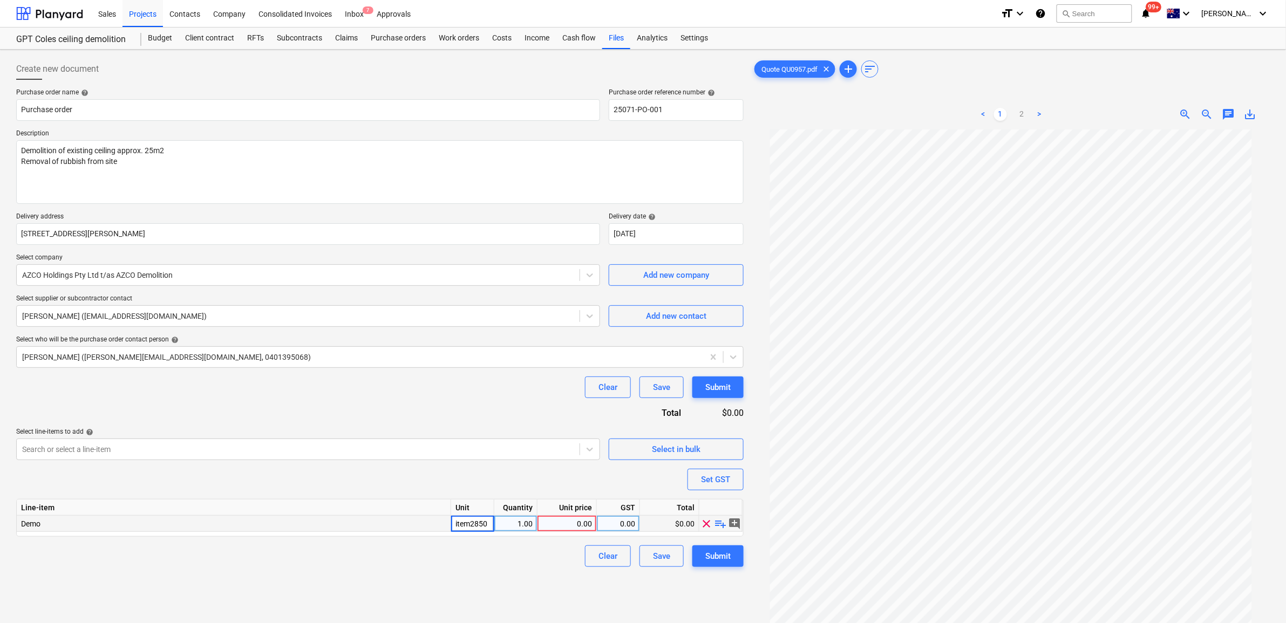
type textarea "x"
click at [577, 524] on div "0.00" at bounding box center [567, 524] width 50 height 16
type input "2850"
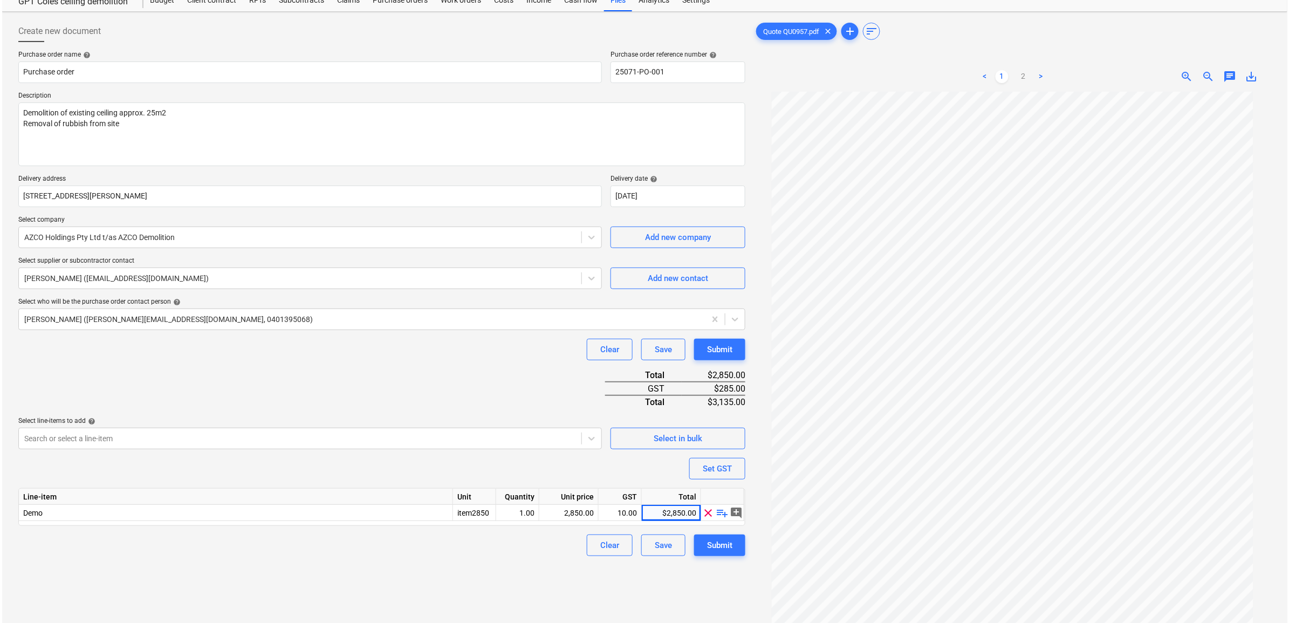
scroll to position [67, 0]
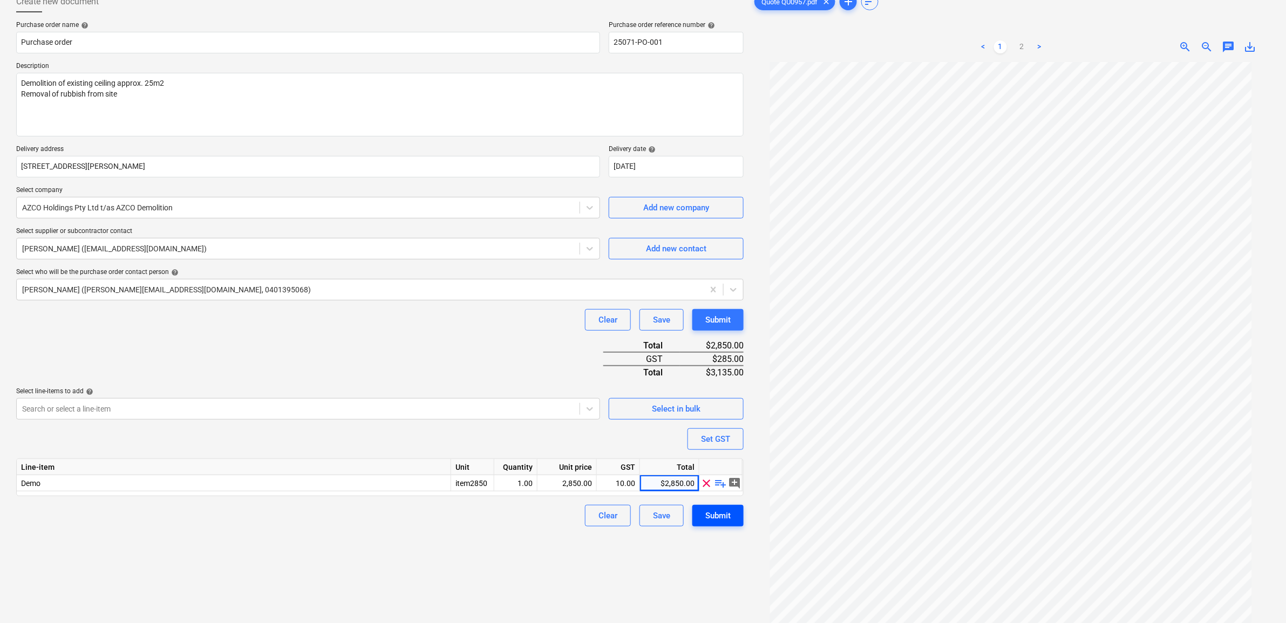
click at [710, 521] on div "Submit" at bounding box center [717, 516] width 25 height 14
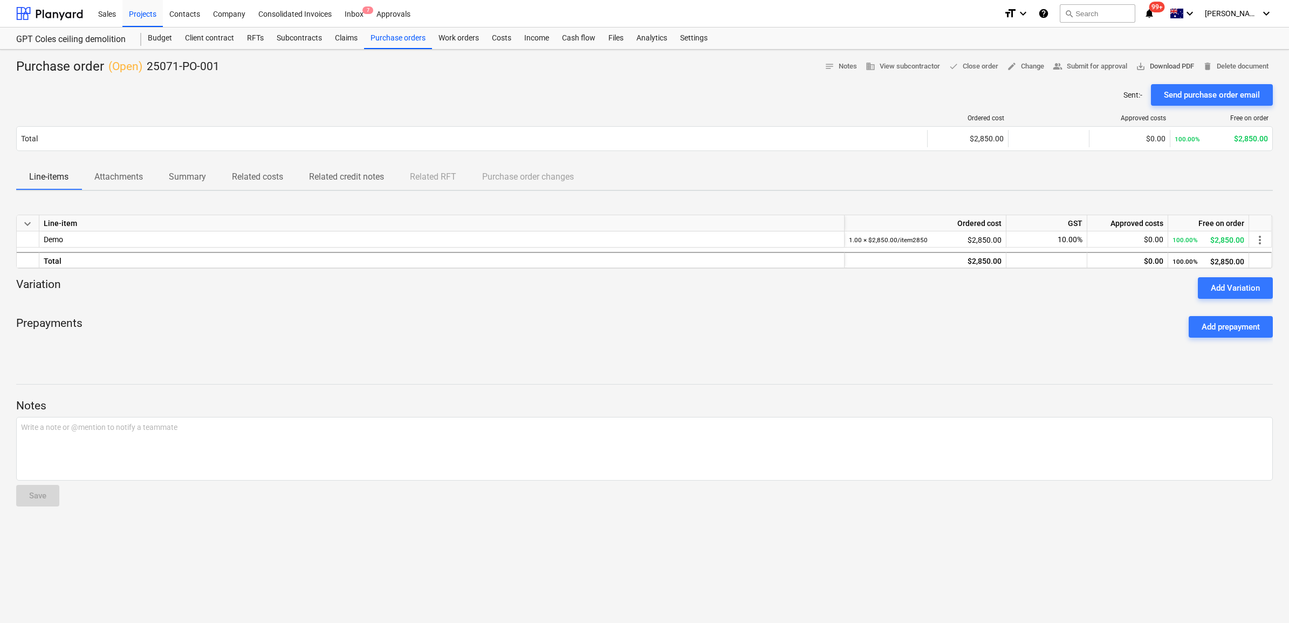
click at [998, 66] on span "save_alt Download PDF" at bounding box center [1165, 66] width 58 height 12
click at [521, 370] on div at bounding box center [644, 374] width 1257 height 9
click at [398, 38] on div "Purchase orders" at bounding box center [398, 39] width 68 height 22
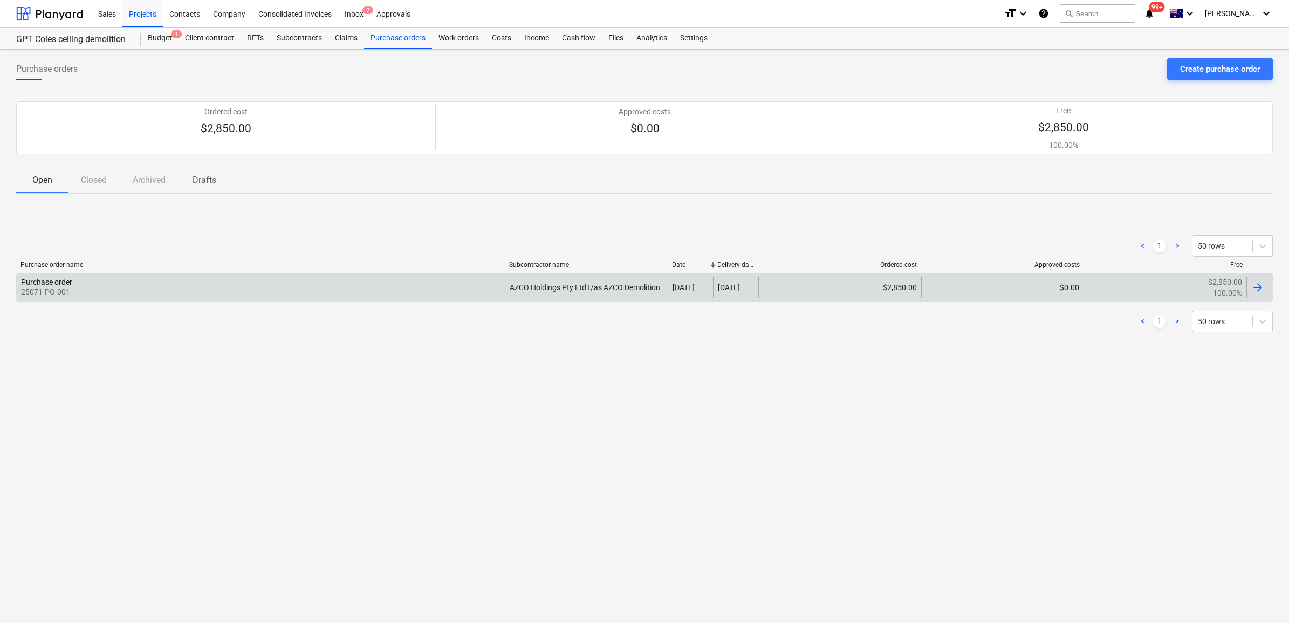
click at [440, 289] on div "Purchase order 25071-PO-001" at bounding box center [261, 288] width 488 height 22
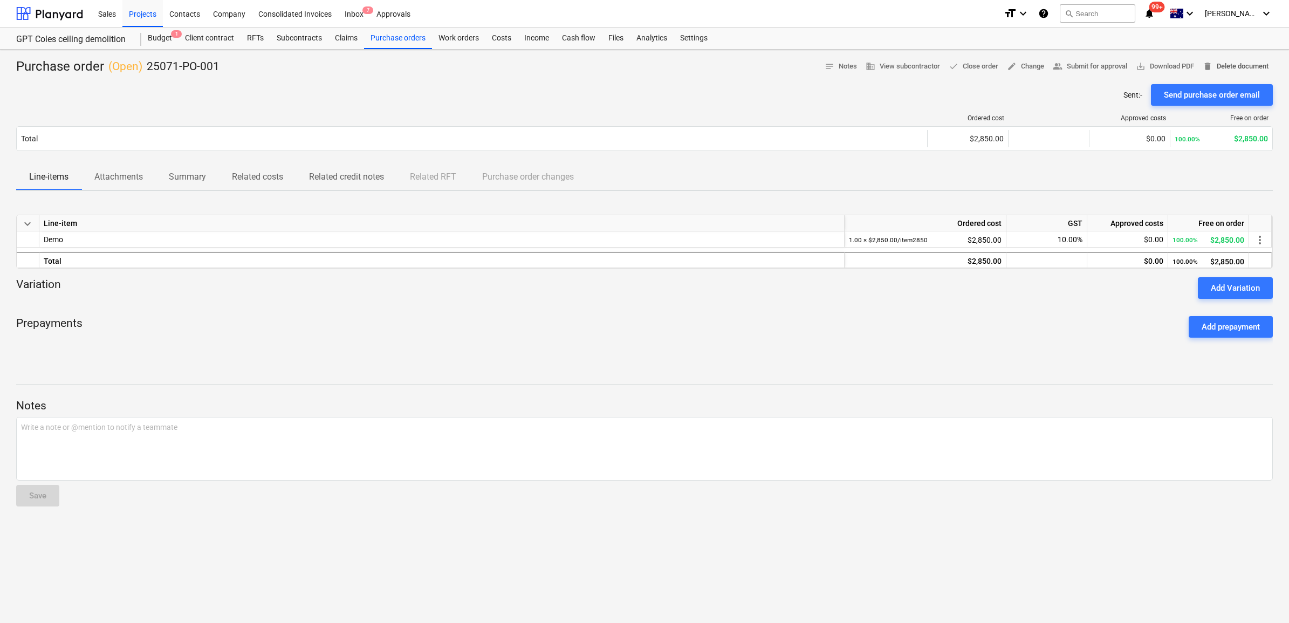
click at [998, 67] on span "delete Delete document" at bounding box center [1236, 66] width 66 height 12
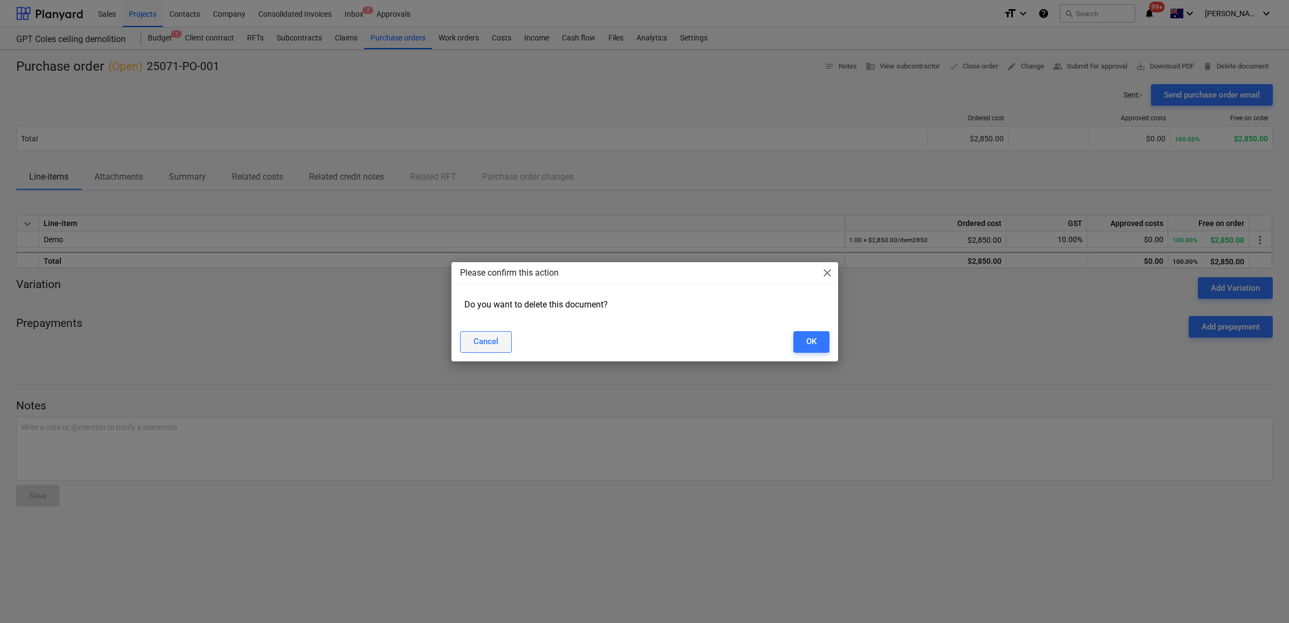
click at [493, 345] on div "Cancel" at bounding box center [486, 341] width 25 height 14
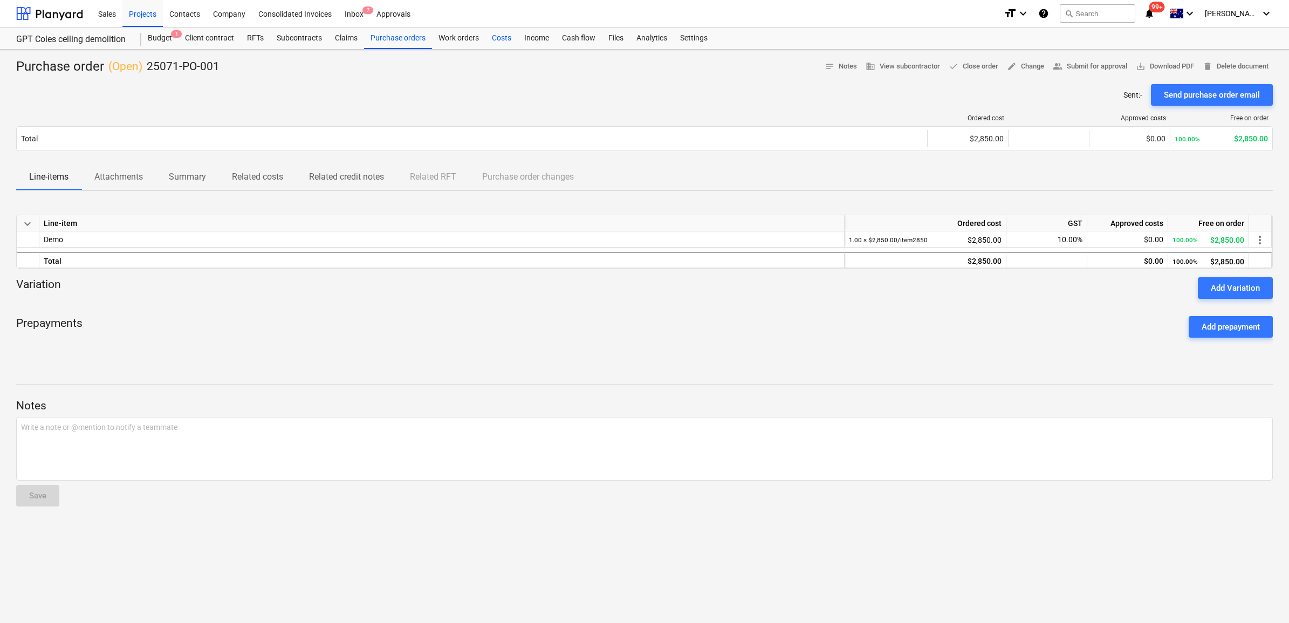
click at [502, 33] on div "Costs" at bounding box center [502, 39] width 32 height 22
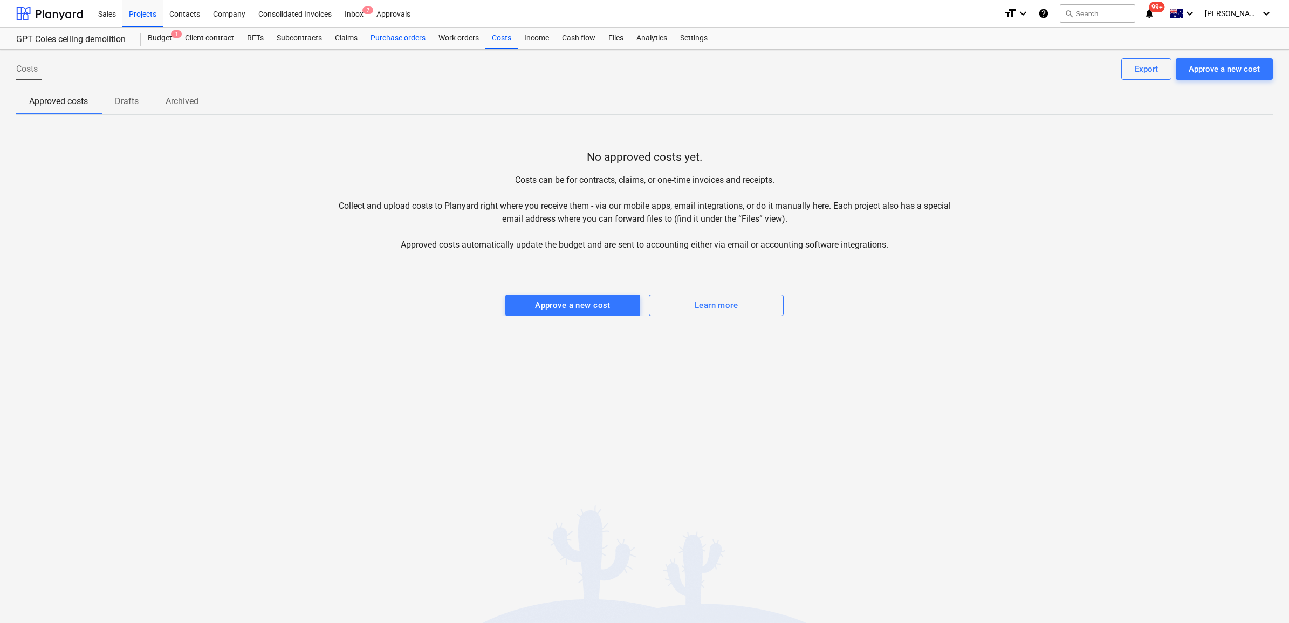
click at [391, 38] on div "Purchase orders" at bounding box center [398, 39] width 68 height 22
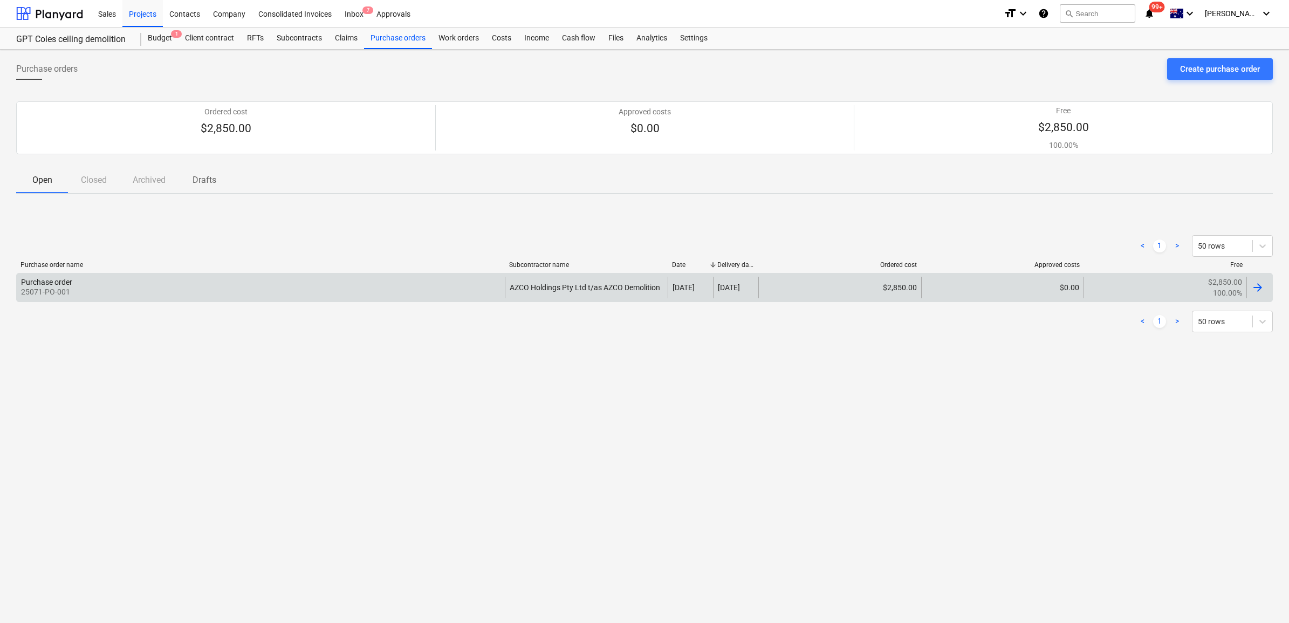
click at [998, 290] on div at bounding box center [1258, 287] width 13 height 13
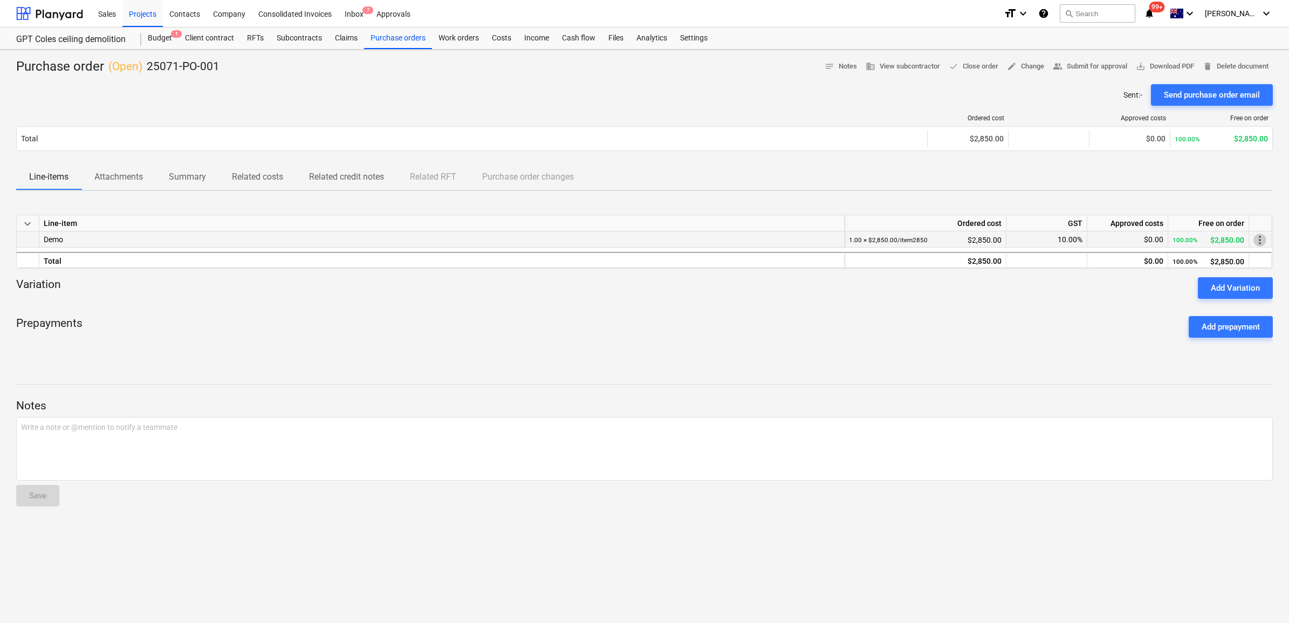
click at [998, 241] on span "more_vert" at bounding box center [1260, 240] width 13 height 13
click at [998, 239] on li "Edit" at bounding box center [1265, 240] width 32 height 25
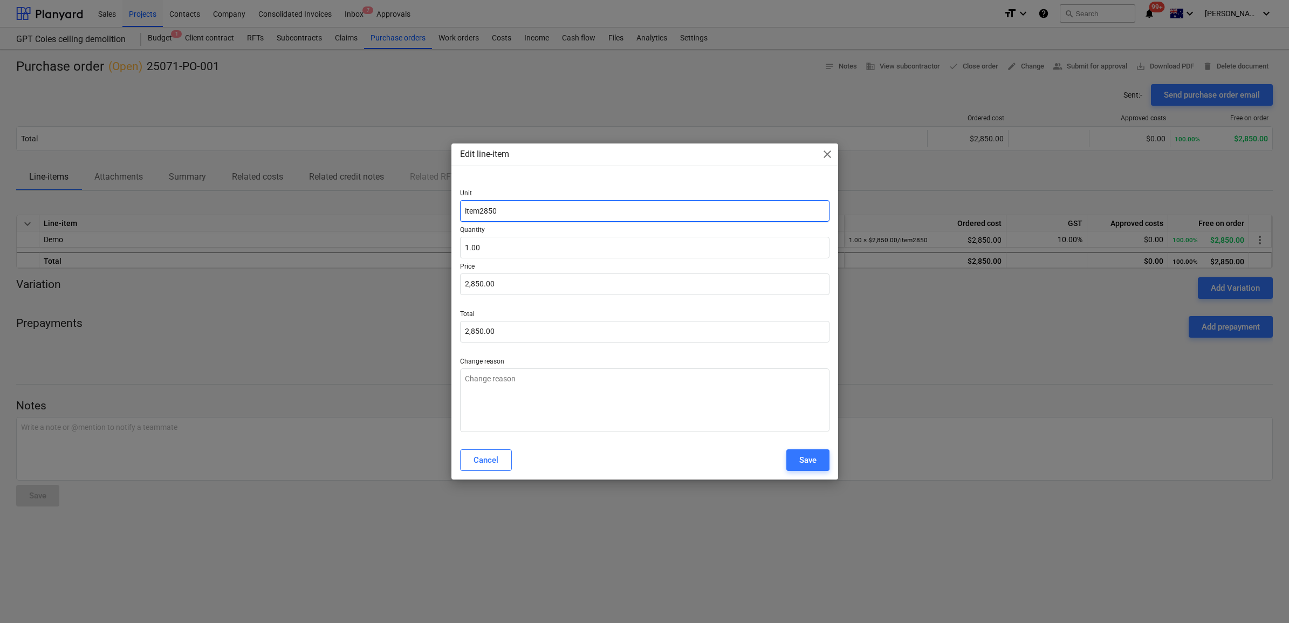
click at [527, 220] on input "item2850" at bounding box center [645, 211] width 370 height 22
click at [815, 461] on div "Save" at bounding box center [807, 460] width 17 height 14
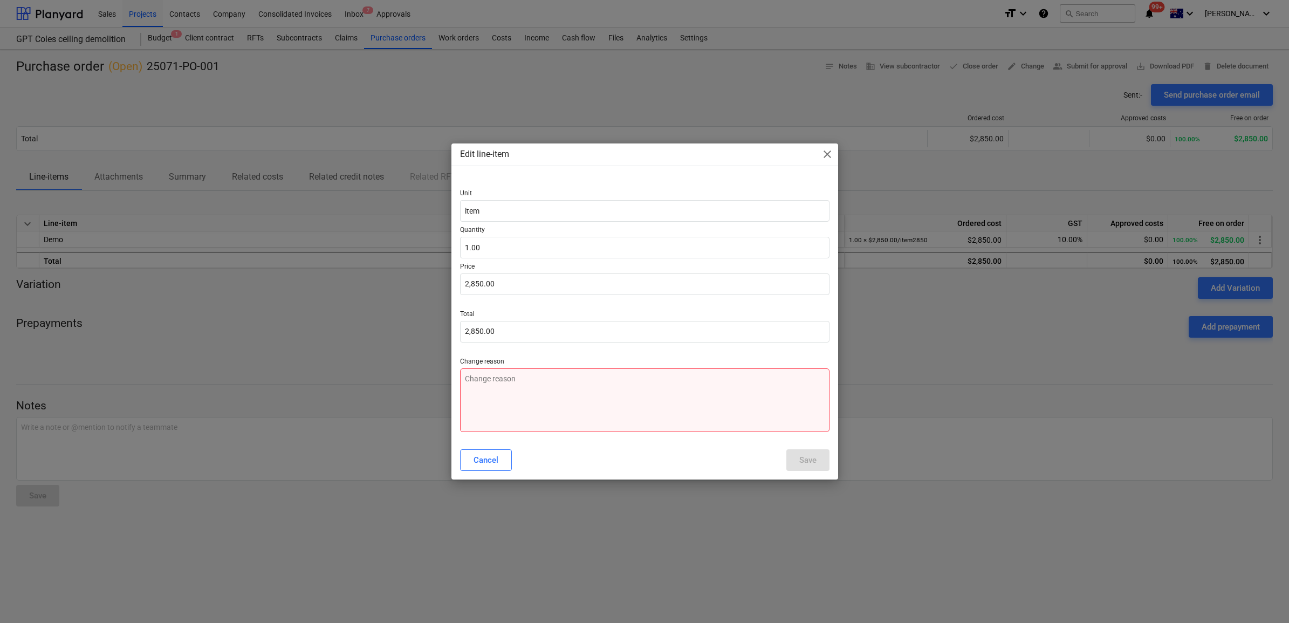
click at [527, 397] on textarea at bounding box center [645, 400] width 370 height 64
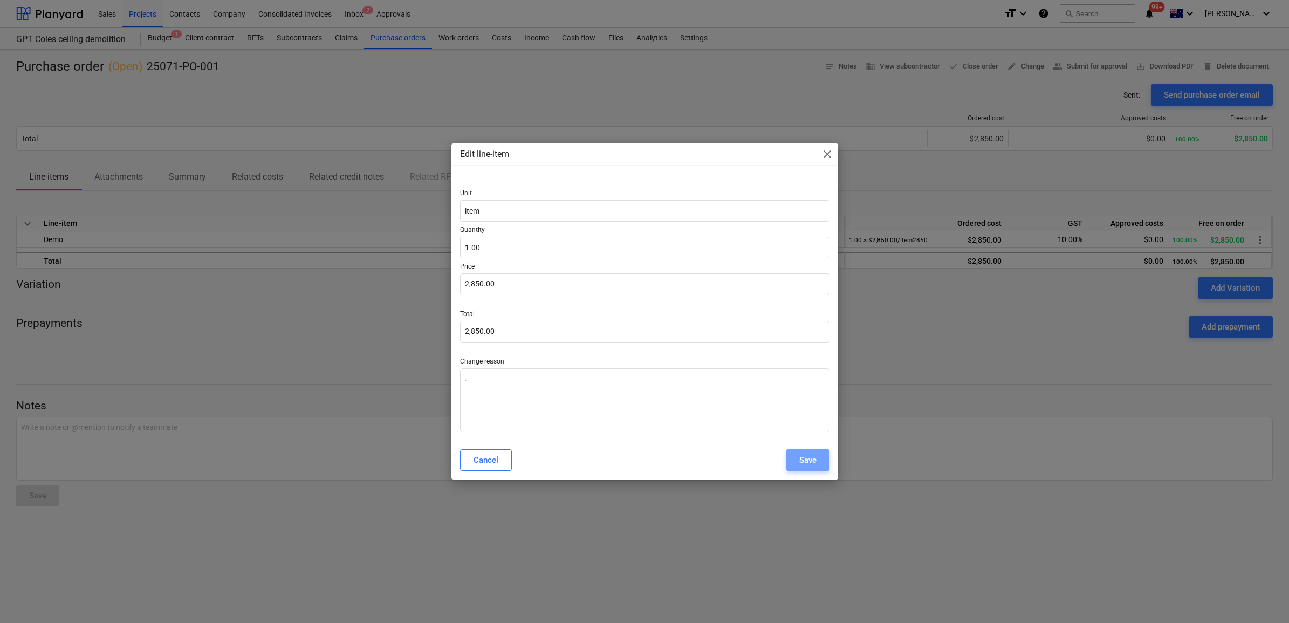
click at [803, 460] on div "Save" at bounding box center [807, 460] width 17 height 14
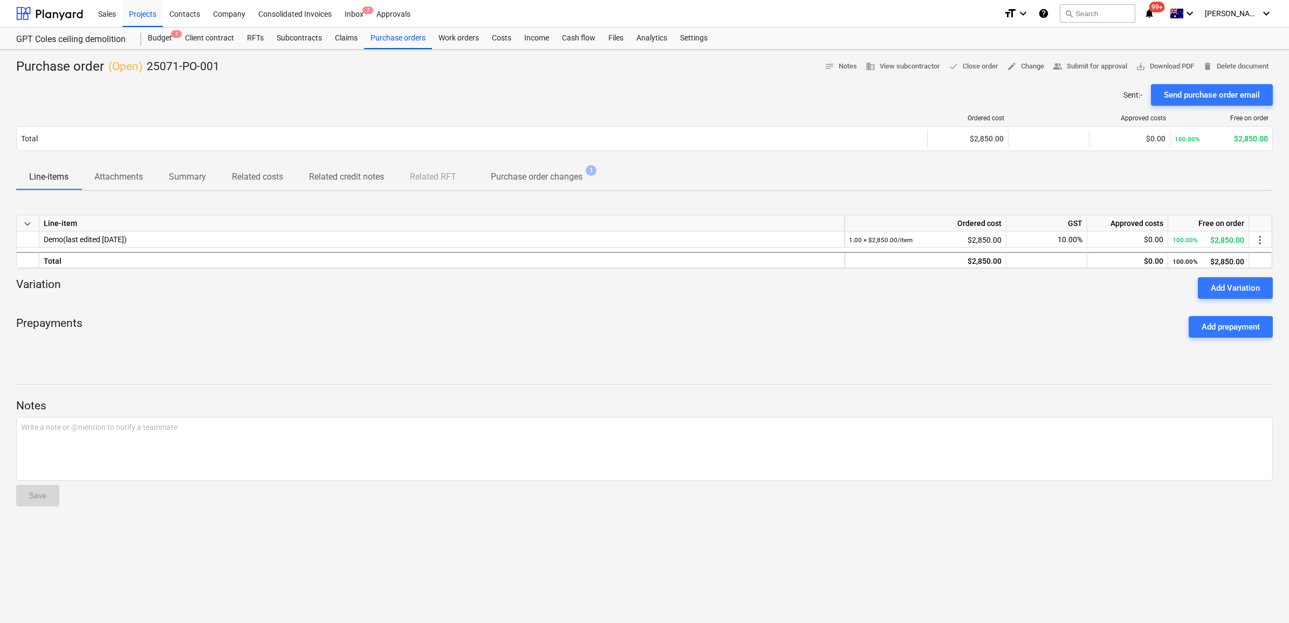
click at [560, 180] on p "Purchase order changes" at bounding box center [537, 176] width 92 height 13
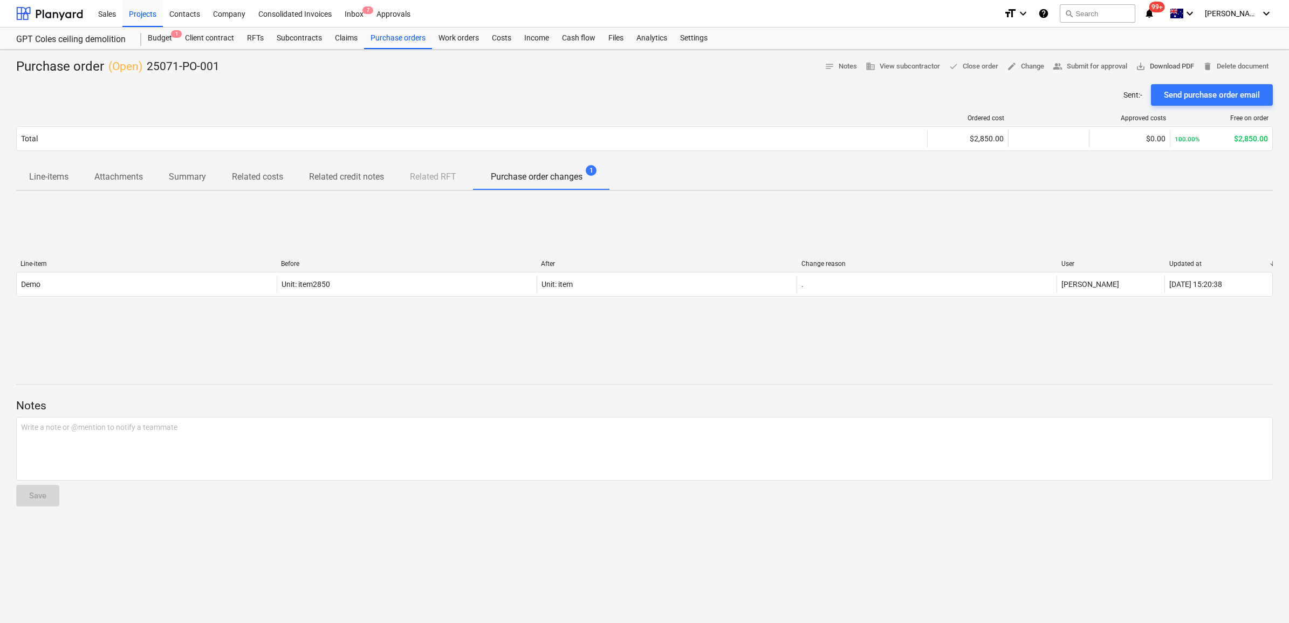
click at [998, 69] on span "save_alt Download PDF" at bounding box center [1165, 66] width 58 height 12
click at [742, 107] on div "Ordered cost Approved costs Free on order Total $2,850.00 $0.00 100.00% $2,850.…" at bounding box center [644, 135] width 1257 height 58
click at [564, 243] on div "Line-item Before After Change reason User Updated at Demo Unit: item2850 Unit: …" at bounding box center [644, 281] width 1257 height 162
click at [50, 13] on div at bounding box center [49, 13] width 67 height 27
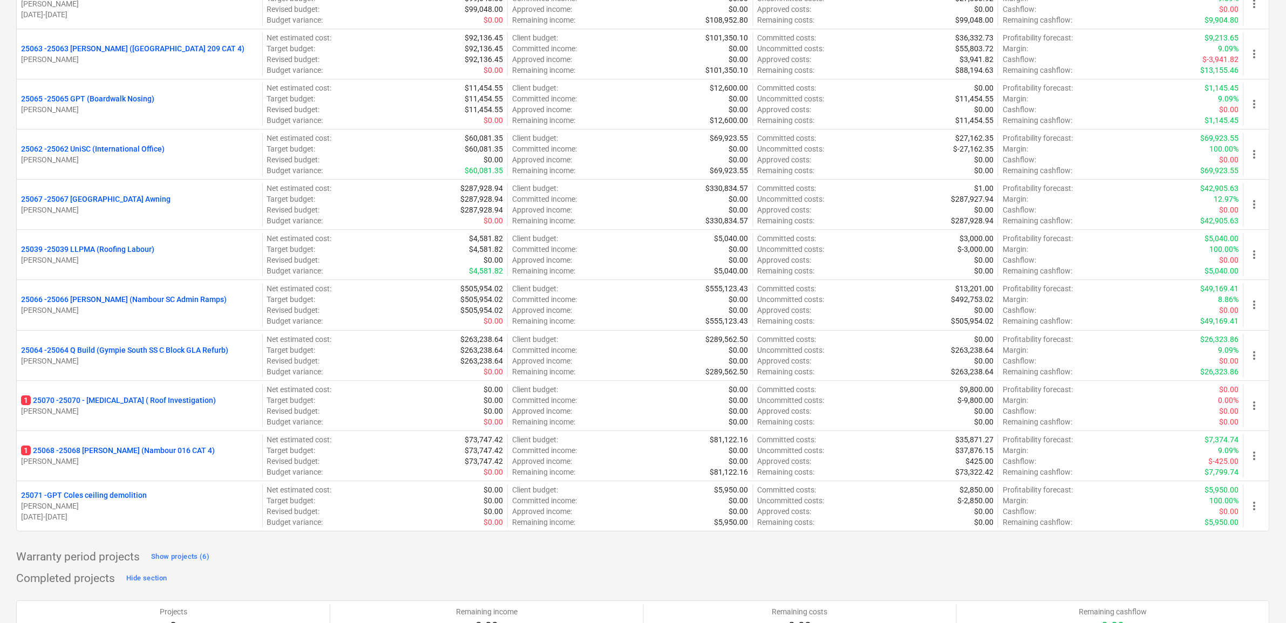
scroll to position [2858, 0]
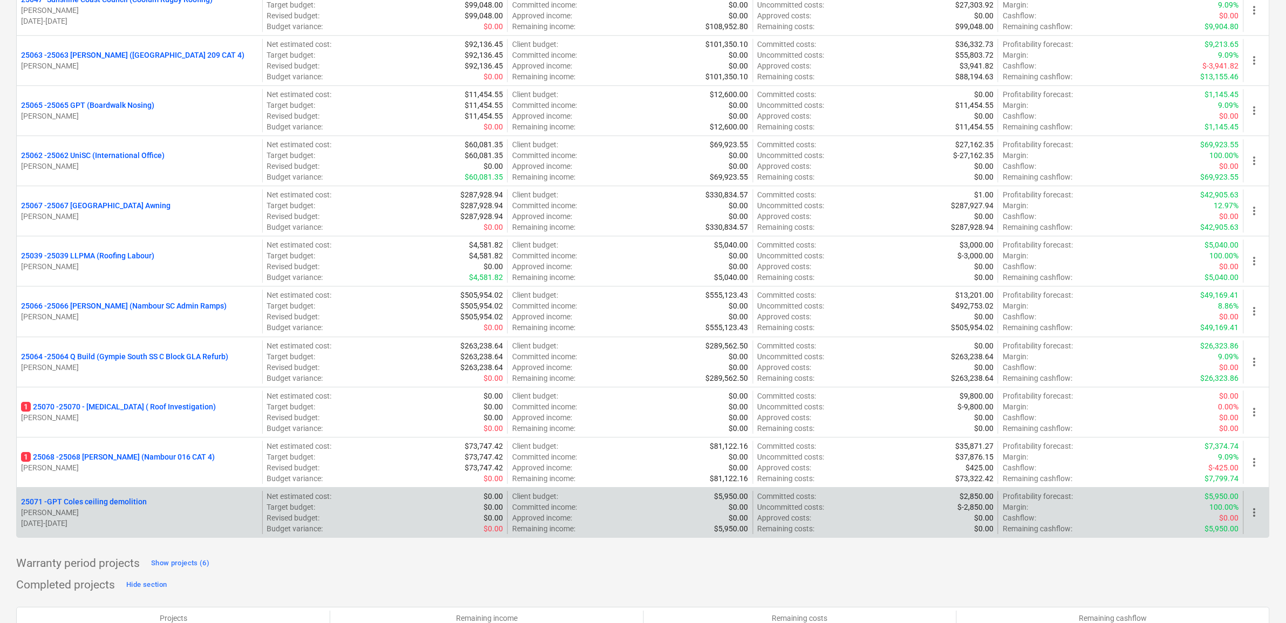
click at [129, 507] on p "25071 - GPT Coles ceiling demolition" at bounding box center [84, 501] width 126 height 11
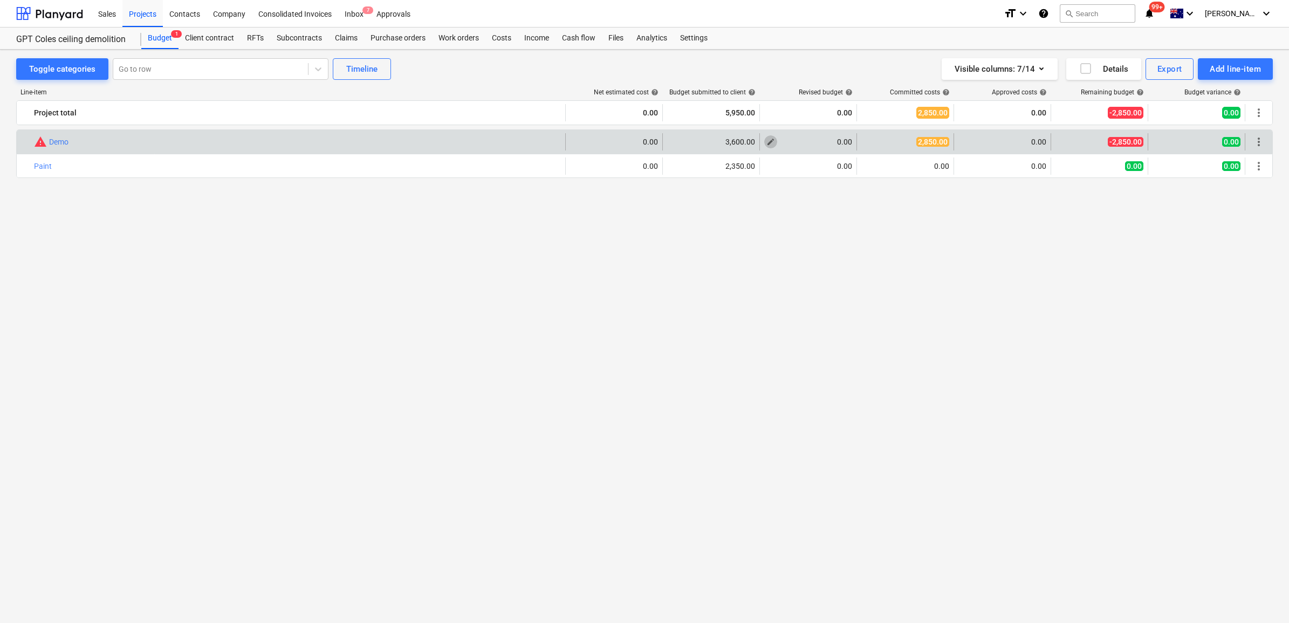
click at [773, 140] on span "edit" at bounding box center [771, 142] width 9 height 9
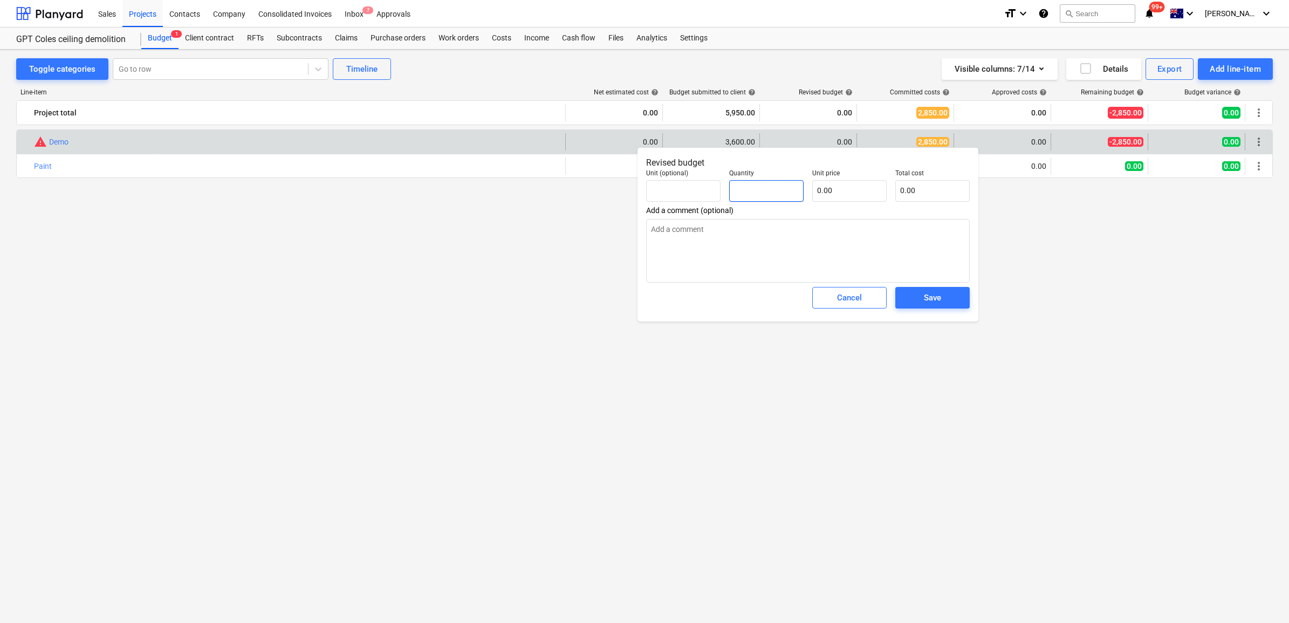
click at [764, 187] on input "text" at bounding box center [766, 191] width 74 height 22
click at [951, 297] on span "Save" at bounding box center [932, 298] width 49 height 14
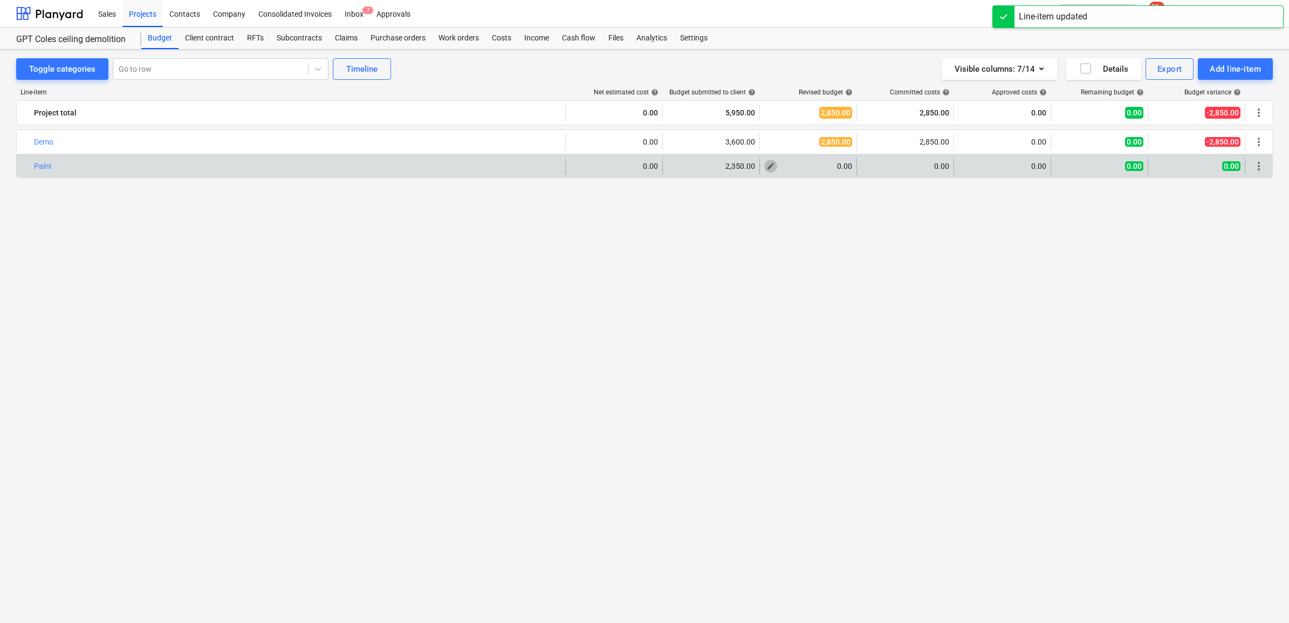
click at [773, 165] on span "edit" at bounding box center [771, 166] width 9 height 9
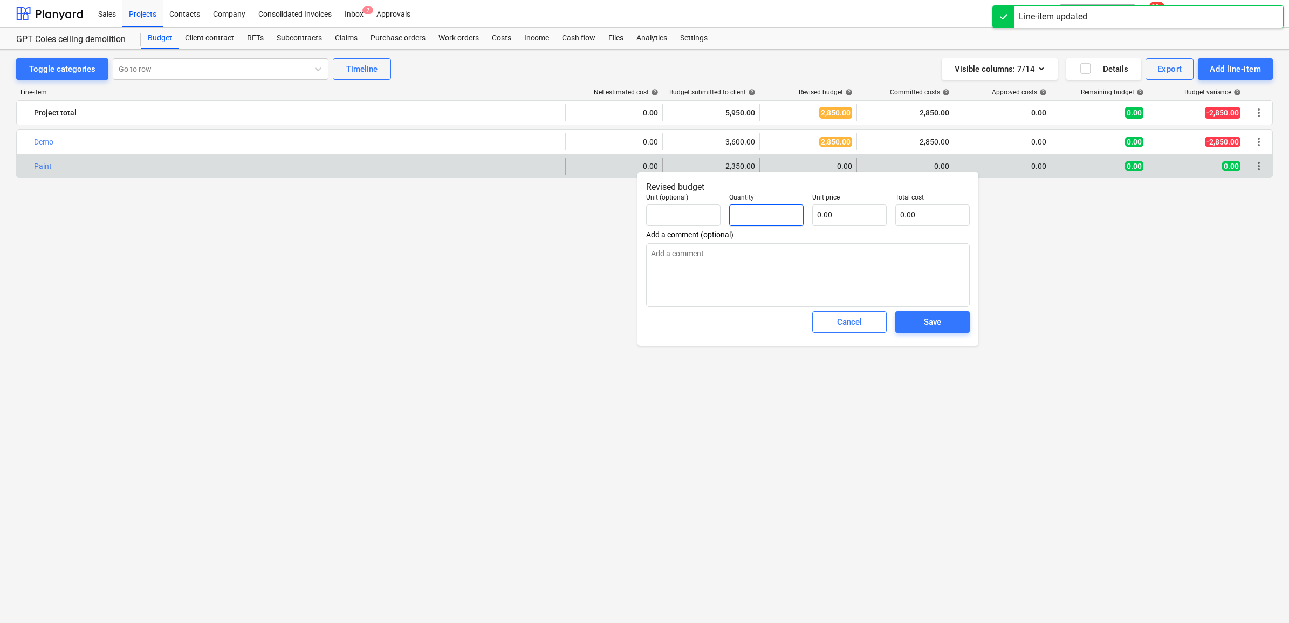
click at [771, 214] on input "text" at bounding box center [766, 215] width 74 height 22
click at [936, 325] on div "Save" at bounding box center [932, 322] width 17 height 14
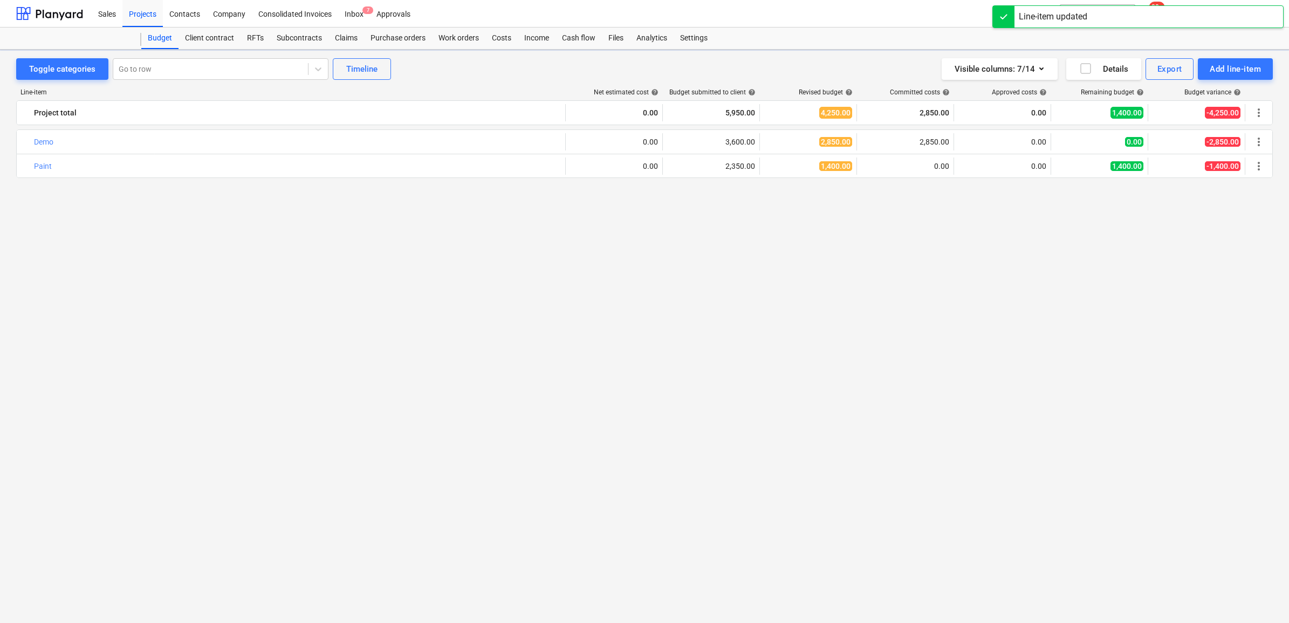
click at [785, 252] on div "bar_chart Demo edit 0.00 edit 3,600.00 edit 2,850.00 2,850.00 0.00 0.00 -2,850.…" at bounding box center [644, 355] width 1257 height 453
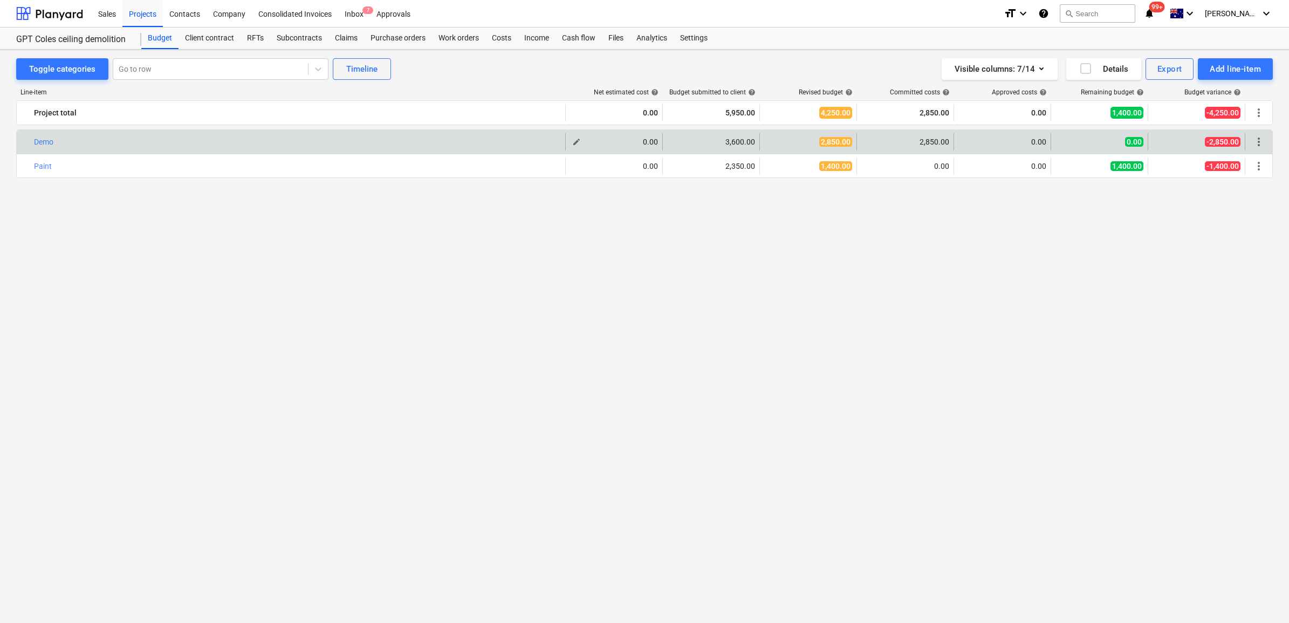
click at [576, 143] on span "edit" at bounding box center [576, 142] width 9 height 9
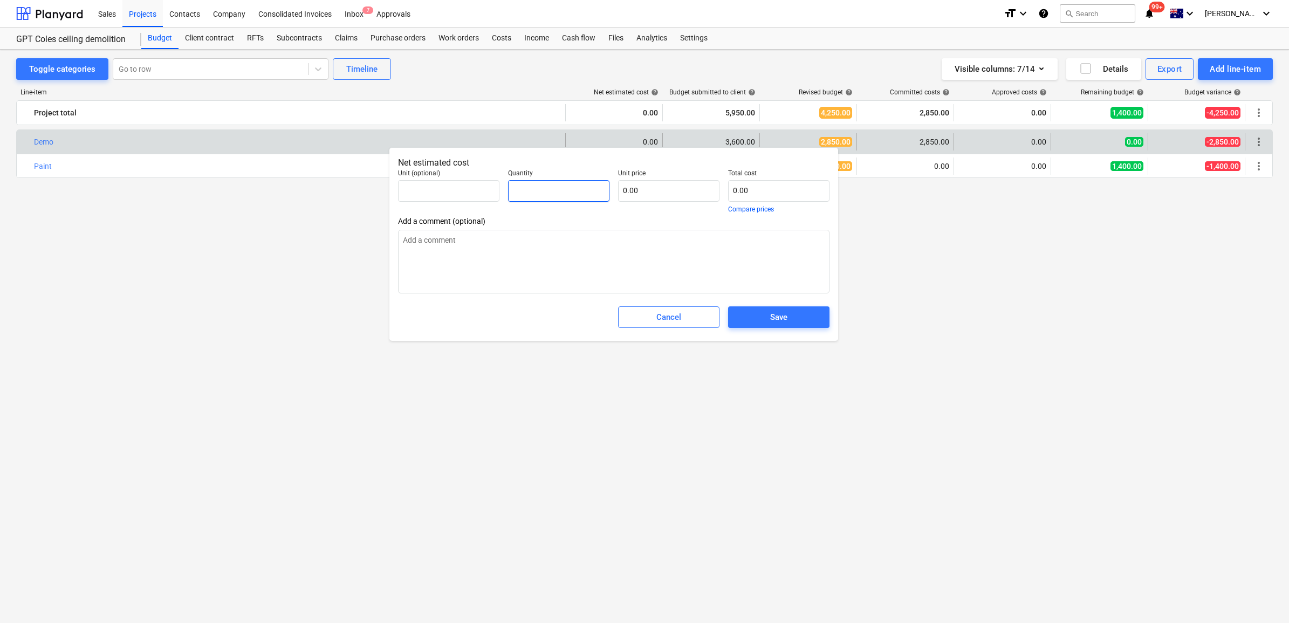
click at [553, 192] on input "text" at bounding box center [558, 191] width 101 height 22
click at [812, 317] on span "Save" at bounding box center [779, 317] width 76 height 14
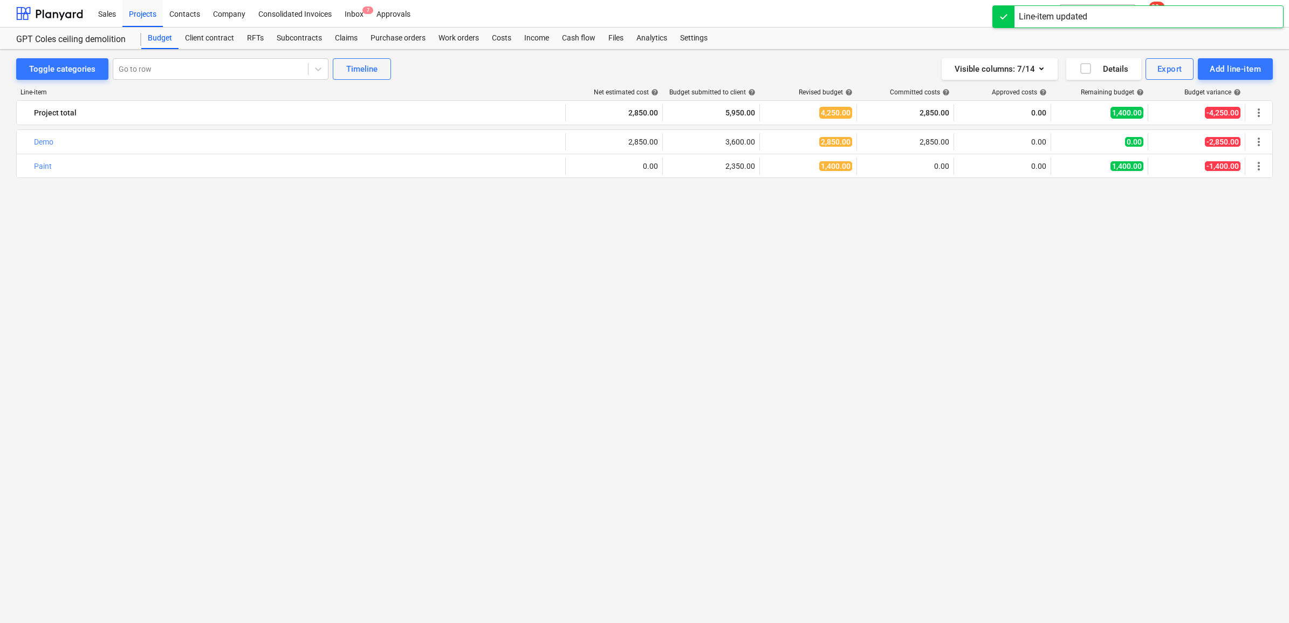
click at [742, 239] on div "bar_chart Demo edit 2,850.00 edit 3,600.00 edit 2,850.00 2,850.00 0.00 0.00 -2,…" at bounding box center [644, 355] width 1257 height 453
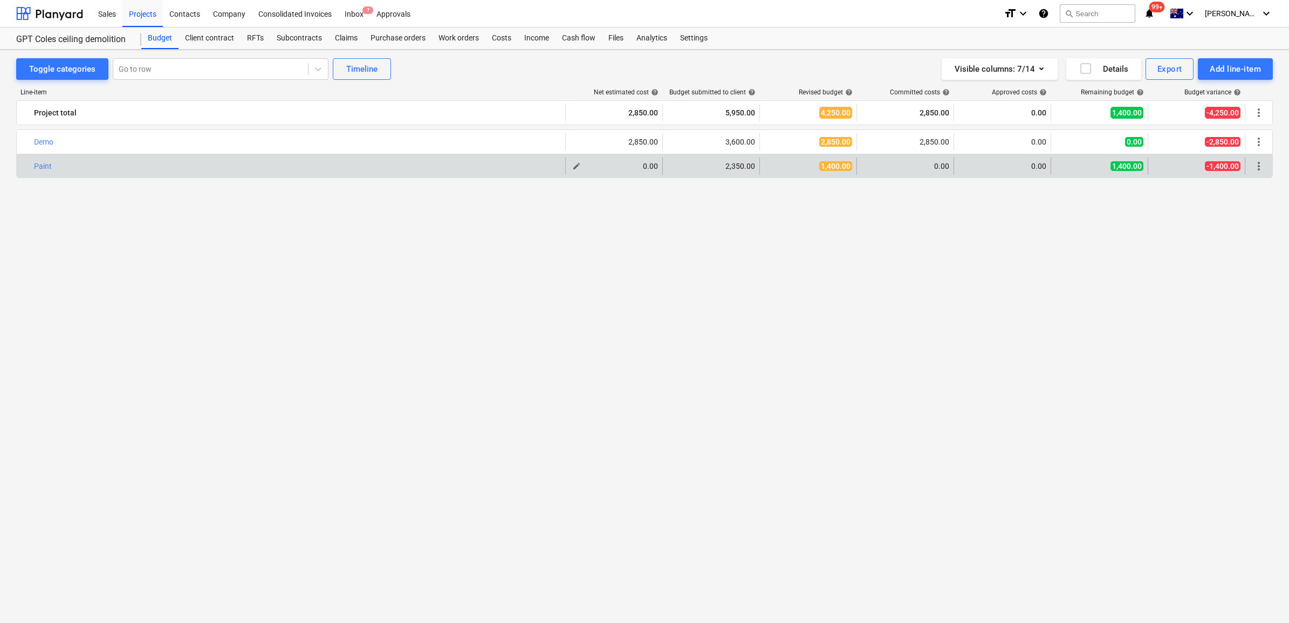
click at [577, 165] on span "edit" at bounding box center [576, 166] width 9 height 9
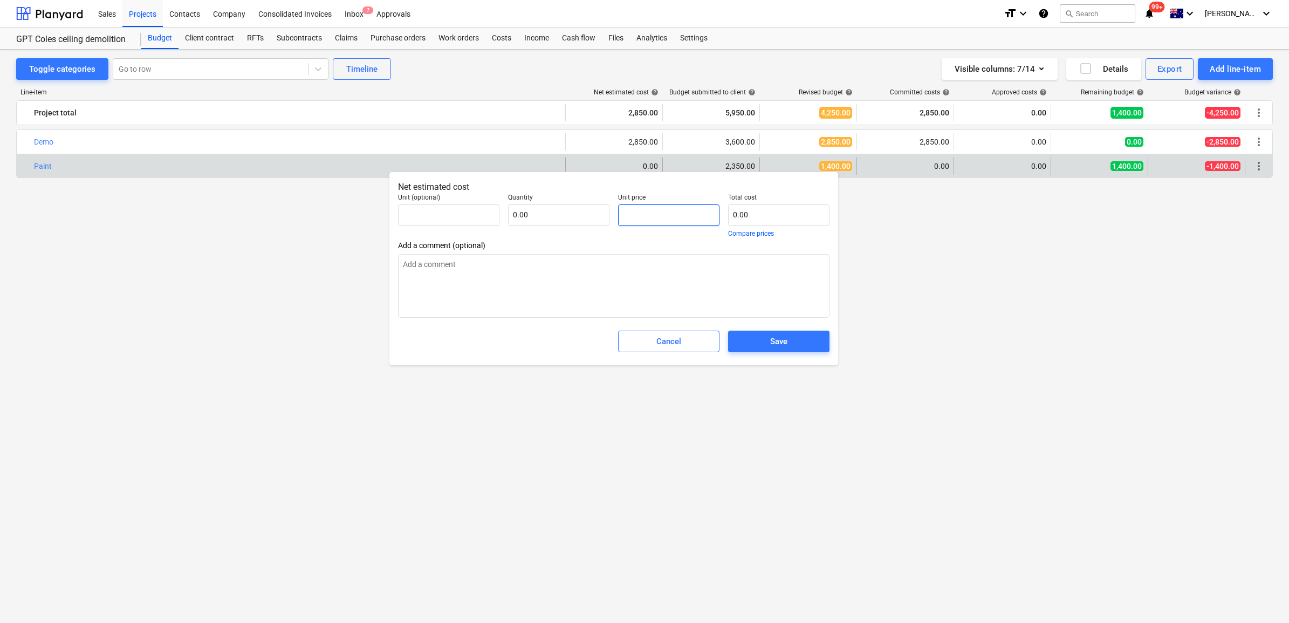
click at [654, 209] on input "text" at bounding box center [668, 215] width 101 height 22
click at [764, 343] on span "Save" at bounding box center [779, 341] width 76 height 14
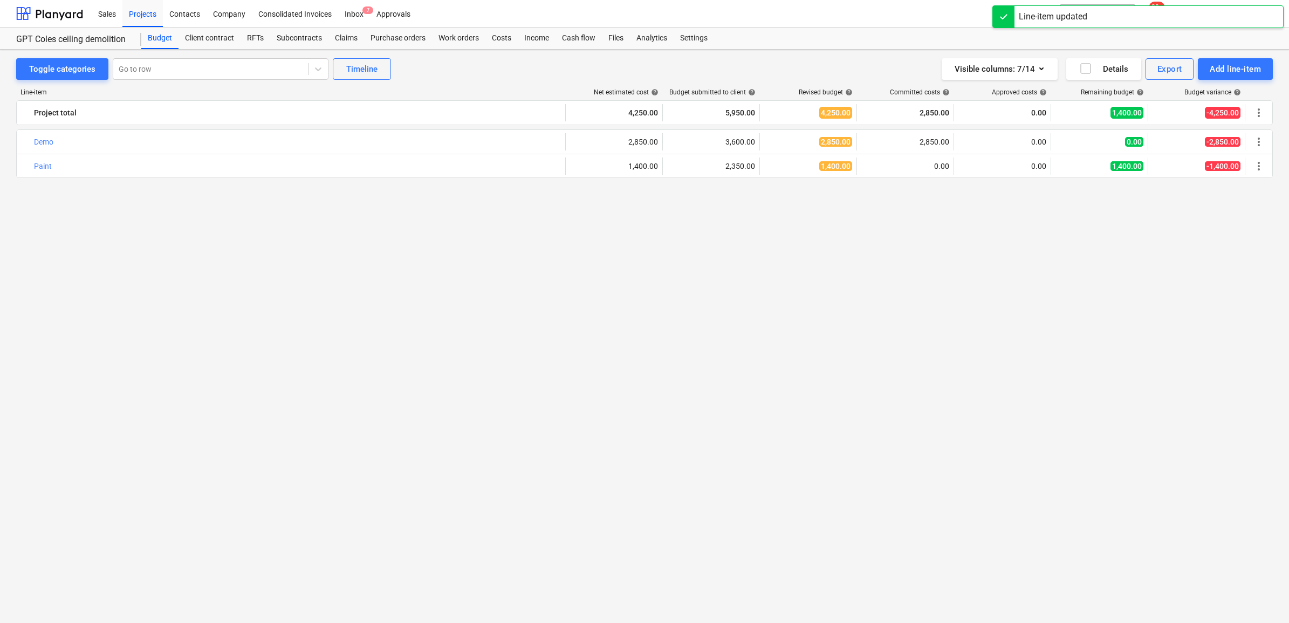
click at [729, 262] on div "bar_chart Demo edit 2,850.00 edit 3,600.00 edit 2,850.00 2,850.00 0.00 0.00 -2,…" at bounding box center [644, 355] width 1257 height 453
click at [654, 42] on div "Analytics" at bounding box center [652, 39] width 44 height 22
